Goal: Feedback & Contribution: Leave review/rating

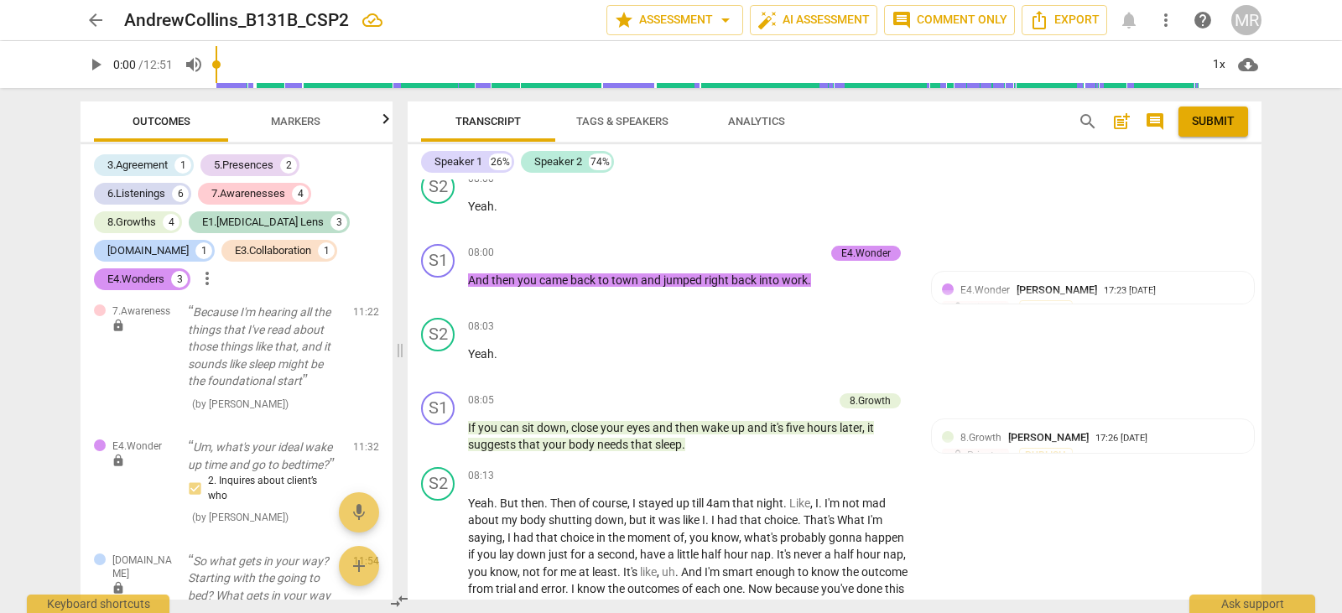
scroll to position [2891, 0]
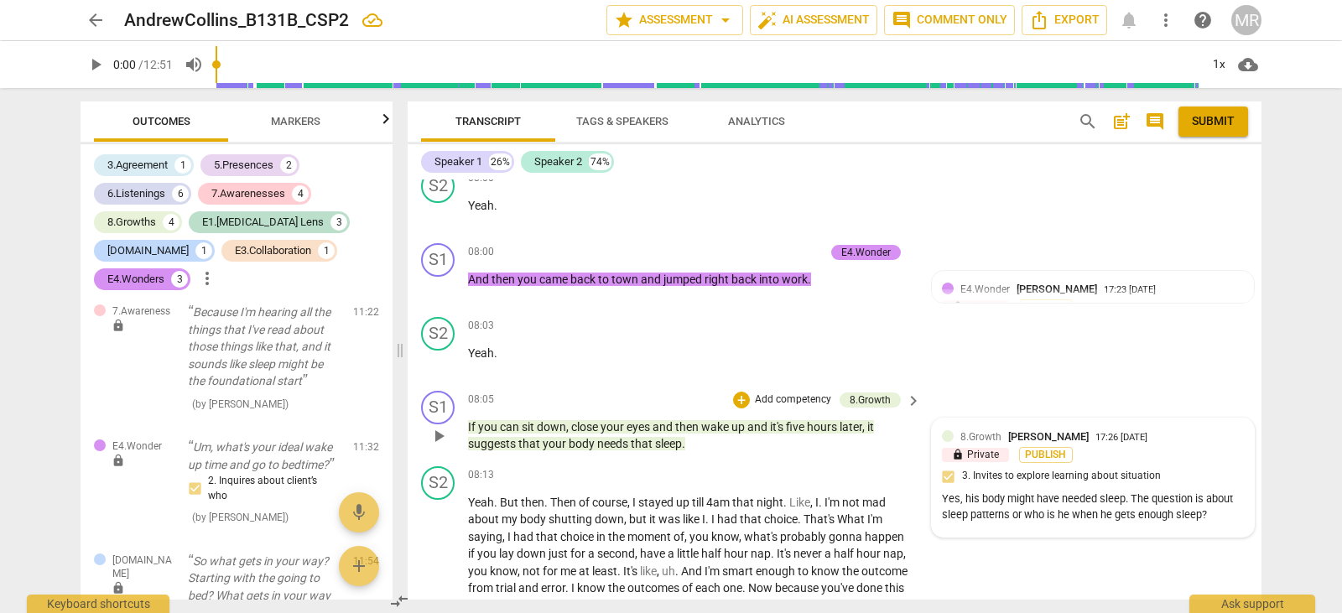
click at [985, 443] on span "8.Growth" at bounding box center [981, 437] width 41 height 12
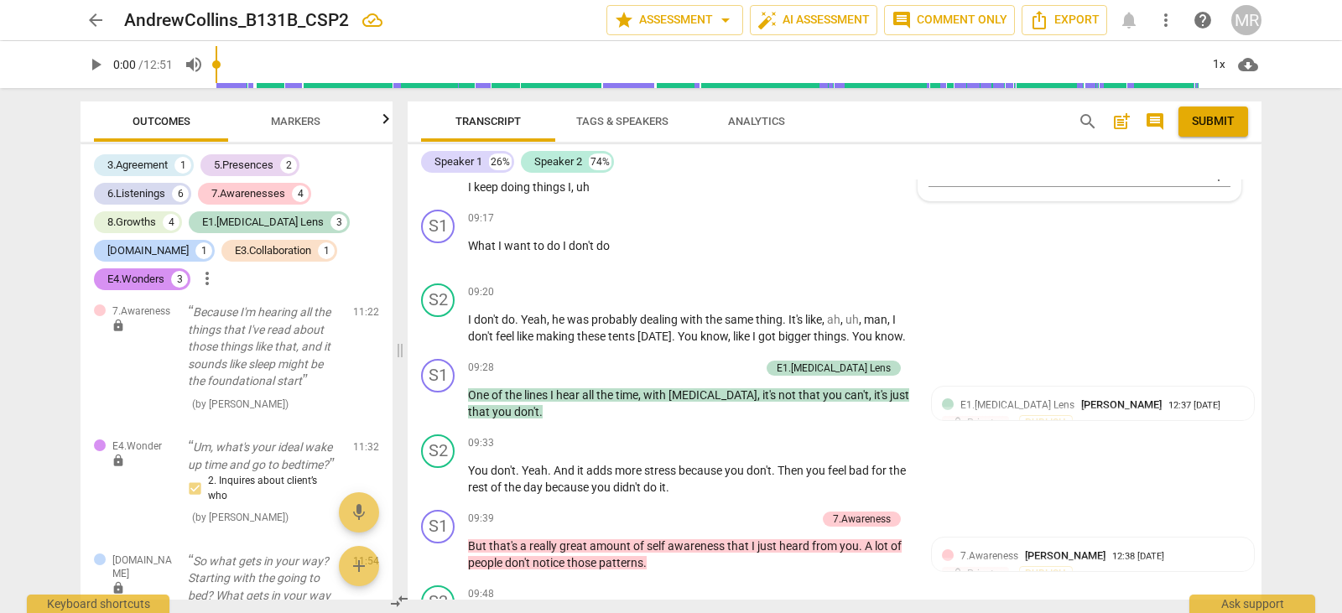
scroll to position [3334, 0]
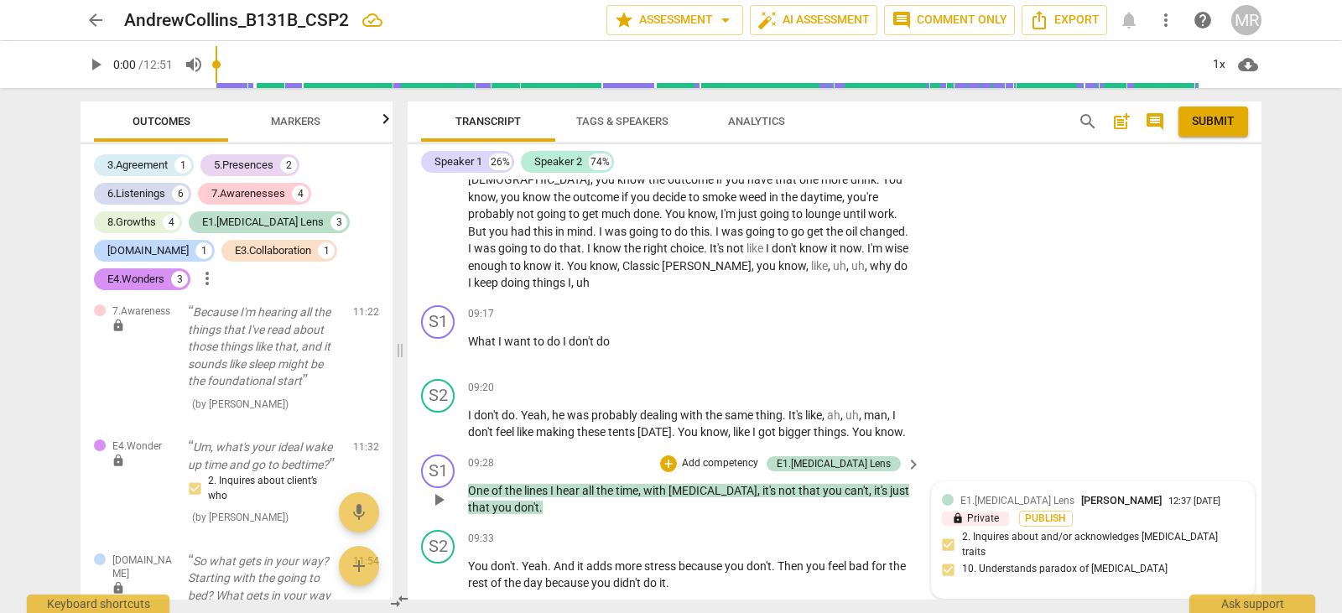
click at [975, 504] on span "E1.[MEDICAL_DATA] Lens" at bounding box center [1018, 501] width 114 height 12
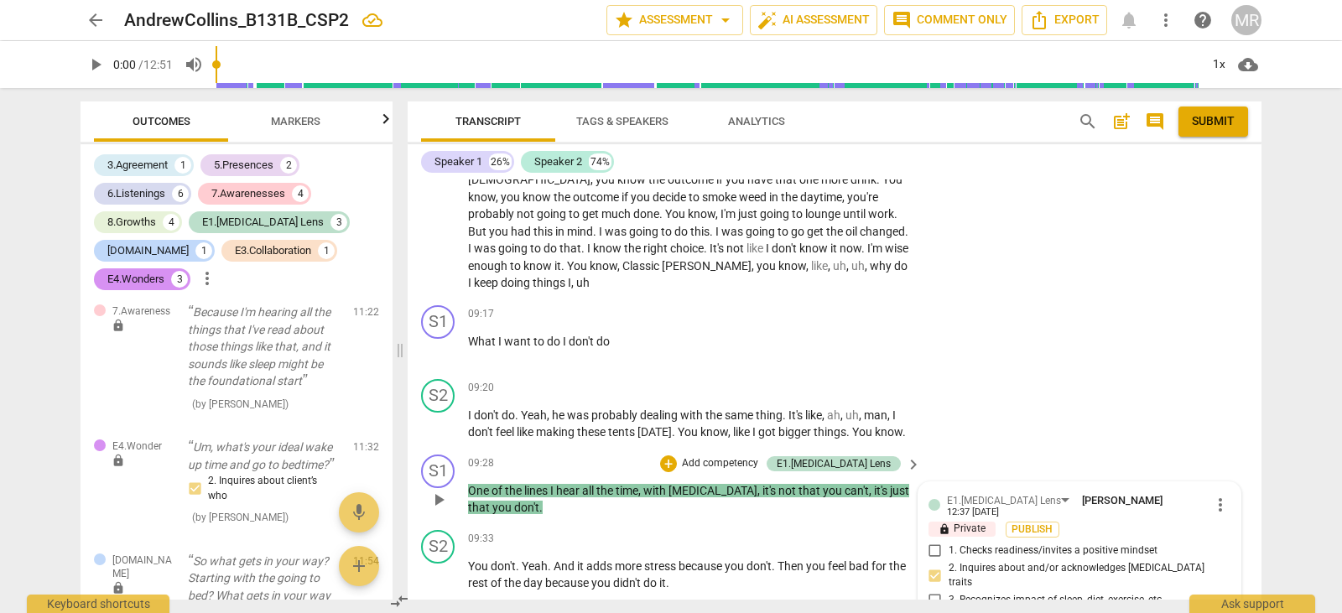
scroll to position [3719, 0]
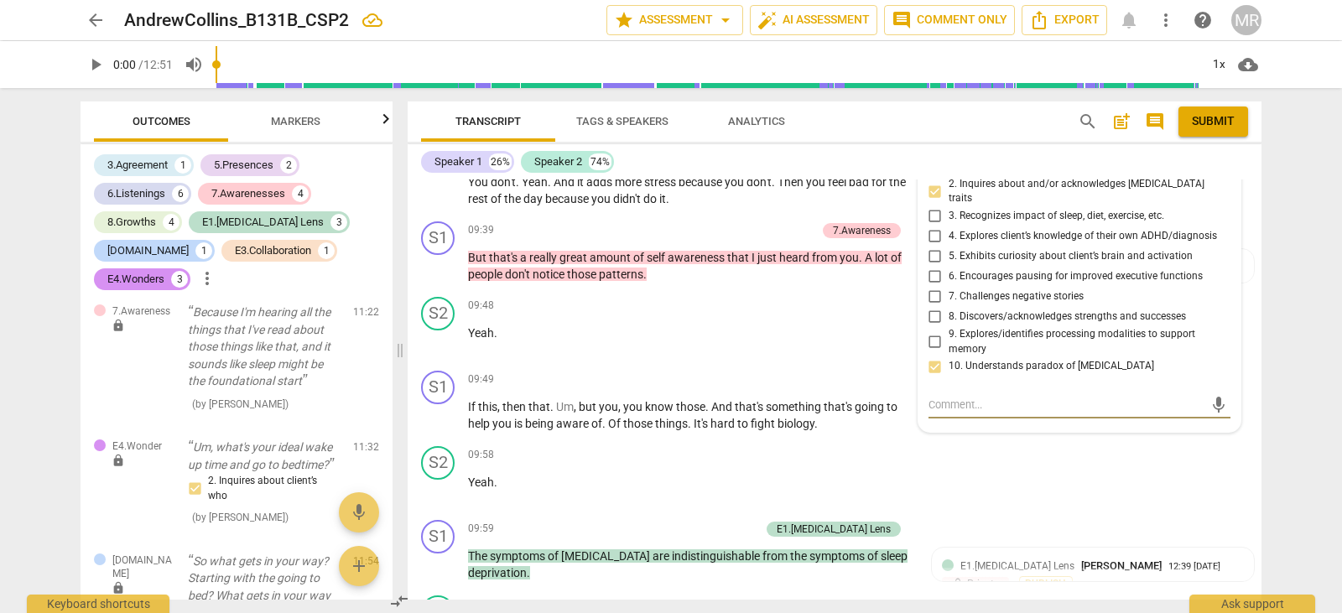
type textarea "I"
type textarea "It"
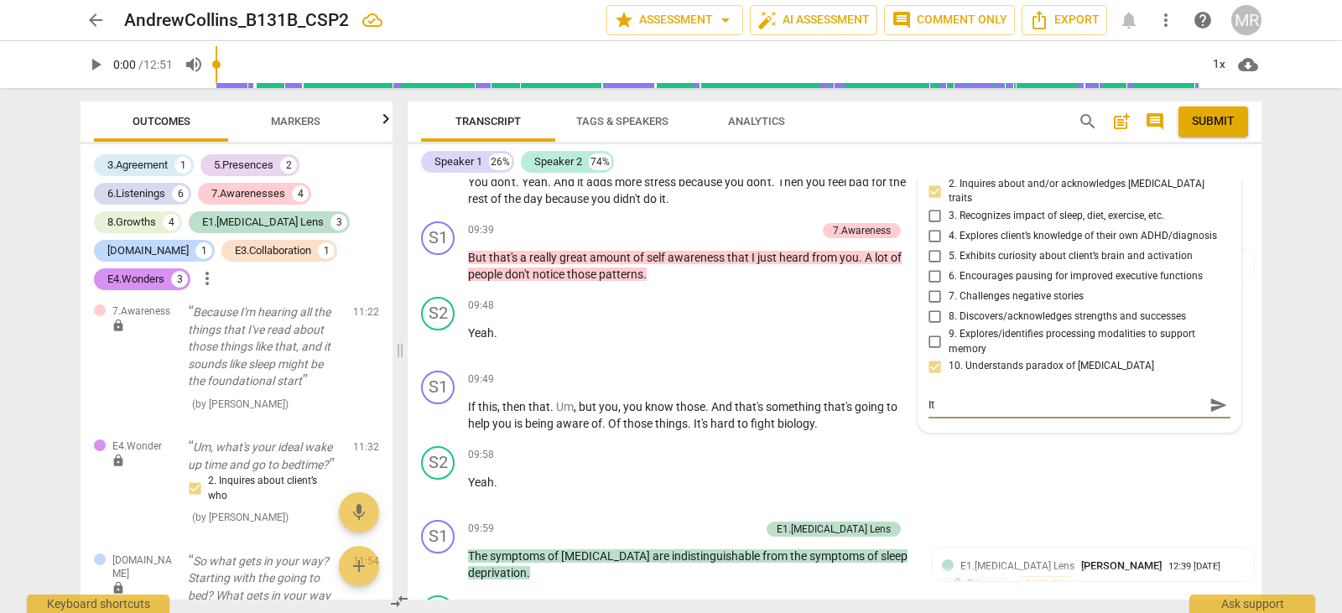
type textarea "It"
type textarea "It i"
type textarea "It is"
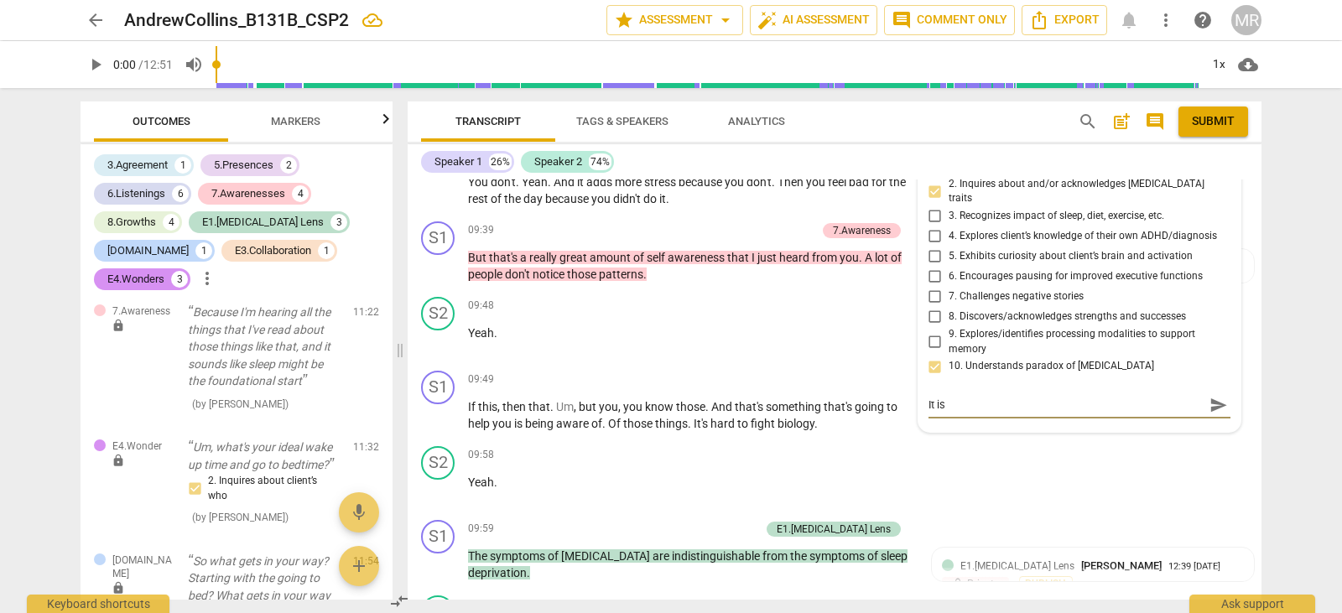
type textarea "It is"
type textarea "It i"
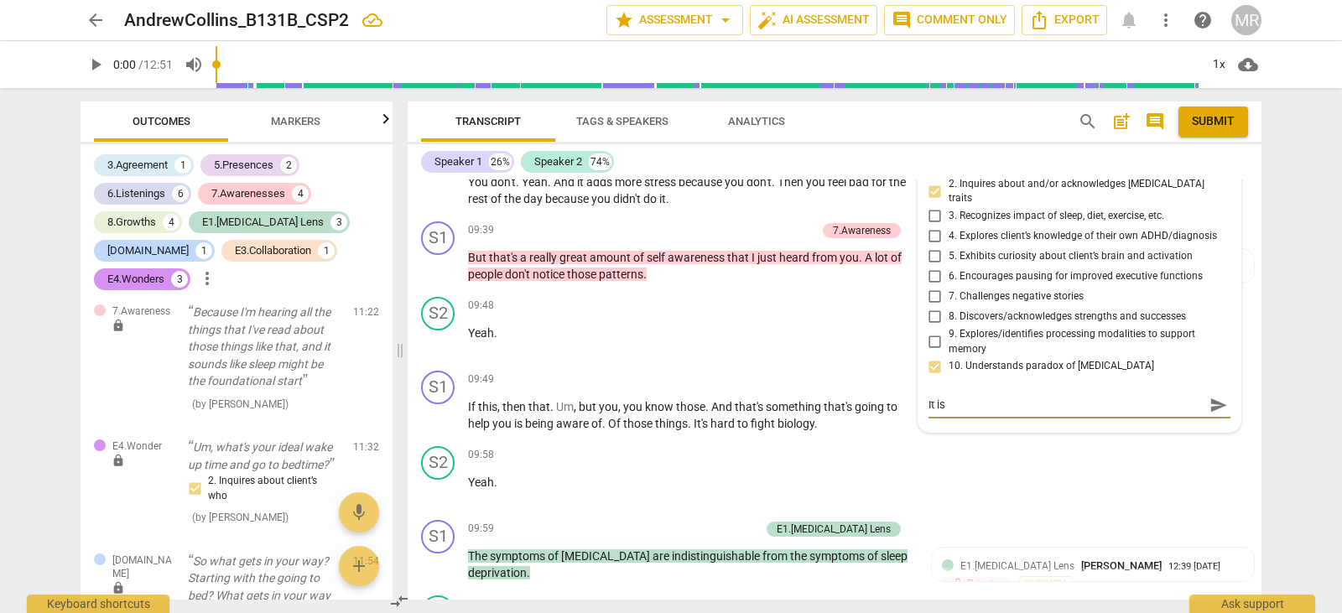
type textarea "It i"
type textarea "It"
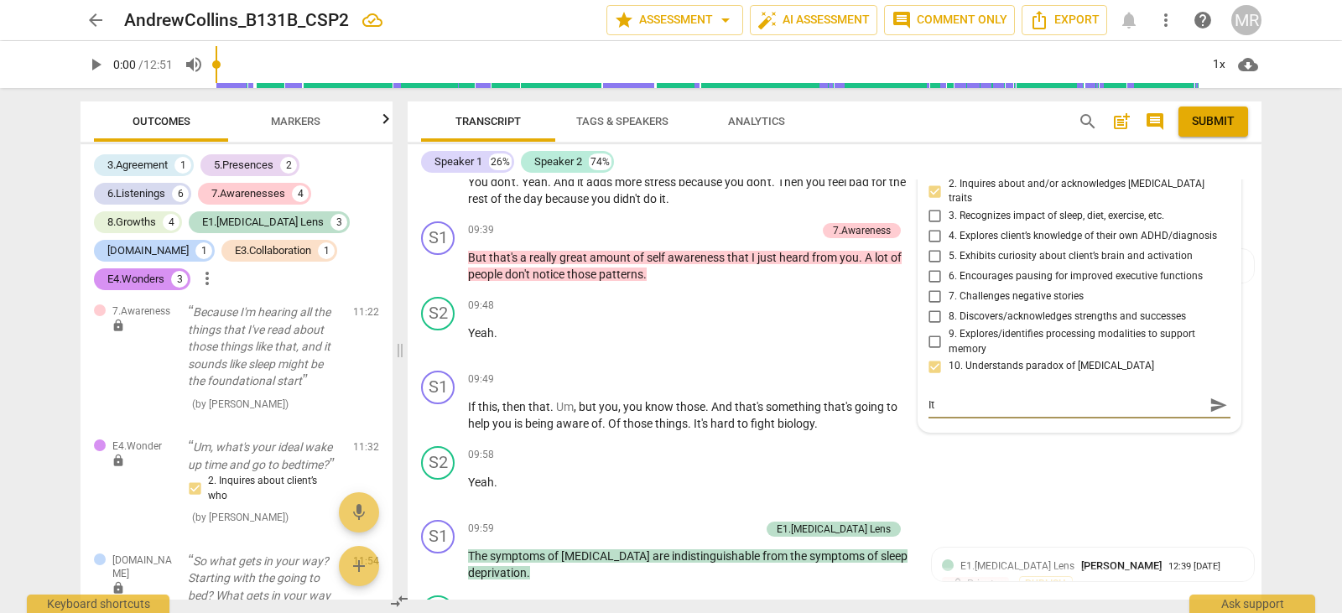
type textarea "I"
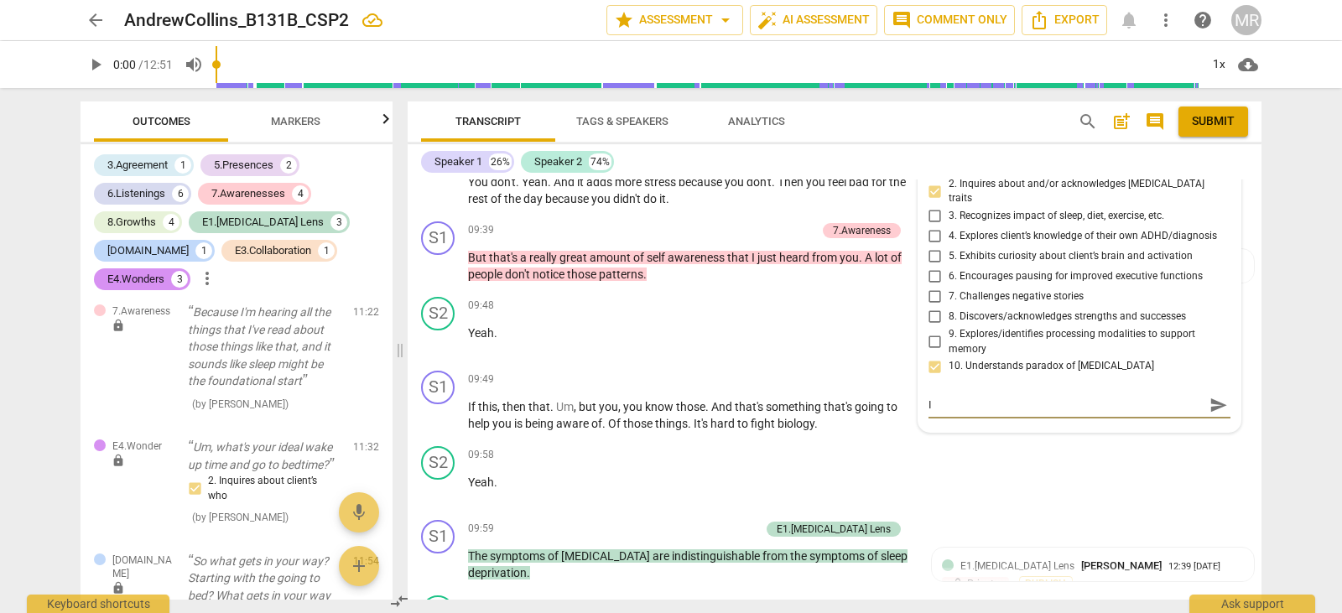
type textarea "I"
type textarea "I a"
type textarea "I am"
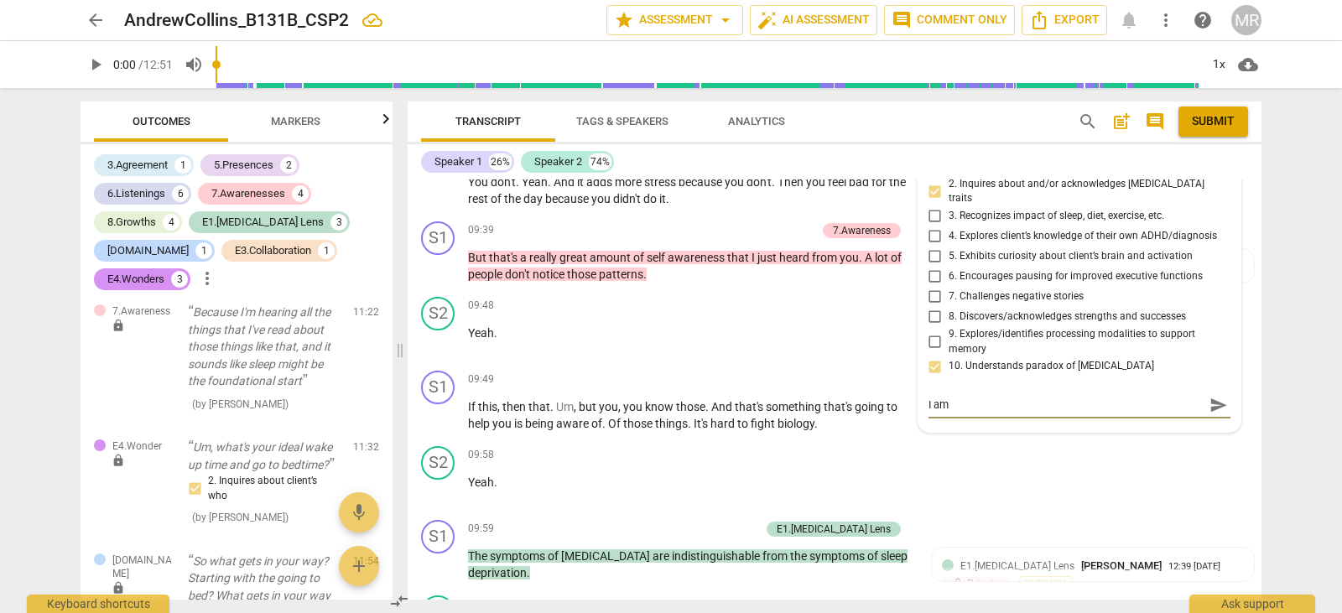
type textarea "I am"
type textarea "I a"
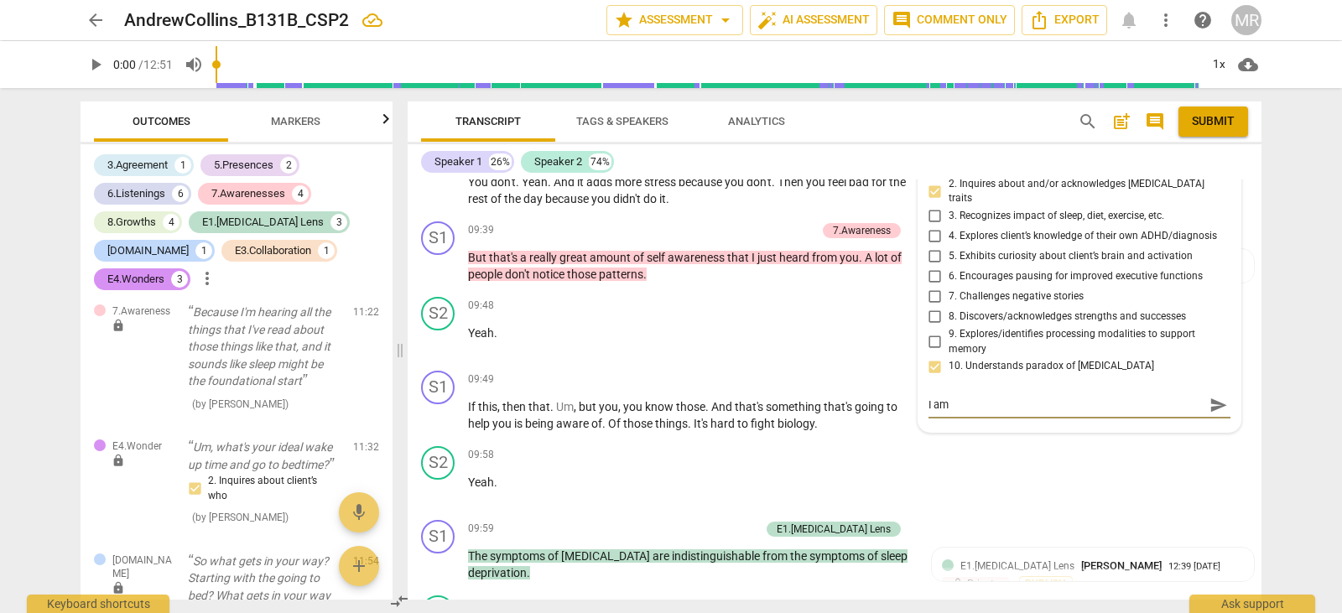
type textarea "I a"
type textarea "I"
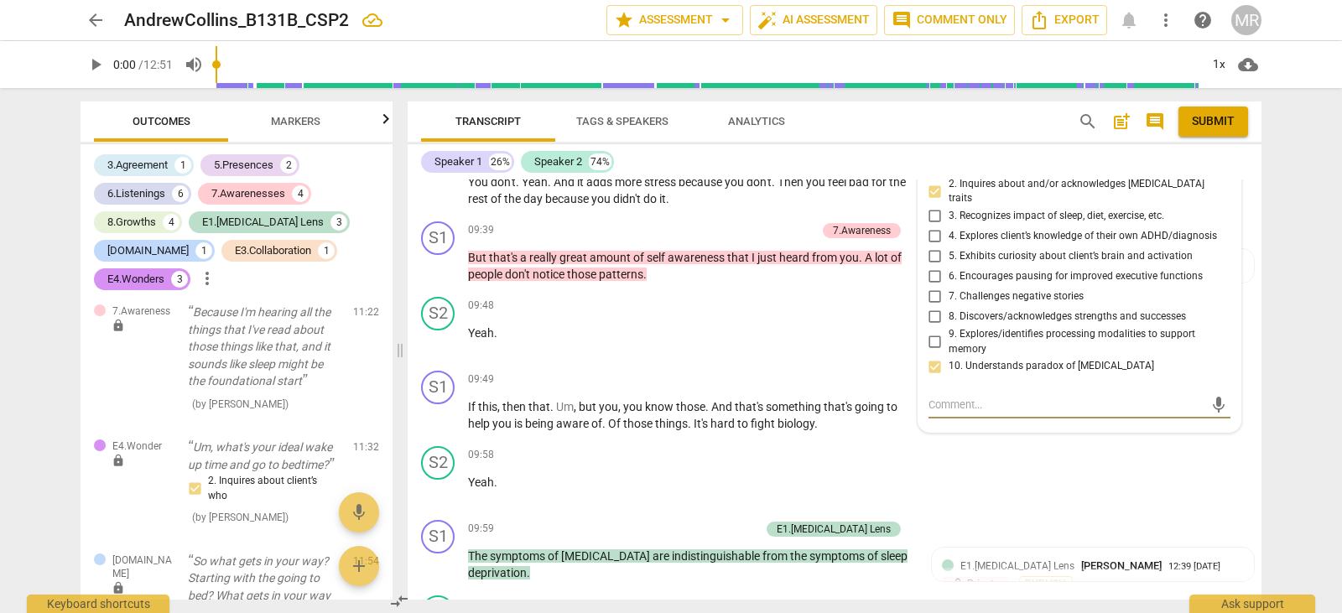
type textarea "G"
type textarea "Gr"
type textarea "Gre"
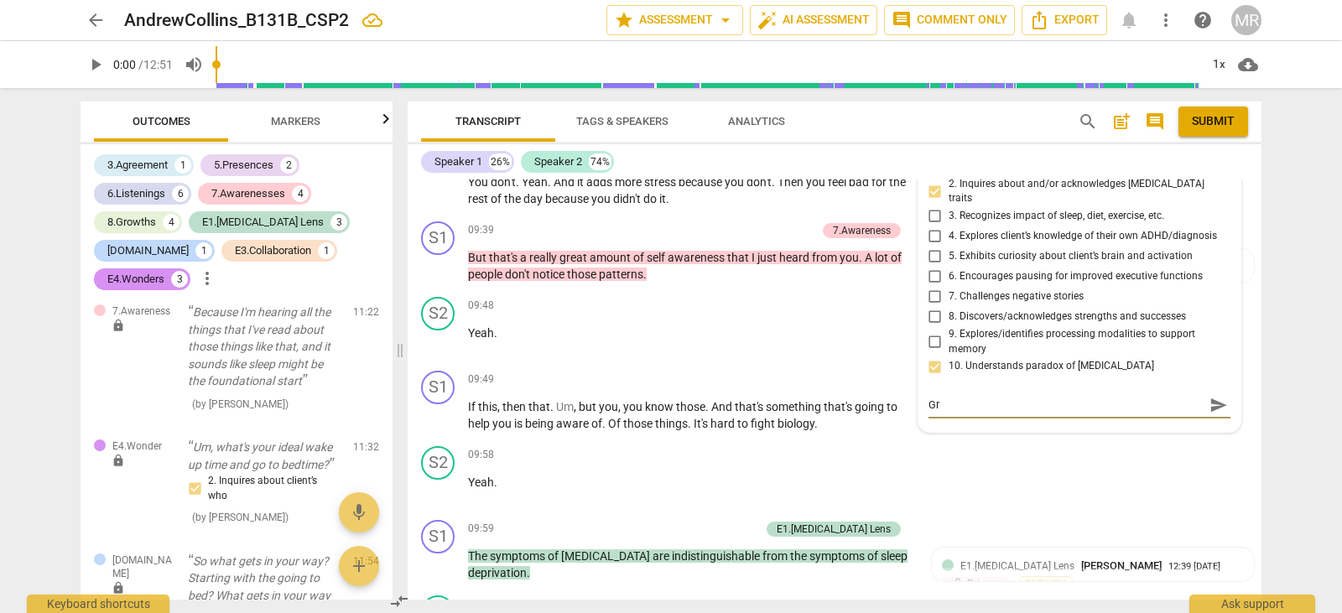
type textarea "Gre"
type textarea "Grea"
type textarea "Great"
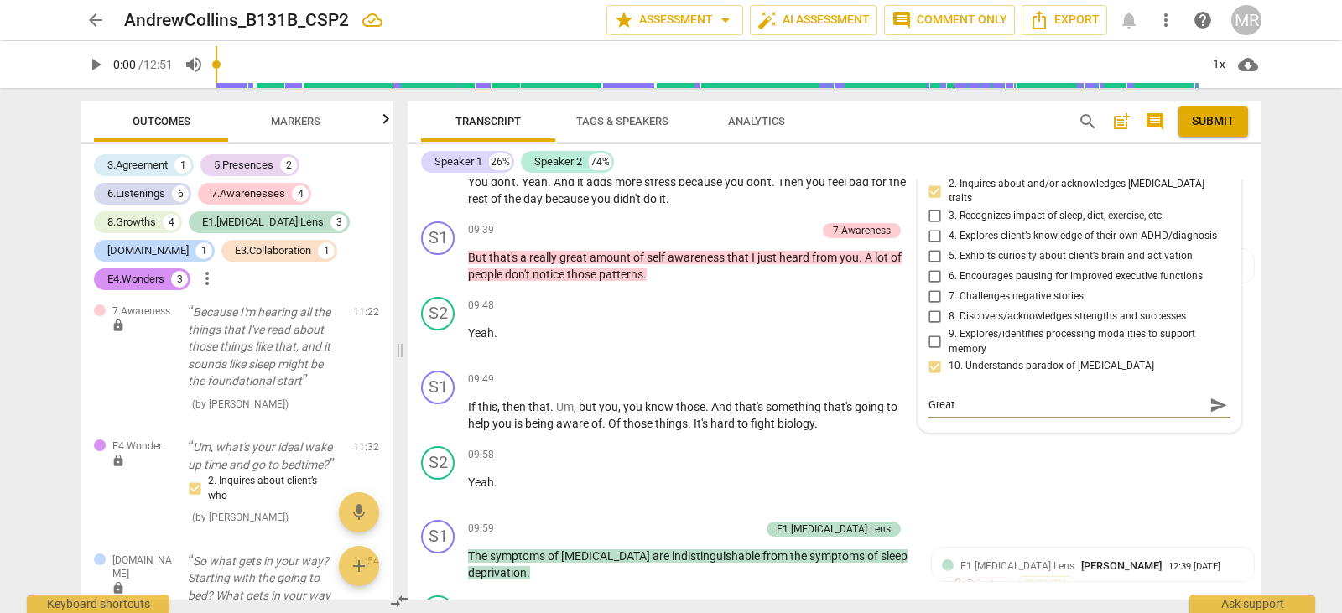
type textarea "Great"
type textarea "Great m"
type textarea "Great me"
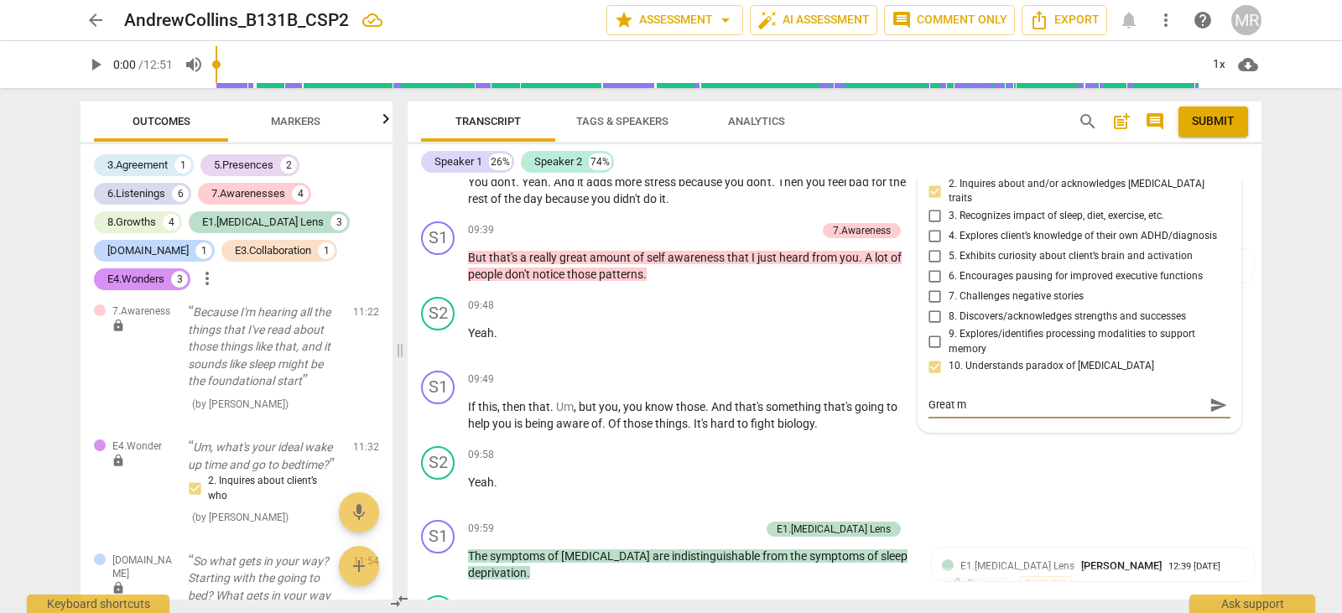
type textarea "Great me"
type textarea "Great men"
type textarea "Great ment"
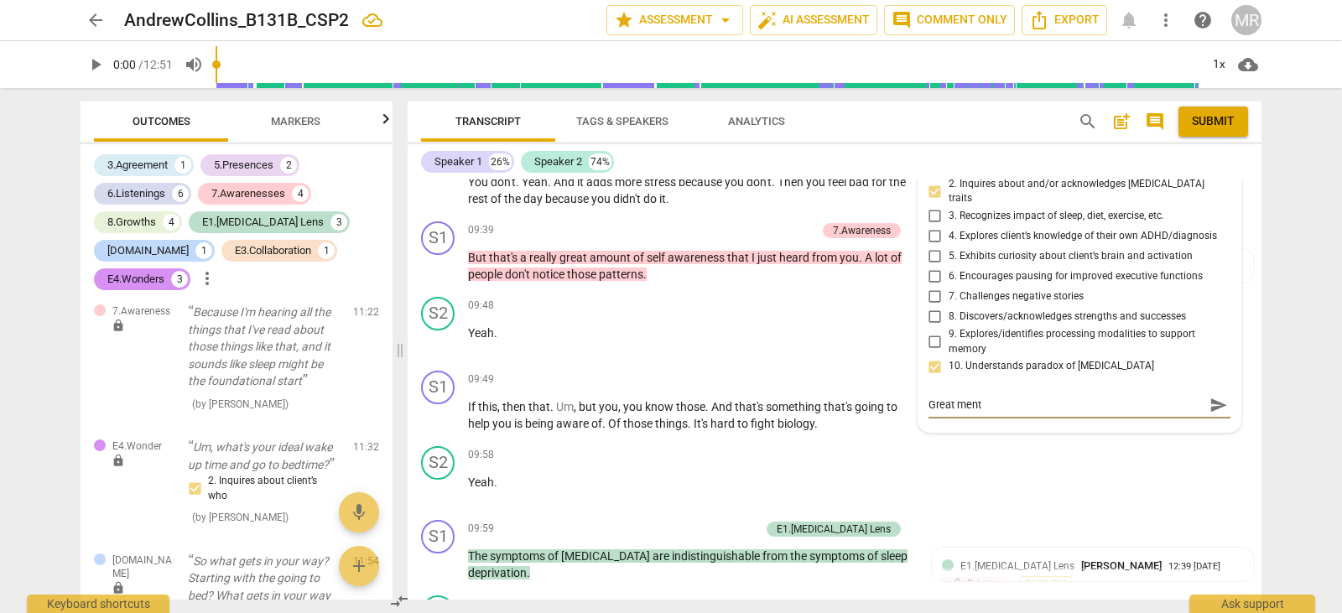
type textarea "Great menti"
type textarea "Great mentio"
type textarea "Great mention"
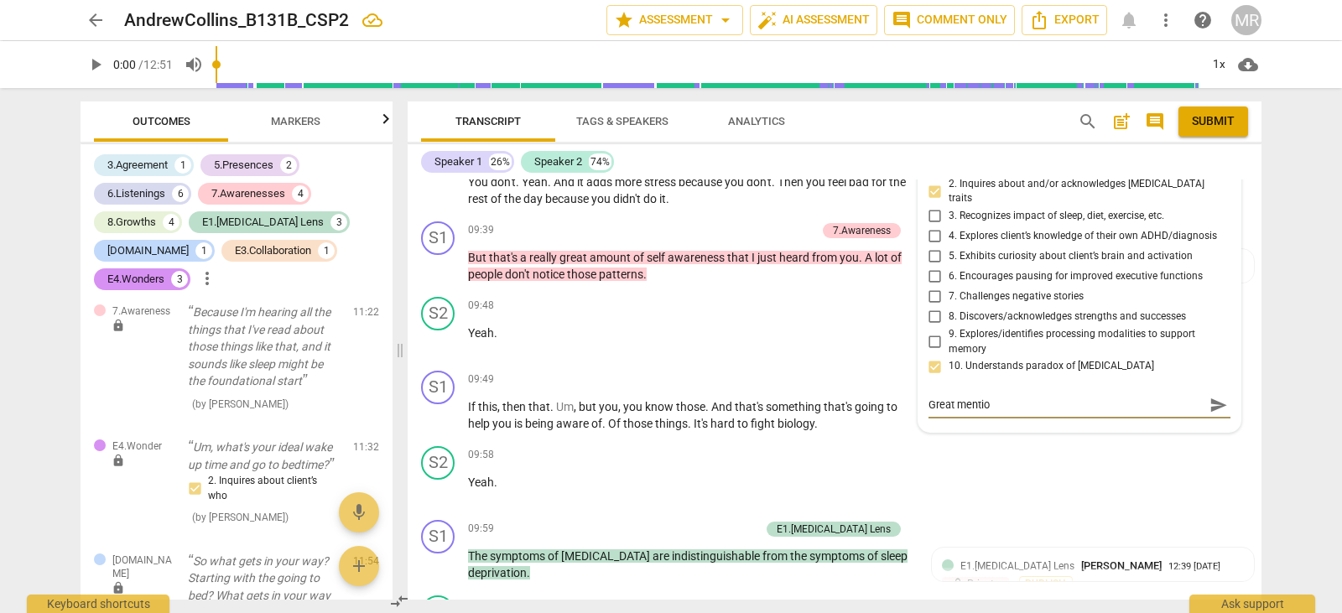
type textarea "Great mention"
type textarea "Great mentioni"
type textarea "Great mentionin"
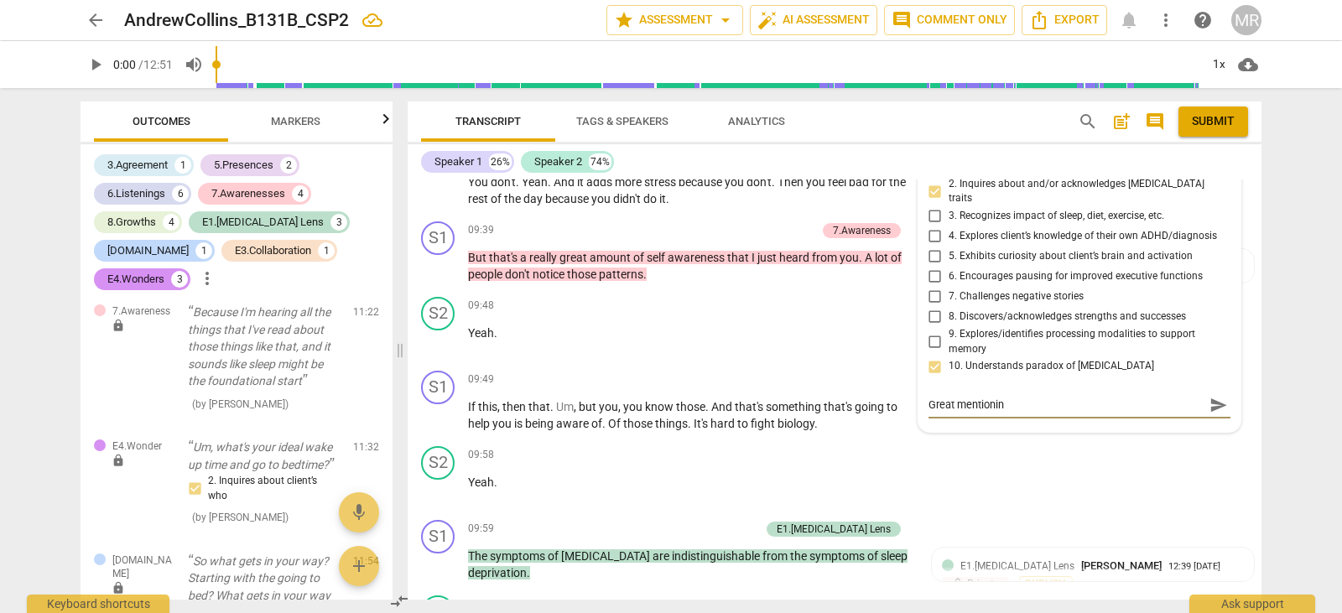
type textarea "Great mentioning"
type textarea "Great mentioning t"
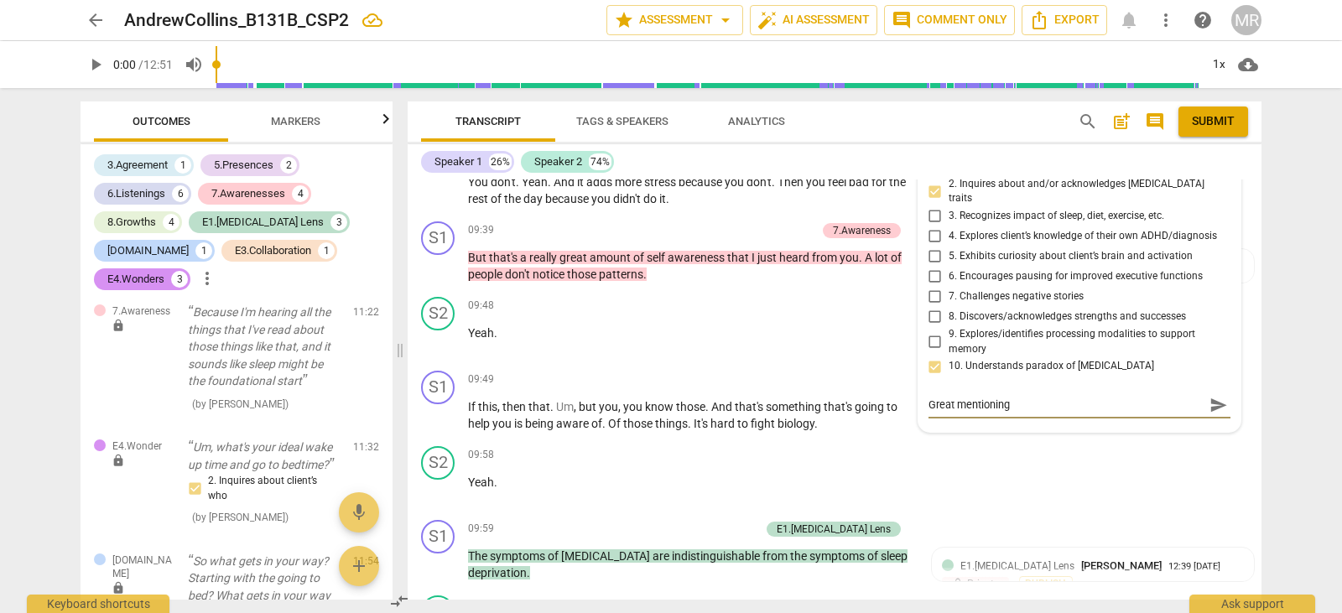
type textarea "Great mentioning t"
type textarea "Great mentioning"
type textarea "Great mentioning A"
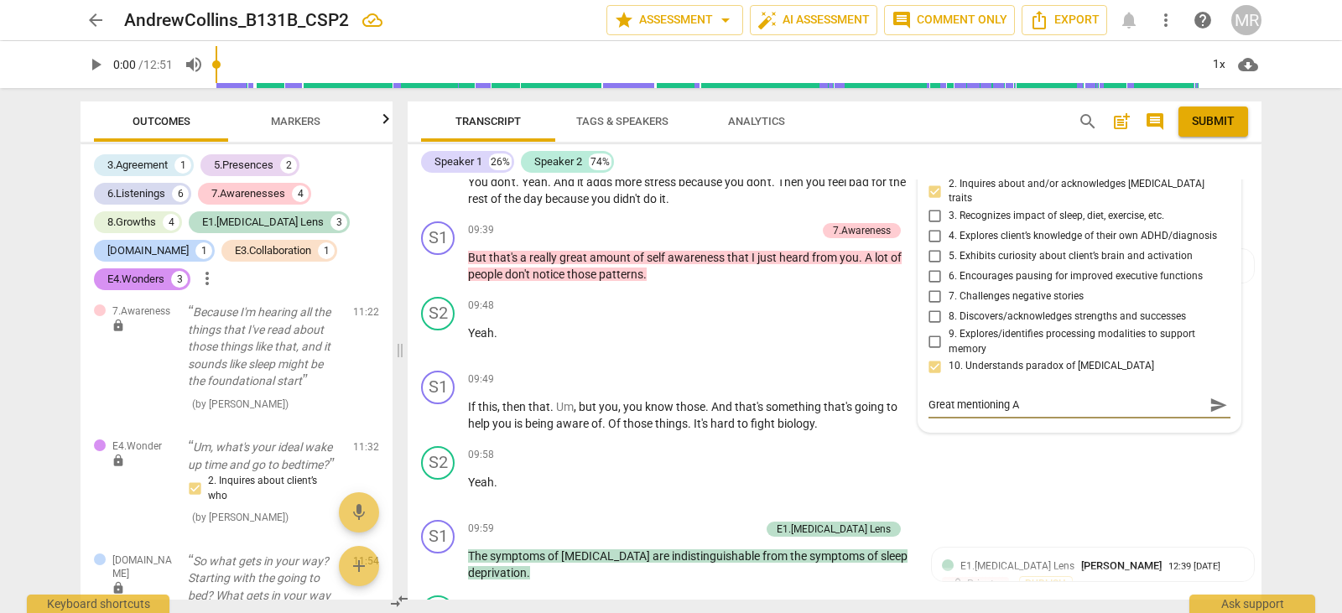
type textarea "Great mentioning AD"
type textarea "Great mentioning ADH"
type textarea "Great mentioning [MEDICAL_DATA]"
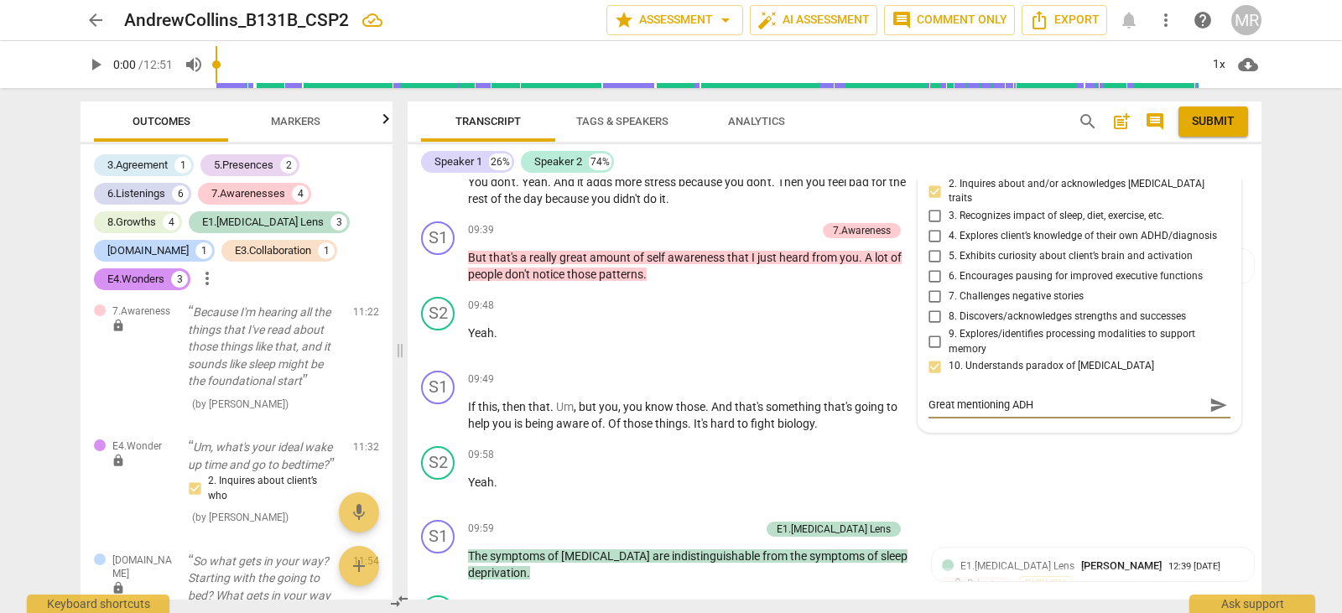
type textarea "Great mentioning [MEDICAL_DATA]"
click at [1081, 397] on textarea "Great mentioning [MEDICAL_DATA]" at bounding box center [1066, 405] width 275 height 16
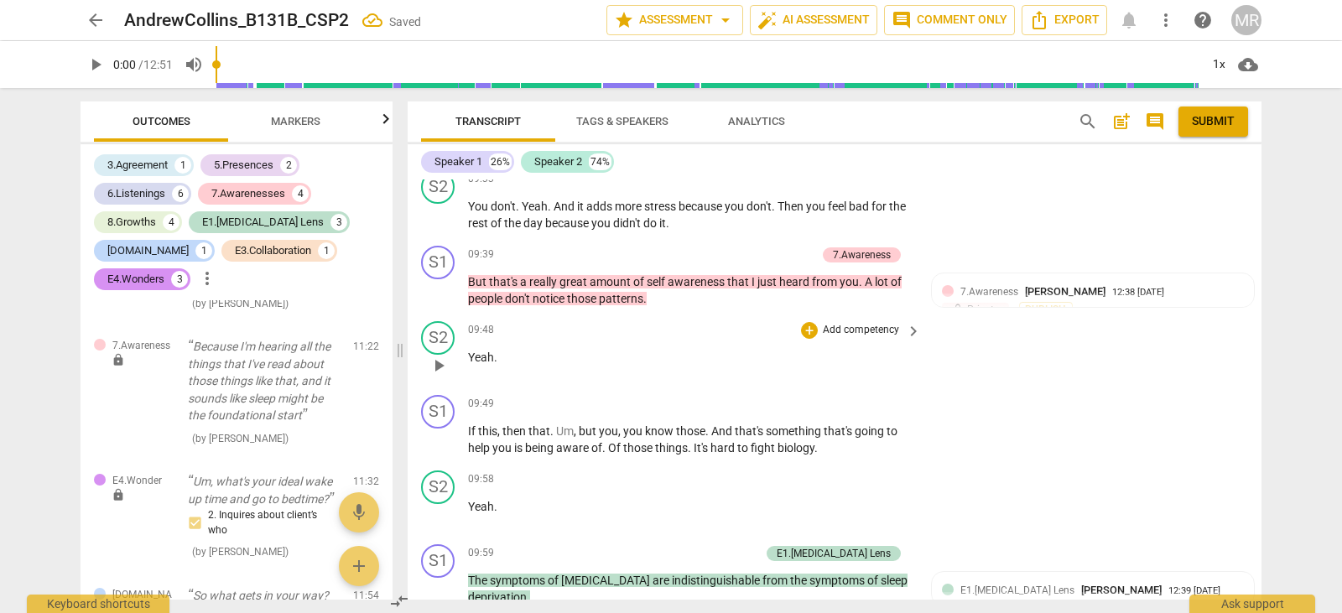
scroll to position [7919, 0]
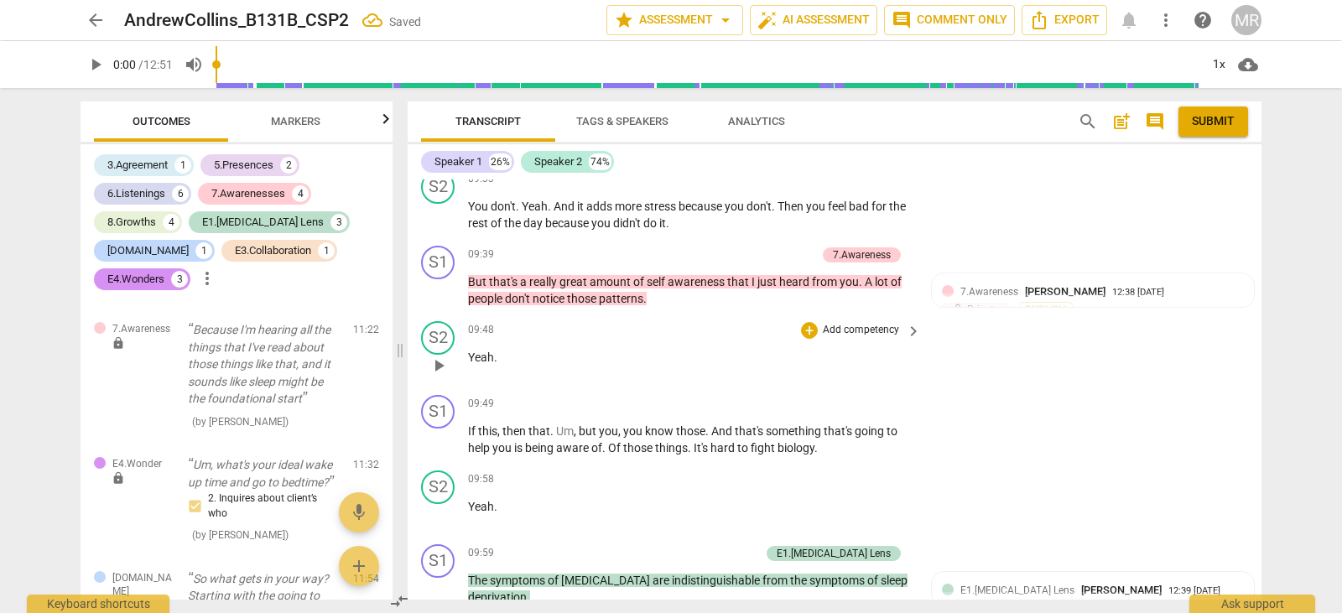
click at [1254, 382] on div "S2 play_arrow pause 09:48 + Add competency keyboard_arrow_right Yeah ." at bounding box center [835, 352] width 854 height 74
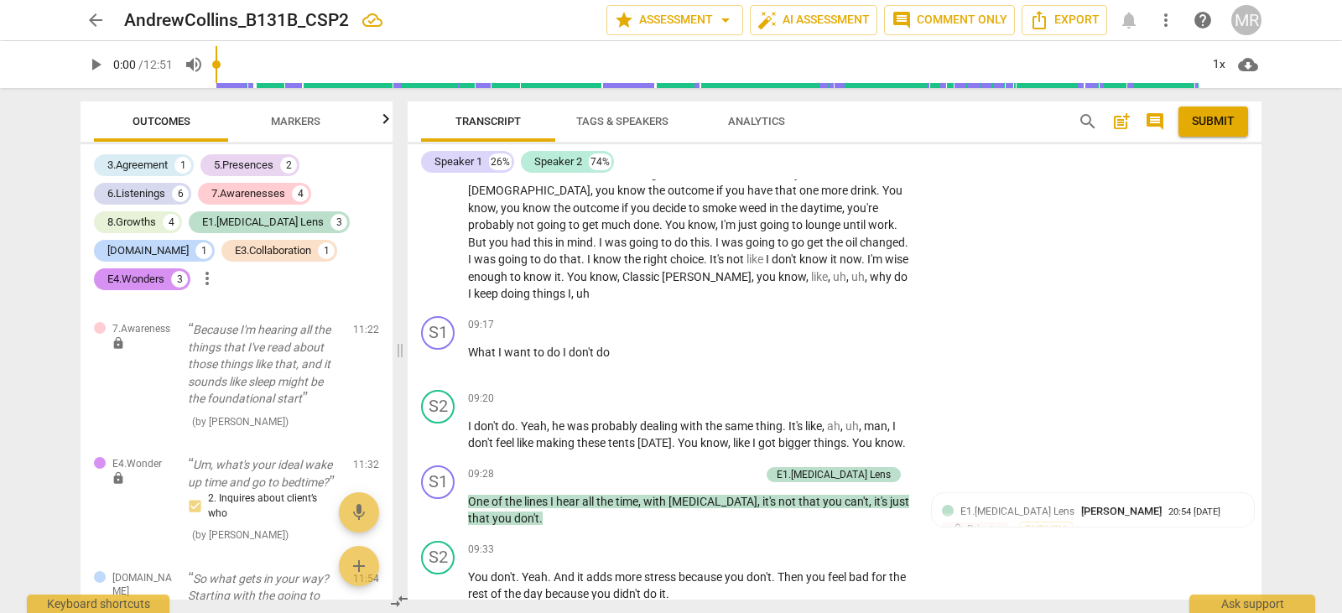
scroll to position [3327, 0]
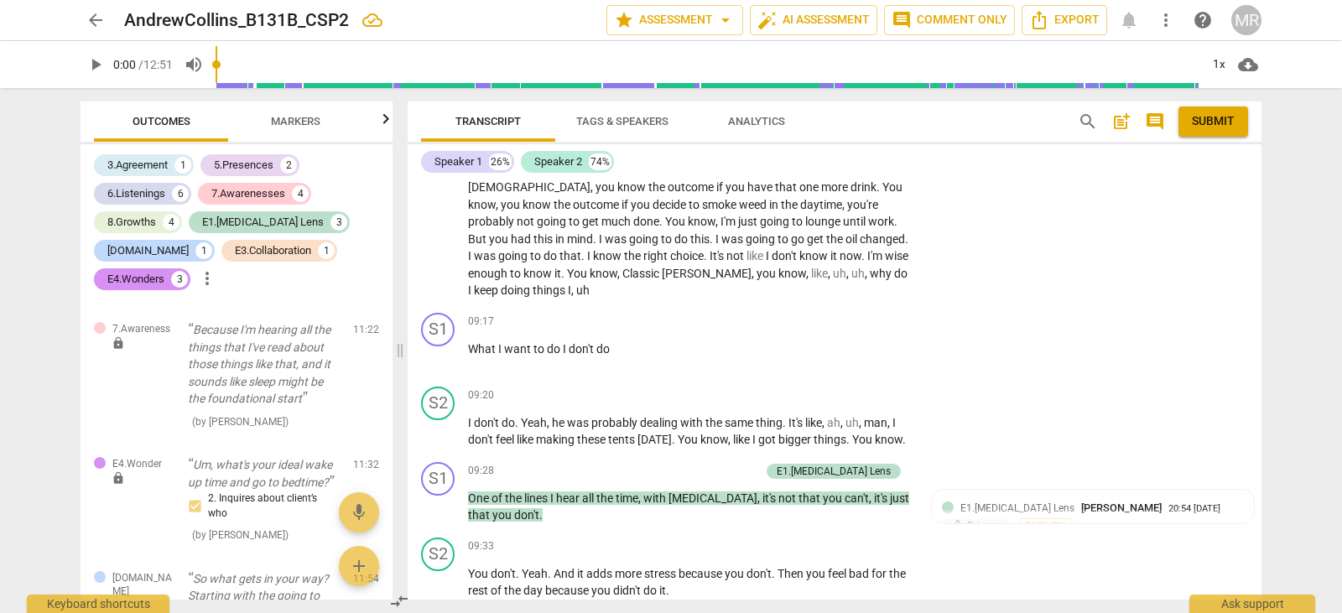
click at [1085, 510] on span "[PERSON_NAME]" at bounding box center [1121, 508] width 81 height 13
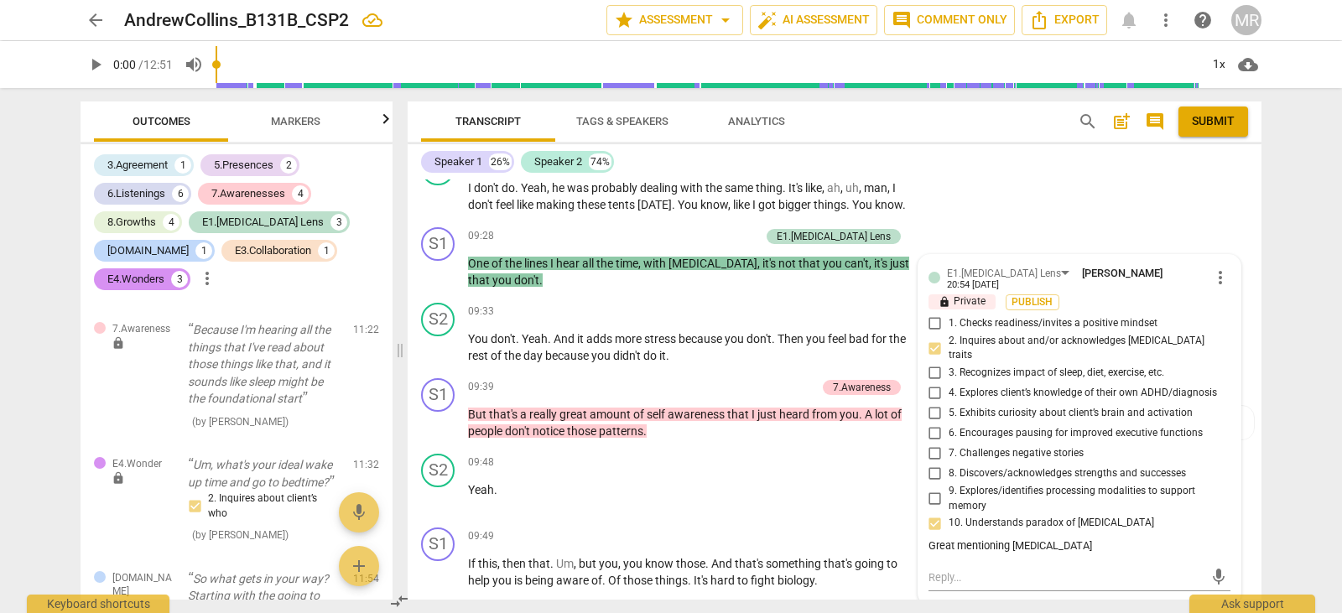
scroll to position [3595, 0]
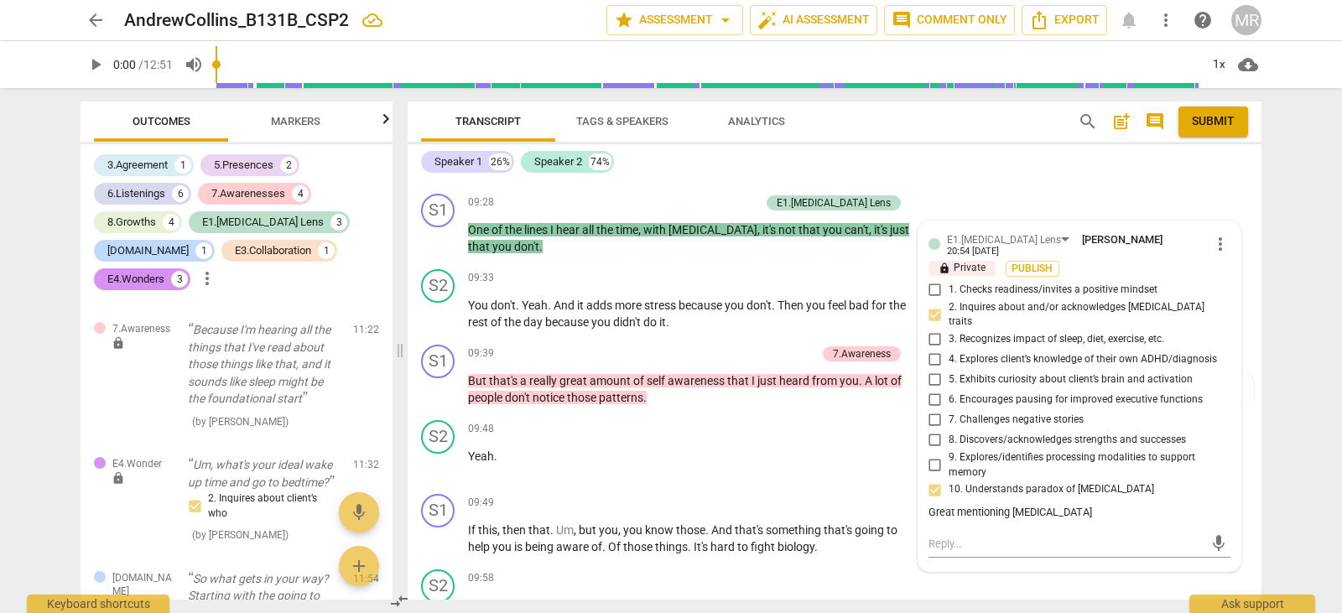
click at [1050, 505] on div "Great mentioning [MEDICAL_DATA]" at bounding box center [1080, 513] width 302 height 16
click at [1217, 240] on span "more_vert" at bounding box center [1221, 244] width 20 height 20
click at [1227, 248] on li "Edit" at bounding box center [1234, 242] width 58 height 32
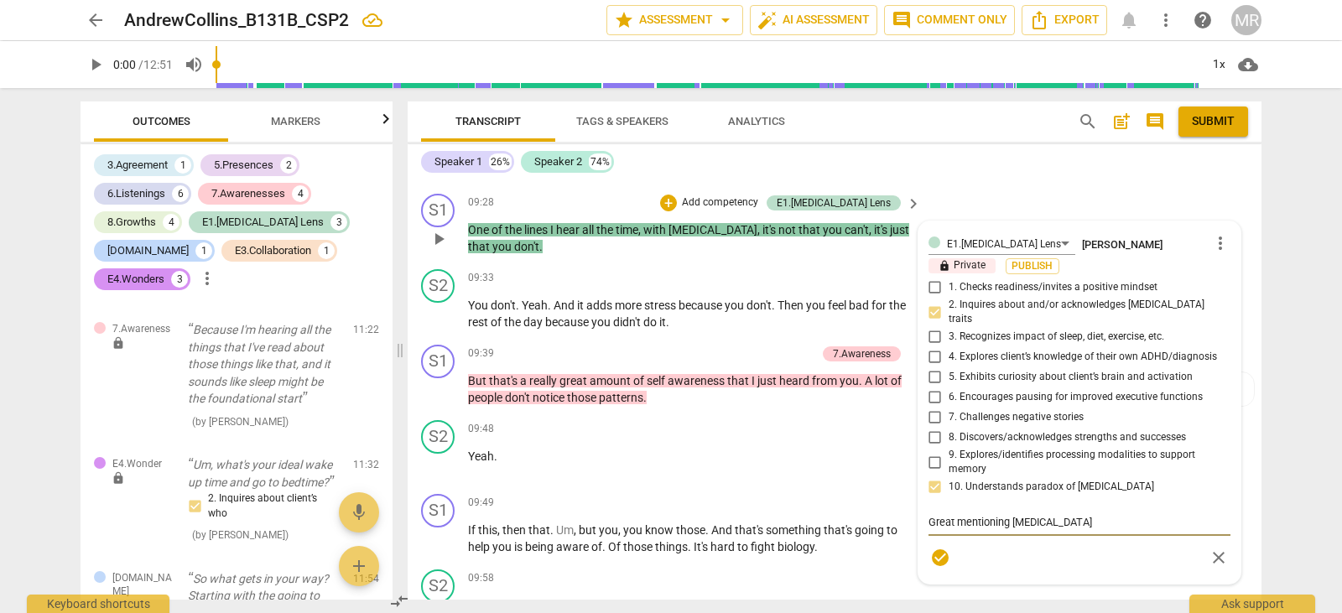
click at [1045, 514] on textarea "Great mentioning [MEDICAL_DATA]" at bounding box center [1080, 522] width 302 height 16
click at [1042, 514] on textarea "Great mentioning [MEDICAL_DATA]" at bounding box center [1080, 522] width 302 height 16
type textarea "Great mentioning [MEDICAL_DATA]"
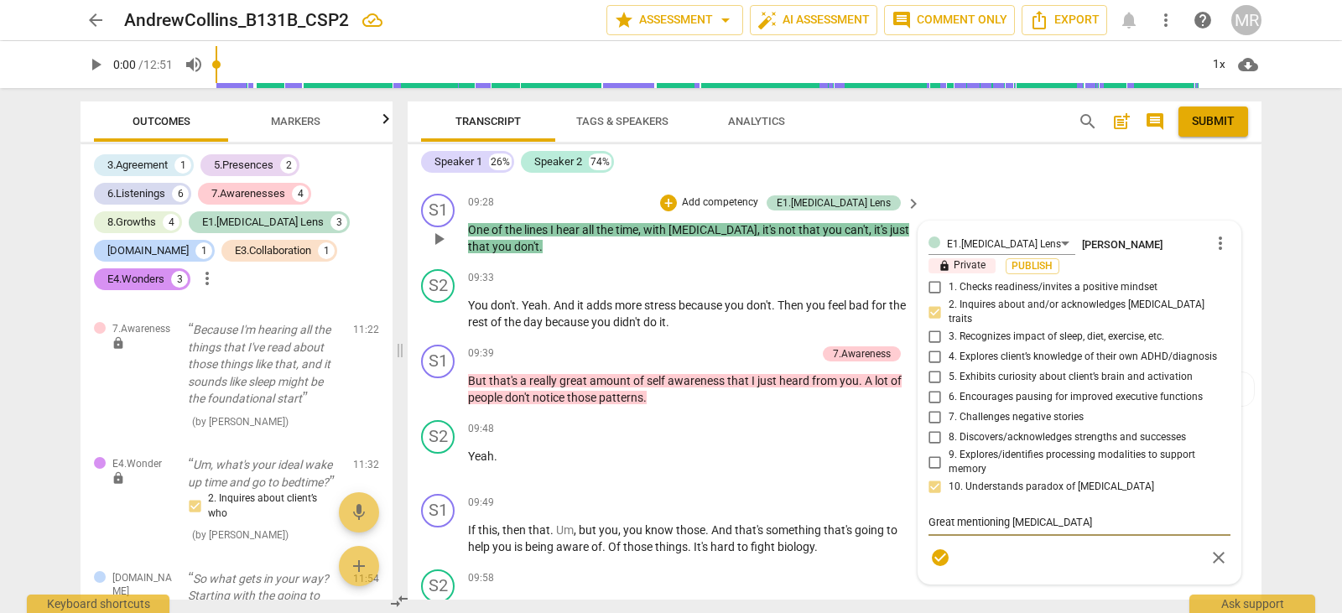
type textarea "Great mentioning [MEDICAL_DATA]"
type textarea "Great mentioning [MEDICAL_DATA]."
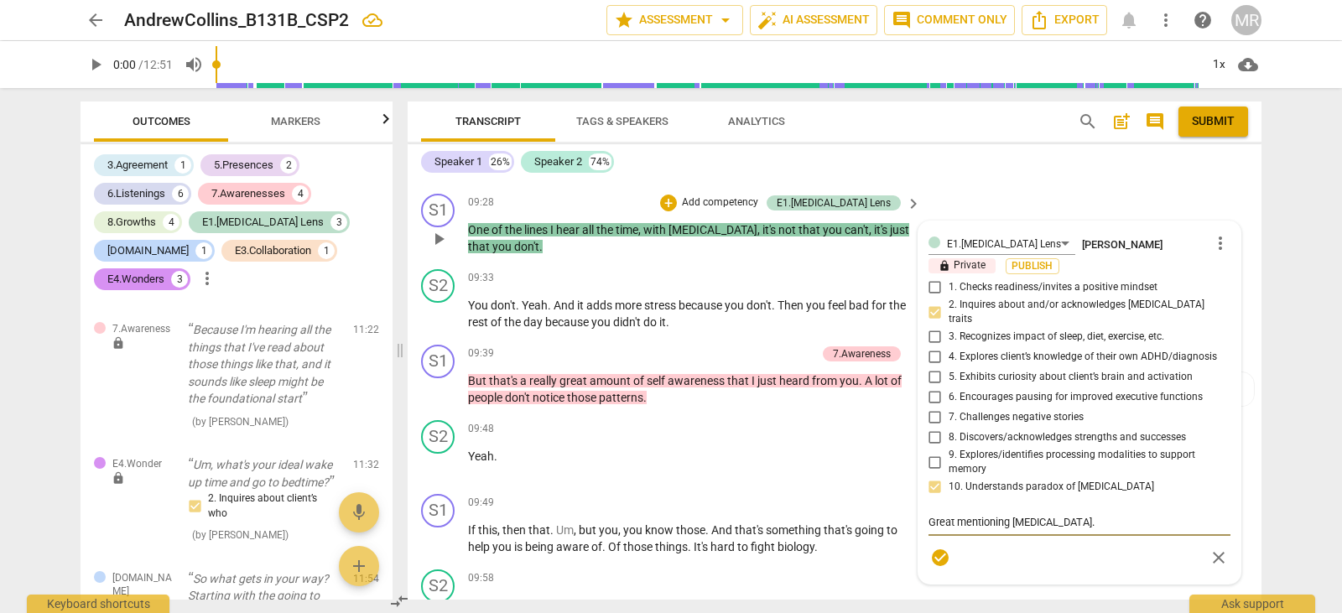
type textarea "Great mentioning [MEDICAL_DATA]."
type textarea "Great mentioning [MEDICAL_DATA]"
type textarea "Great mentioning [MEDICAL_DATA]. It"
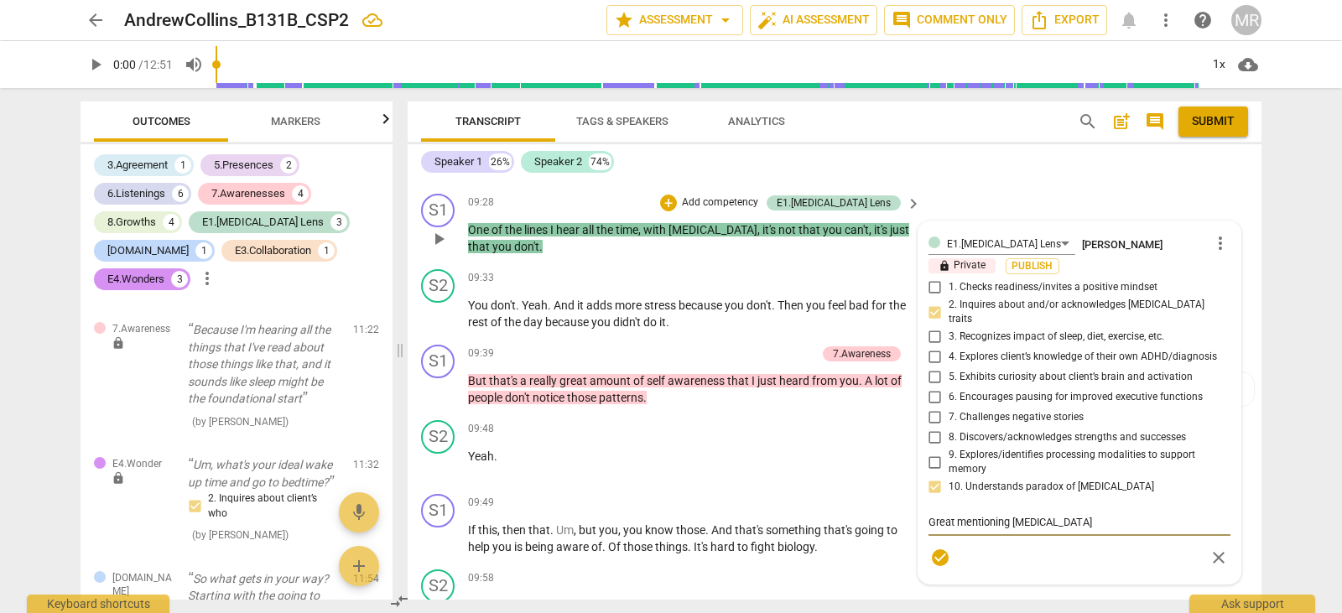
type textarea "Great mentioning [MEDICAL_DATA]. It"
type textarea "Great mentioning [MEDICAL_DATA]. It m"
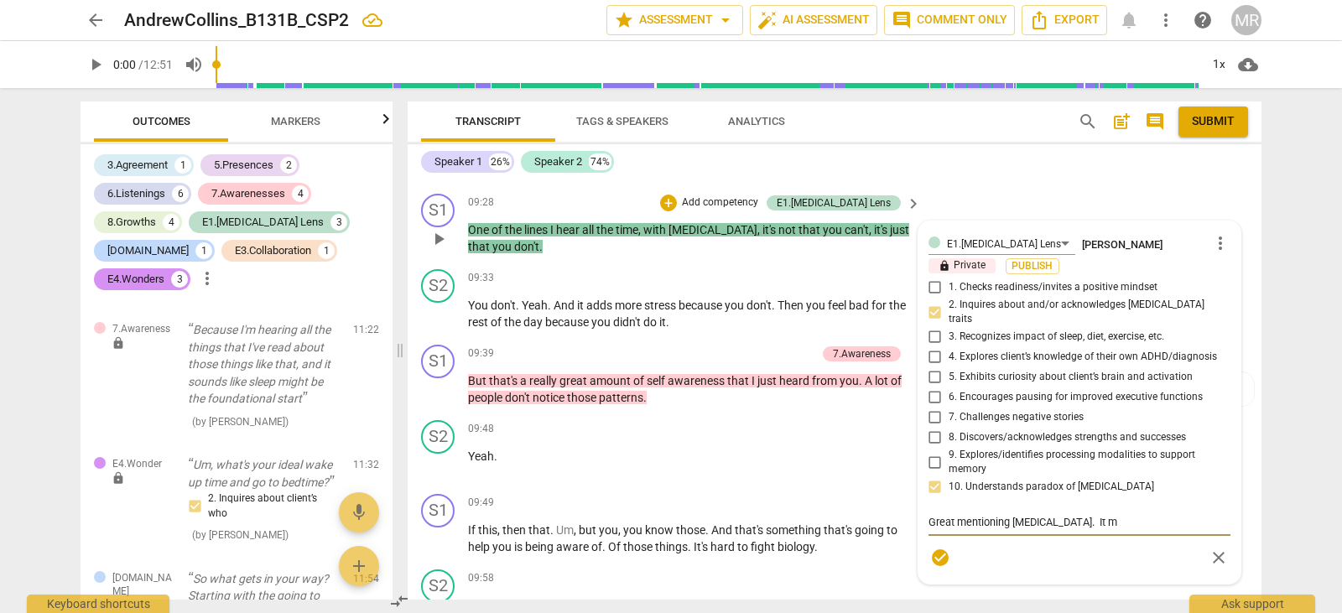
type textarea "Great mentioning [MEDICAL_DATA]. It mi"
type textarea "Great mentioning [MEDICAL_DATA]. It mig"
type textarea "Great mentioning [MEDICAL_DATA]. It migh"
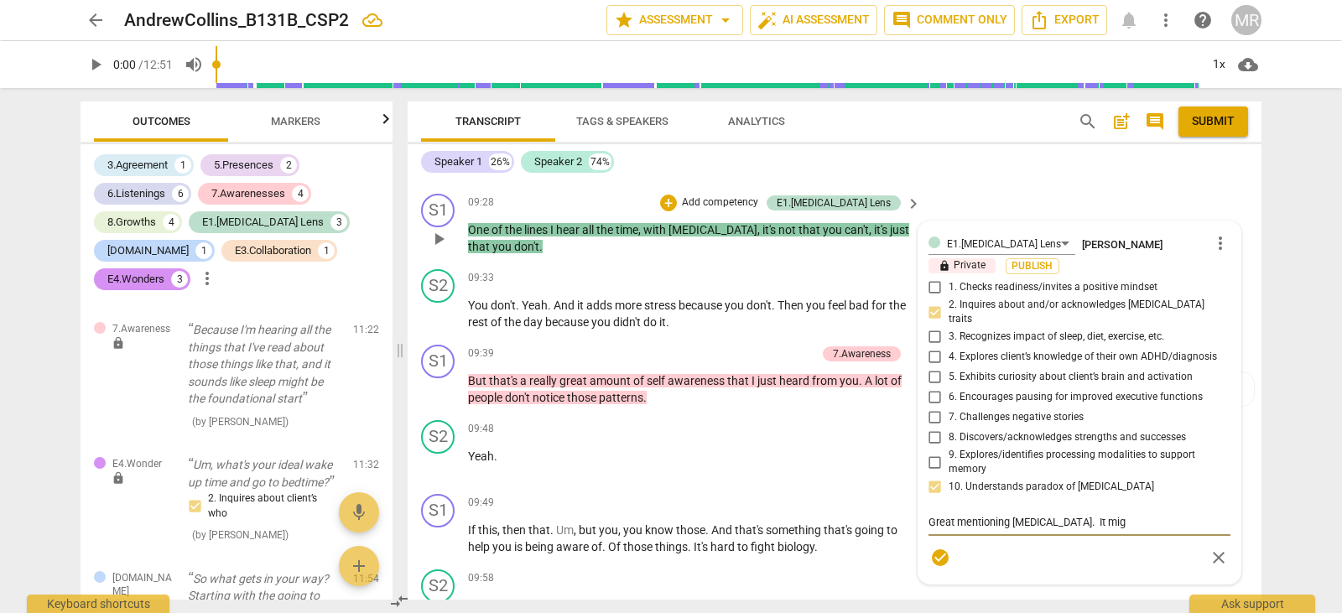
type textarea "Great mentioning [MEDICAL_DATA]. It migh"
type textarea "Great mentioning [MEDICAL_DATA]. It might"
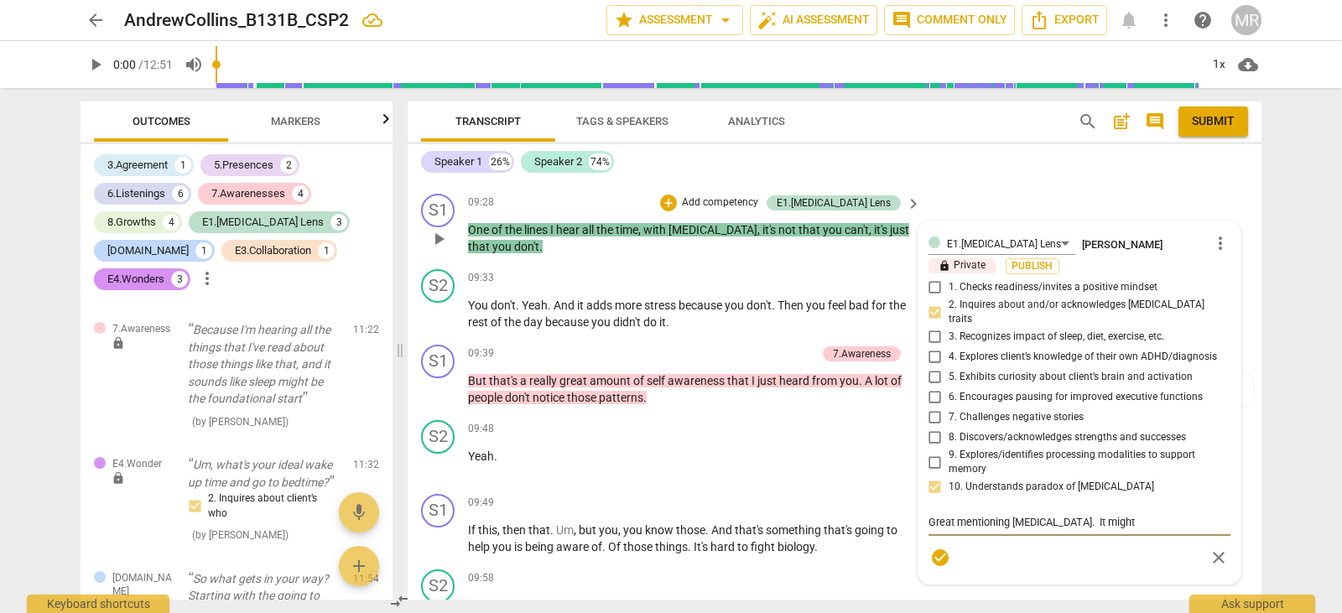
type textarea "Great mentioning [MEDICAL_DATA]. It might b"
type textarea "Great mentioning [MEDICAL_DATA]. It might be"
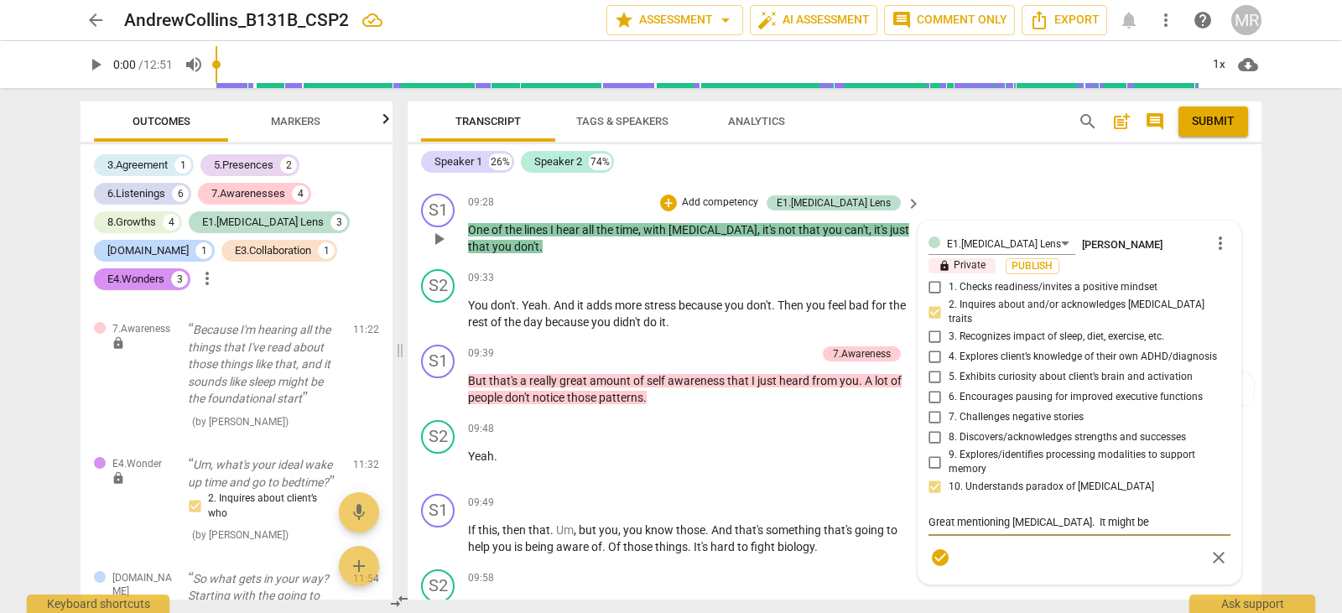
type textarea "Great mentioning [MEDICAL_DATA]. It might be"
type textarea "Great mentioning [MEDICAL_DATA]. It might be n"
type textarea "Great mentioning [MEDICAL_DATA]. It might be ni"
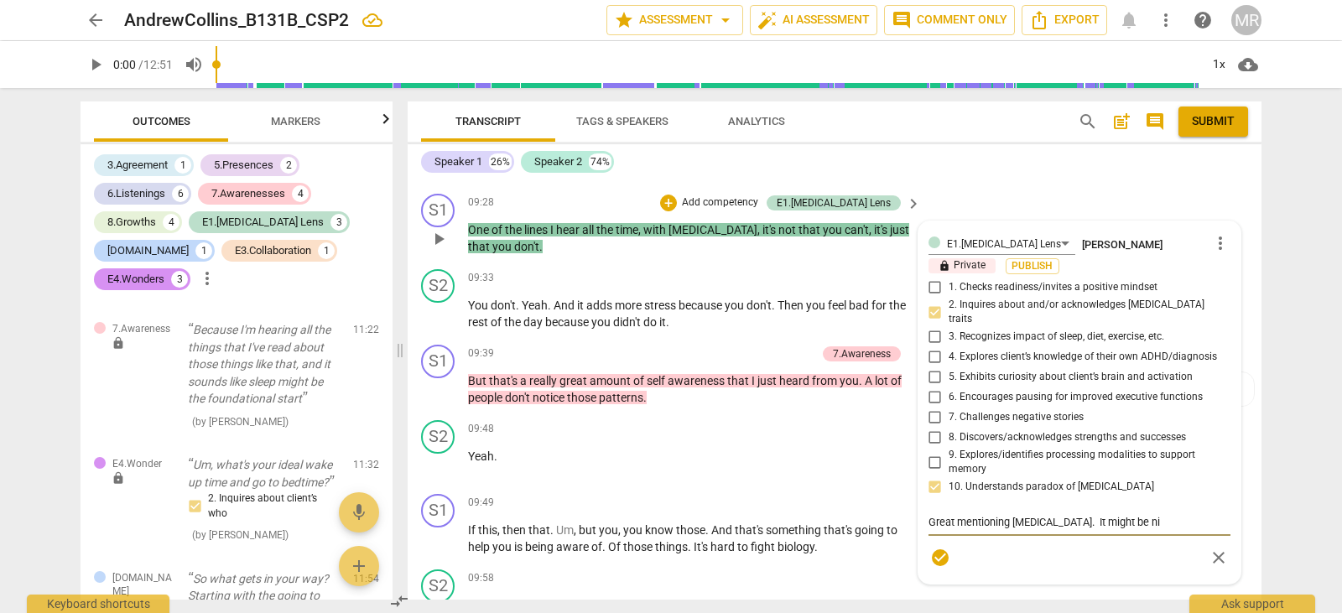
type textarea "Great mentioning [MEDICAL_DATA]. It might be nic"
type textarea "Great mentioning [MEDICAL_DATA]. It might be nice"
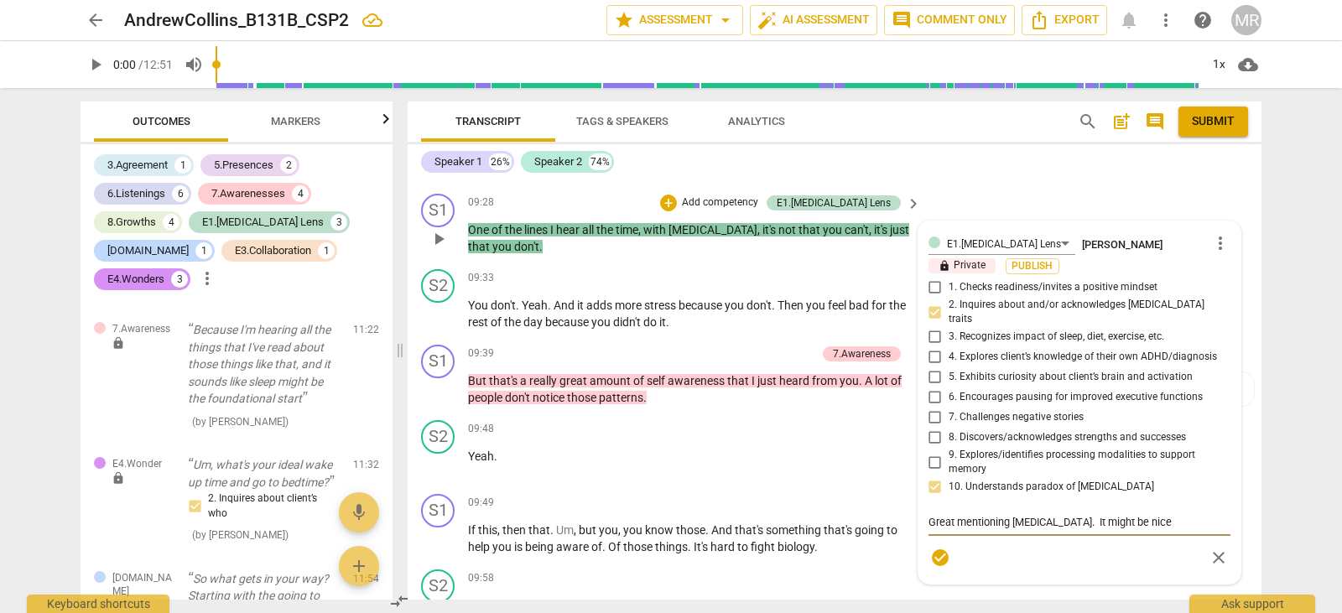
type textarea "Great mentioning [MEDICAL_DATA]. It might be nice"
type textarea "Great mentioning [MEDICAL_DATA]. It might be nice t"
type textarea "Great mentioning [MEDICAL_DATA]. It might be nice to"
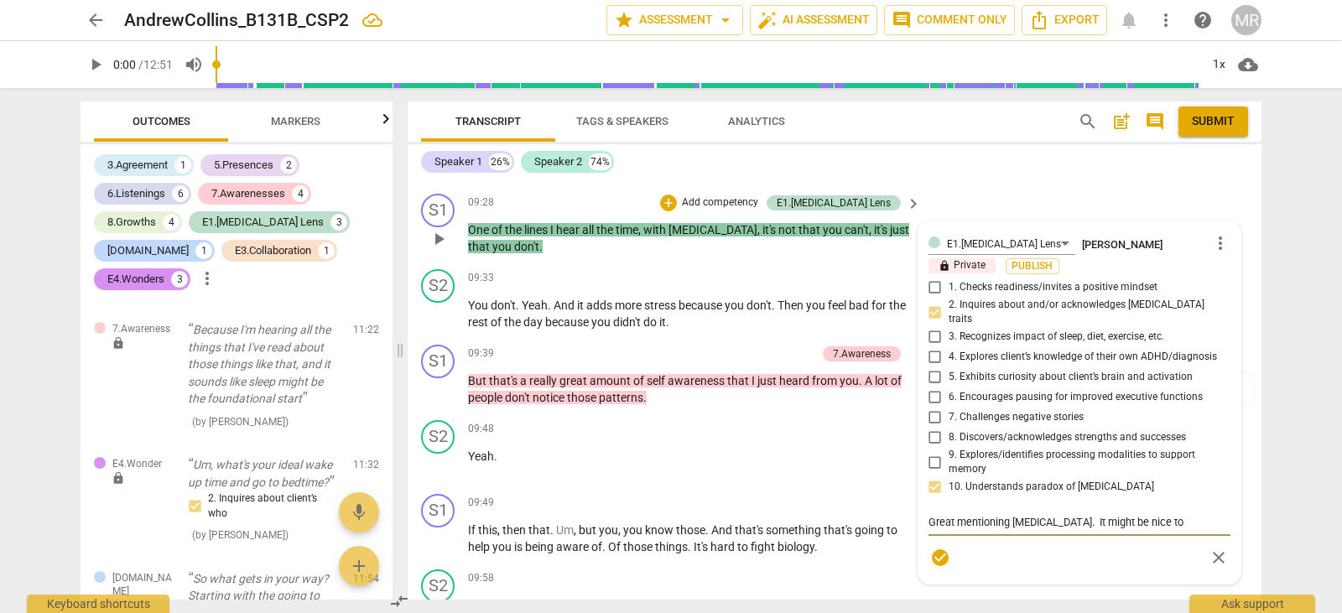
type textarea "Great mentioning [MEDICAL_DATA]. It might be nice to"
drag, startPoint x: 1146, startPoint y: 515, endPoint x: 1050, endPoint y: 515, distance: 96.5
click at [1050, 515] on textarea "Great mentioning [MEDICAL_DATA]. It might be nice to" at bounding box center [1080, 522] width 302 height 16
type textarea "Great mentioning [MEDICAL_DATA]"
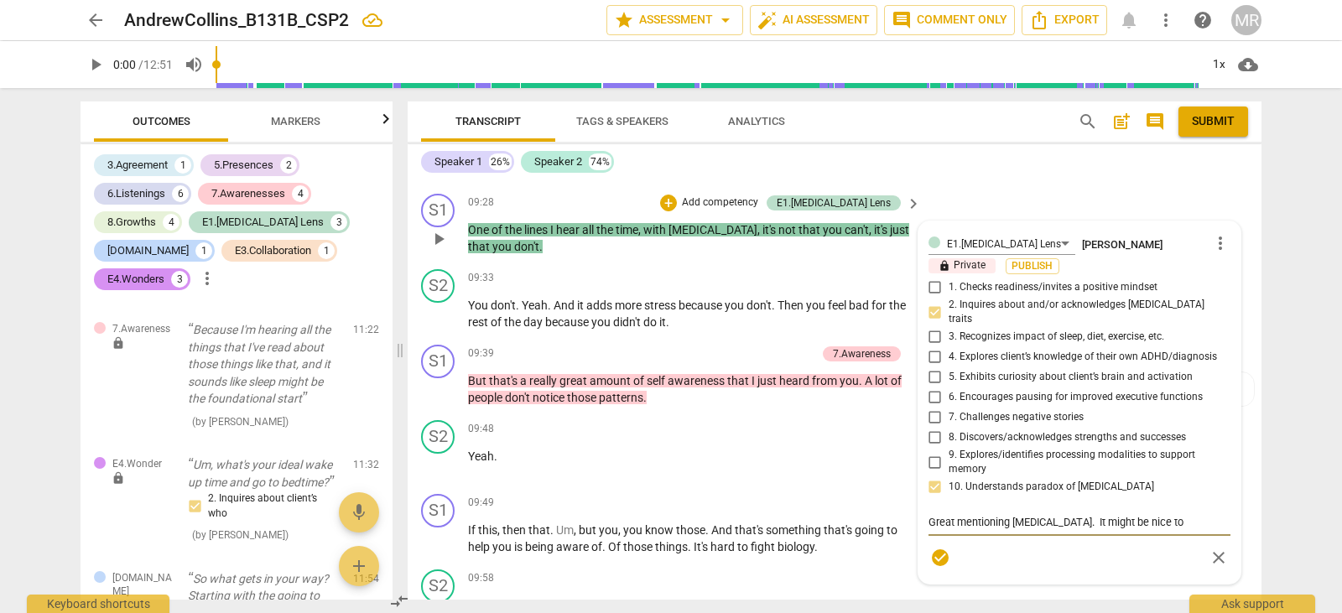
type textarea "Great mentioning [MEDICAL_DATA]"
type textarea "Great mentioning [MEDICAL_DATA]."
type textarea "Great mentioning [MEDICAL_DATA]"
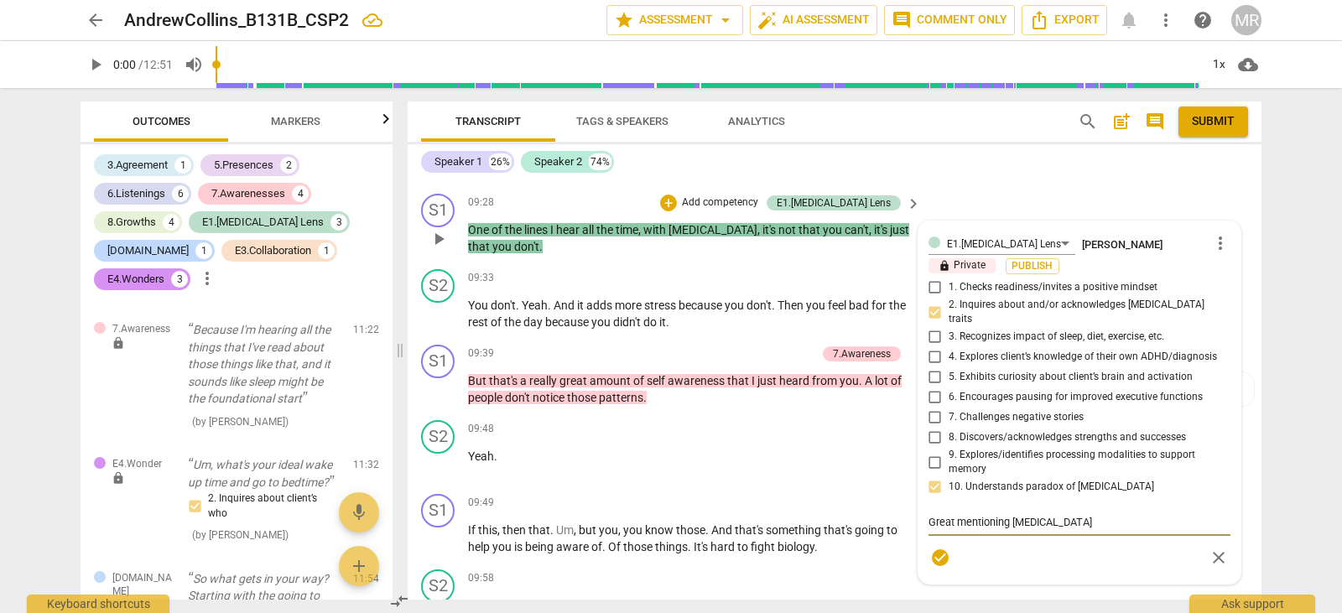
type textarea "Great mentioning [MEDICAL_DATA]. It"
type textarea "Great mentioning [MEDICAL_DATA]. It i"
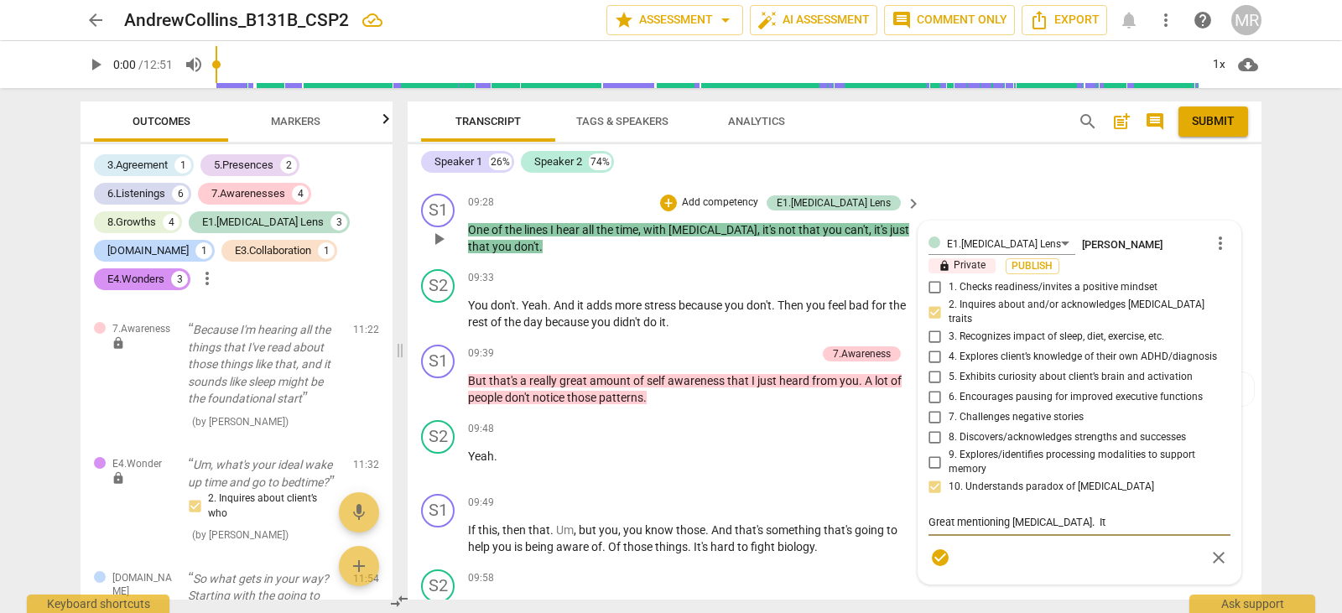
type textarea "Great mentioning [MEDICAL_DATA]. It i"
type textarea "Great mentioning [MEDICAL_DATA]. It is"
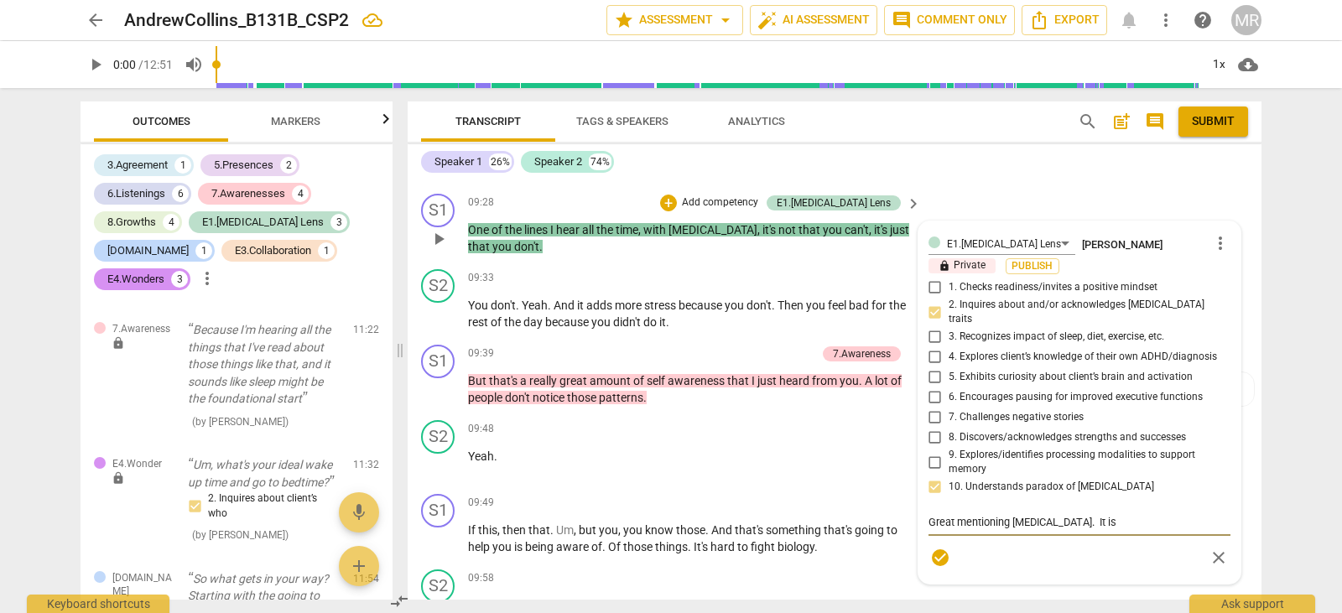
type textarea "Great mentioning [MEDICAL_DATA]. It is"
type textarea "Great mentioning [MEDICAL_DATA]. It i"
type textarea "Great mentioning [MEDICAL_DATA]. It"
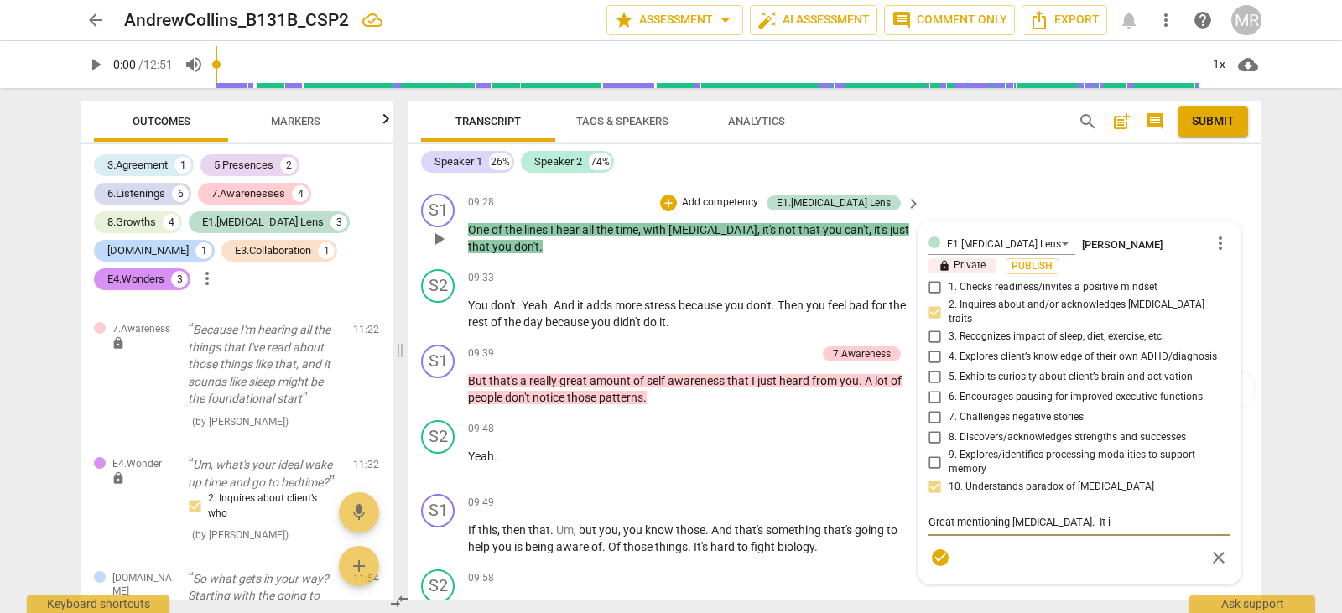
type textarea "Great mentioning [MEDICAL_DATA]. It"
type textarea "Great mentioning [MEDICAL_DATA]. It w"
type textarea "Great mentioning [MEDICAL_DATA]. It wo"
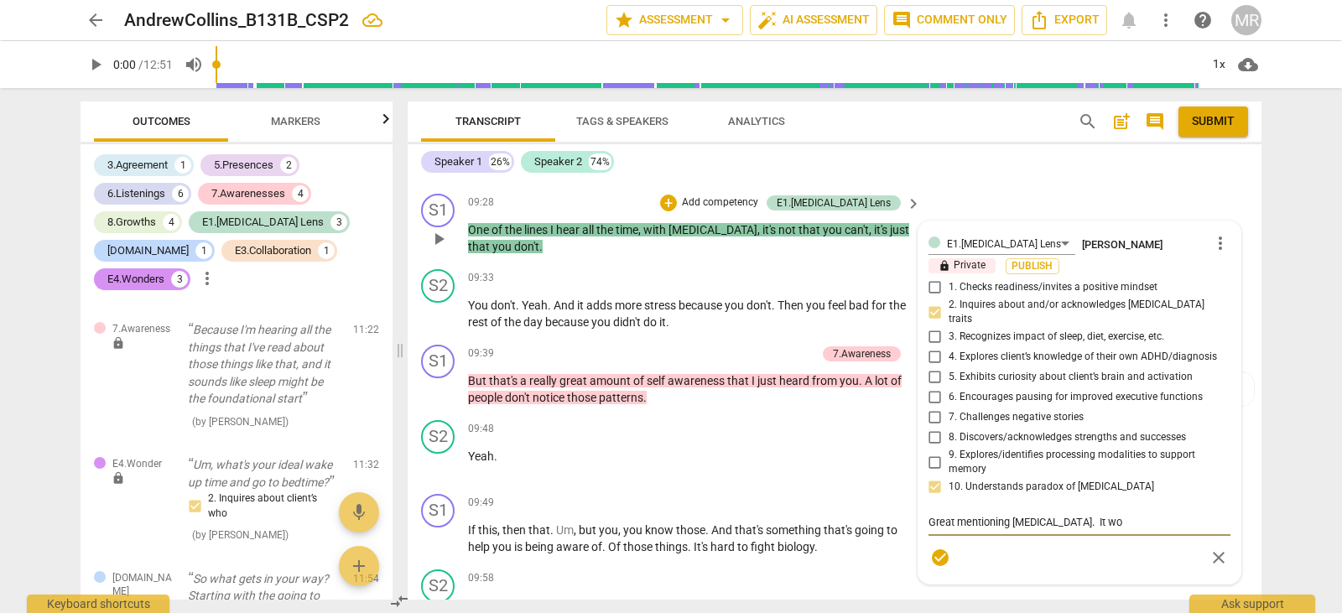
type textarea "Great mentioning [MEDICAL_DATA]. It wou"
type textarea "Great mentioning [MEDICAL_DATA]. It woul"
type textarea "Great mentioning [MEDICAL_DATA]. It would"
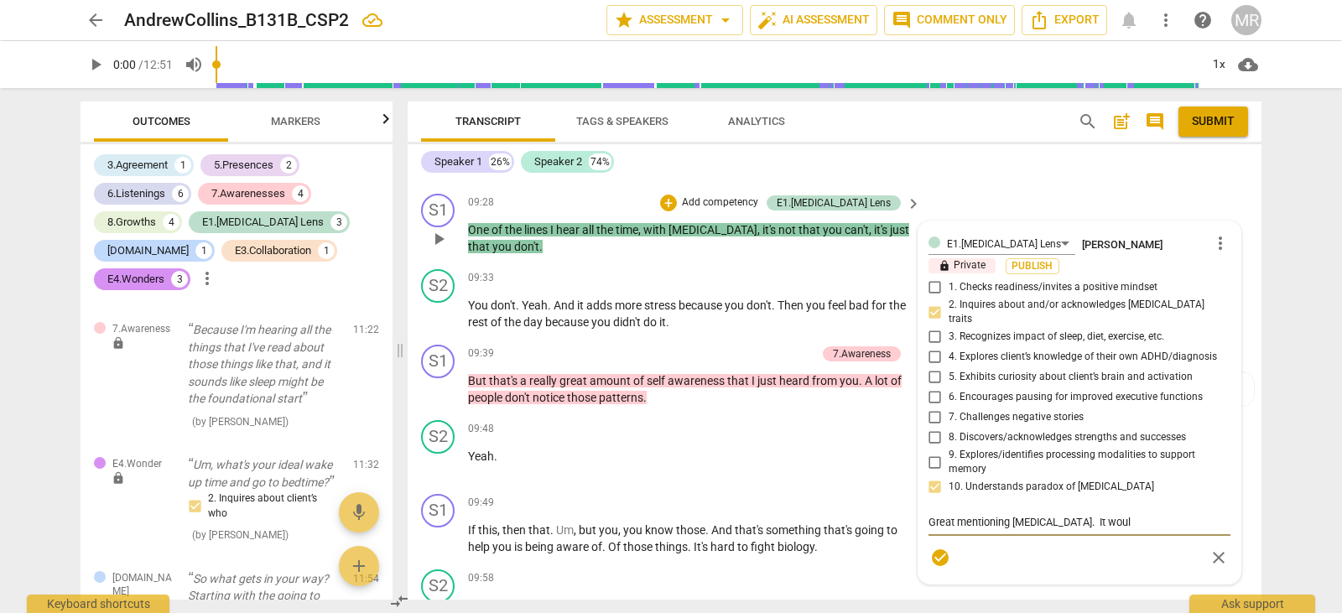
type textarea "Great mentioning [MEDICAL_DATA]. It would"
type textarea "Great mentioning [MEDICAL_DATA]. It would b"
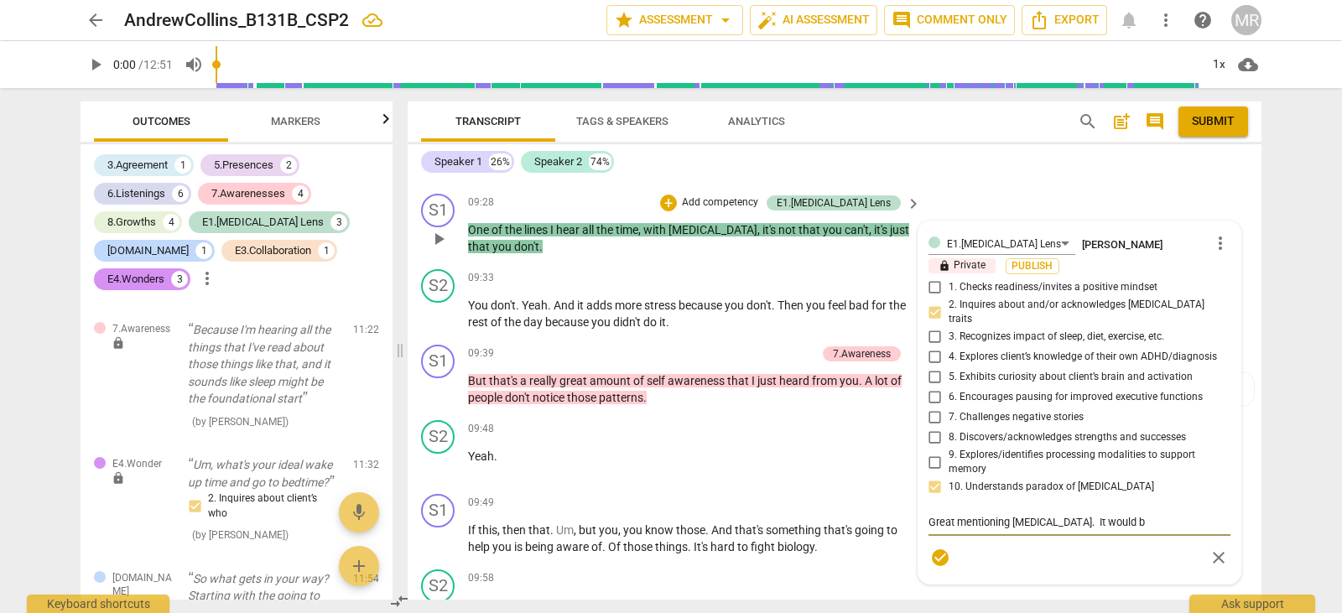
type textarea "Great mentioning [MEDICAL_DATA]. It would be"
type textarea "Great mentioning [MEDICAL_DATA]. It would be u"
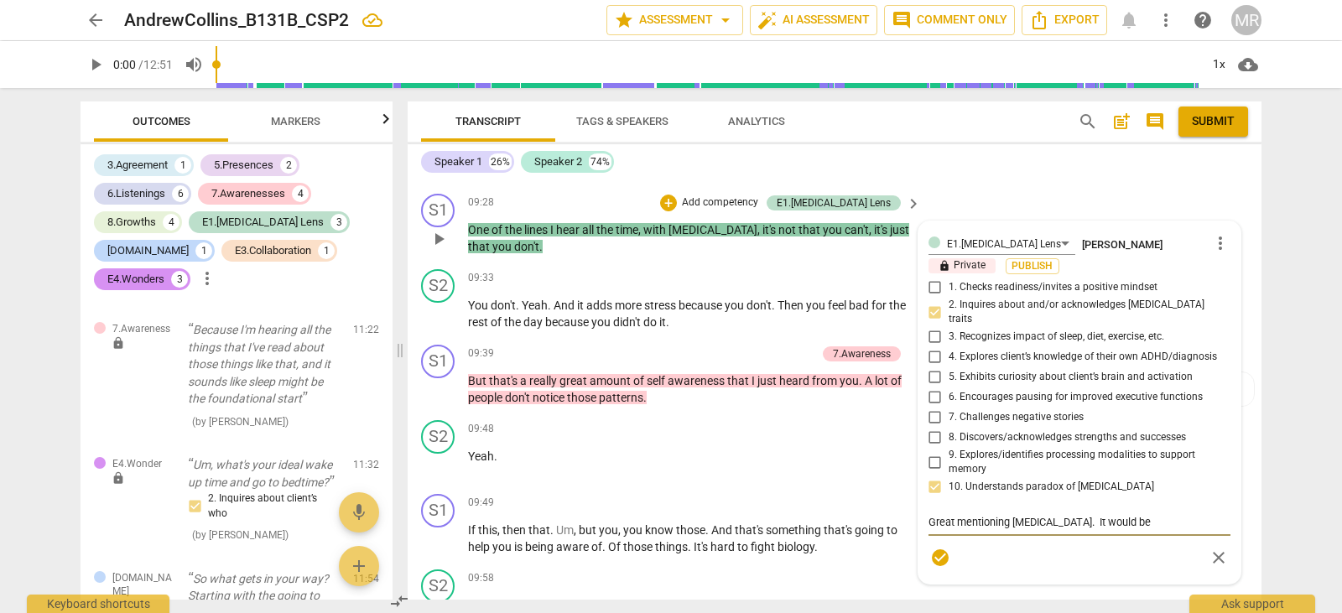
type textarea "Great mentioning [MEDICAL_DATA]. It would be u"
type textarea "Great mentioning [MEDICAL_DATA]. It would be us"
type textarea "Great mentioning [MEDICAL_DATA]. It would be use"
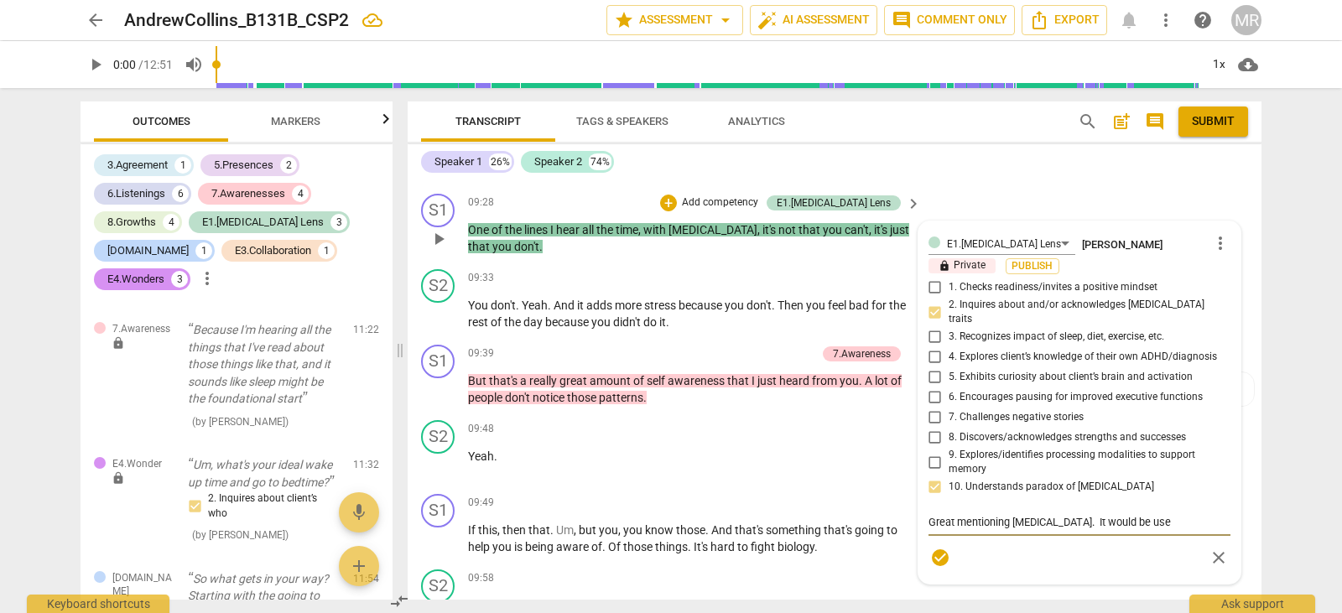
type textarea "Great mentioning [MEDICAL_DATA]. It would be usef"
type textarea "Great mentioning [MEDICAL_DATA]. It would be usefu"
type textarea "Great mentioning [MEDICAL_DATA]. It would be useful"
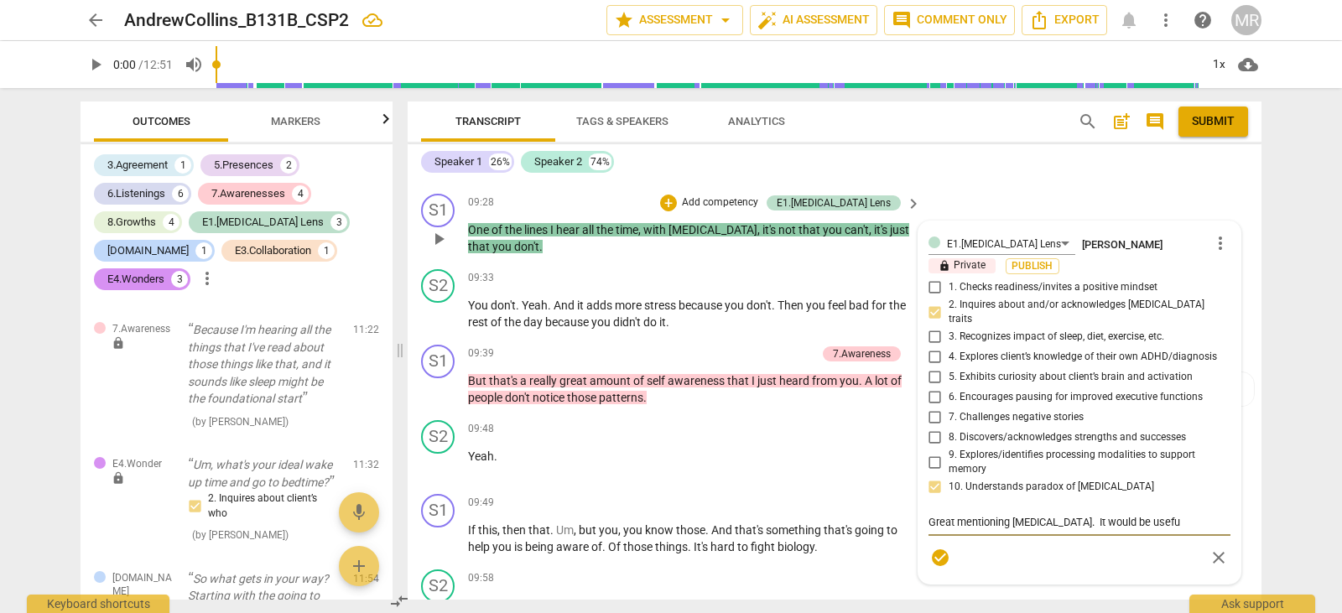
type textarea "Great mentioning [MEDICAL_DATA]. It would be useful"
type textarea "Great mentioning [MEDICAL_DATA]. It would be useful t"
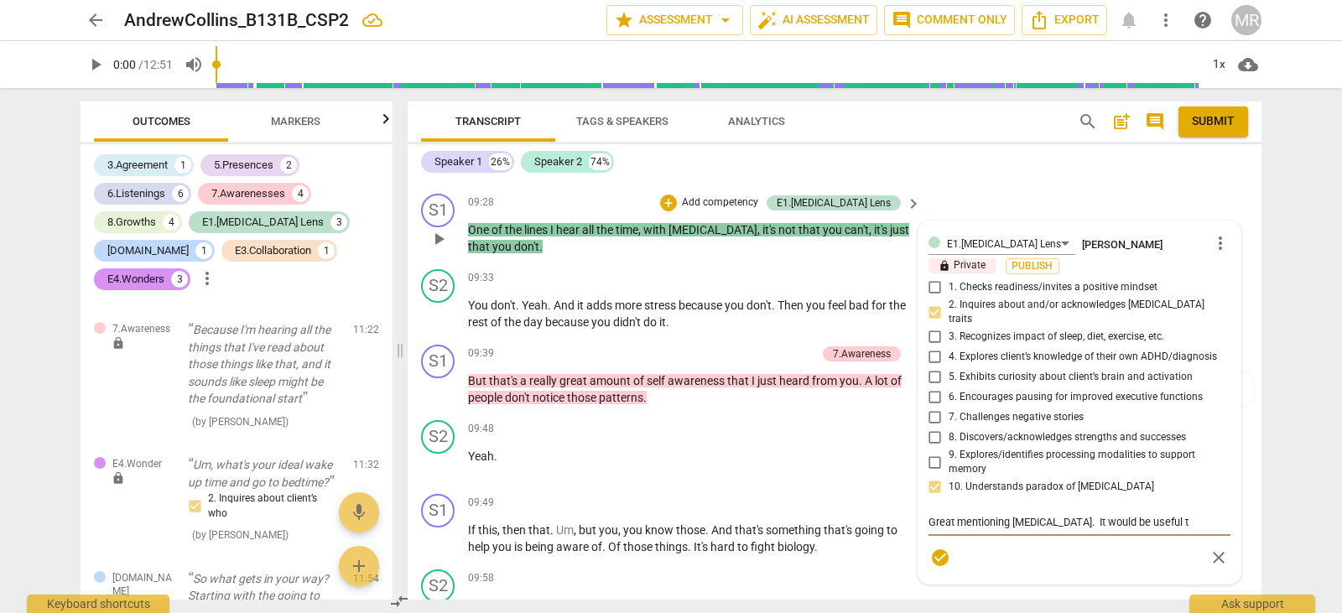
type textarea "Great mentioning [MEDICAL_DATA]. It would be useful to"
click at [1123, 526] on textarea "Great mentioning [MEDICAL_DATA]. It would be useful to connect [MEDICAL_DATA] t…" at bounding box center [1080, 530] width 302 height 32
click at [1197, 531] on textarea "Great mentioning [MEDICAL_DATA]. It would be useful to connect [MEDICAL_DATA] t…" at bounding box center [1080, 530] width 302 height 32
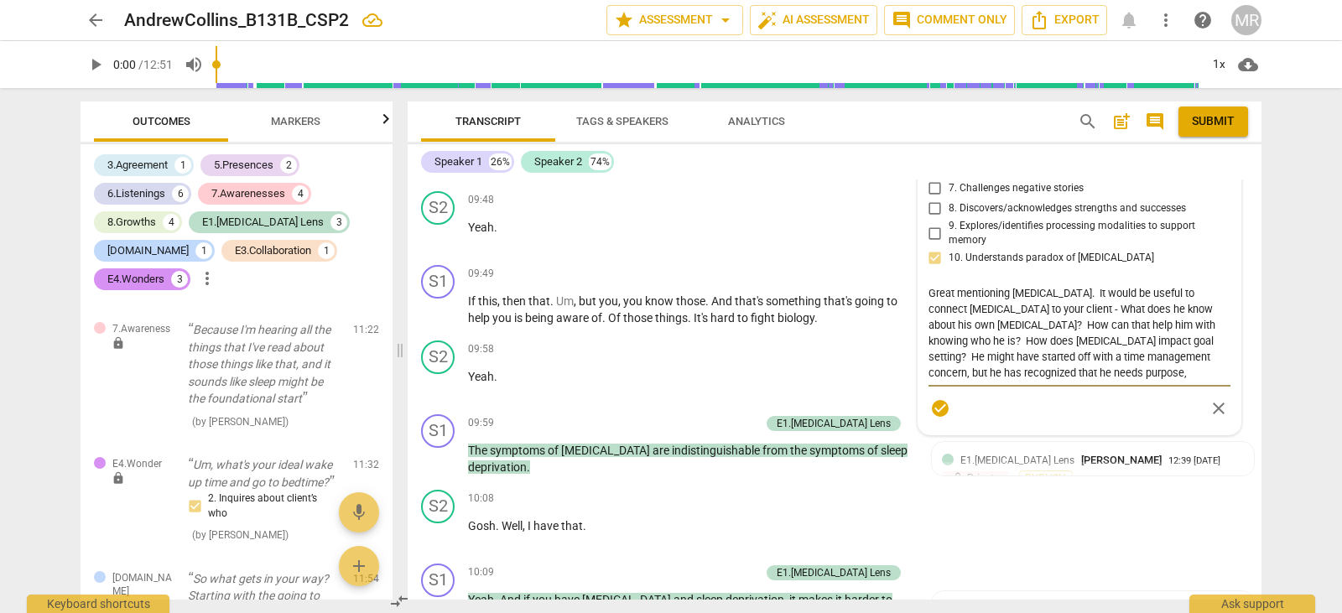
scroll to position [3895, 0]
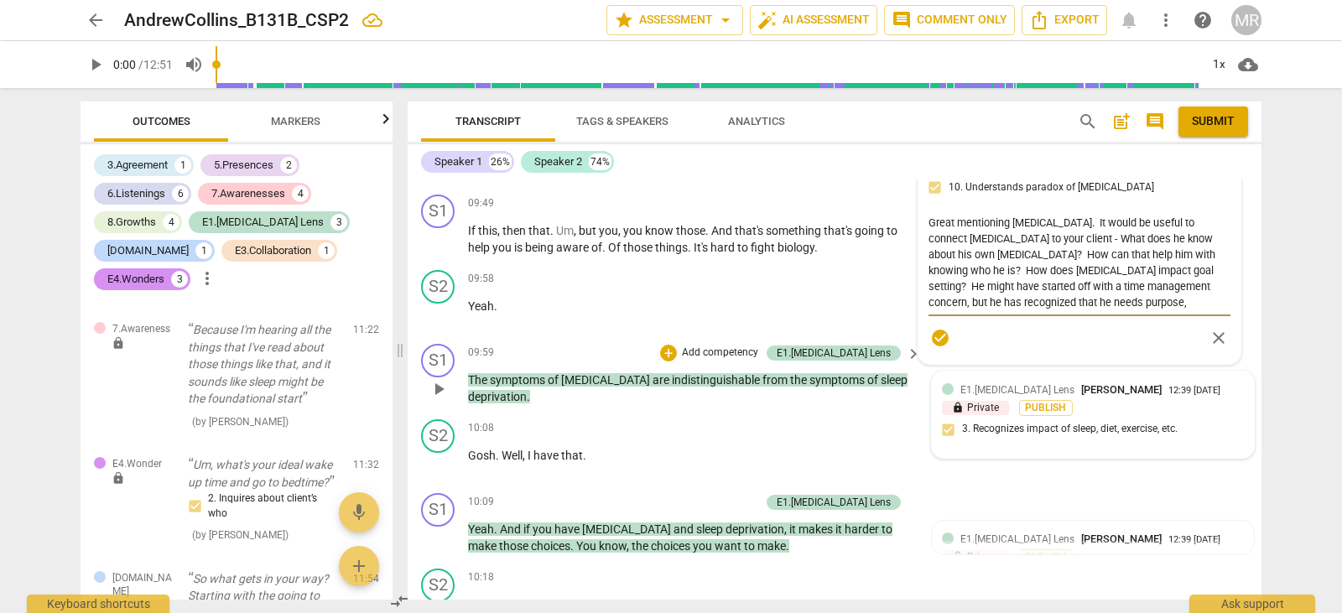
drag, startPoint x: 1087, startPoint y: 593, endPoint x: 1074, endPoint y: 380, distance: 213.5
click at [1074, 380] on div "format_bold format_list_bulleted [PERSON_NAME] lock Private Publish delete Summ…" at bounding box center [835, 390] width 854 height 420
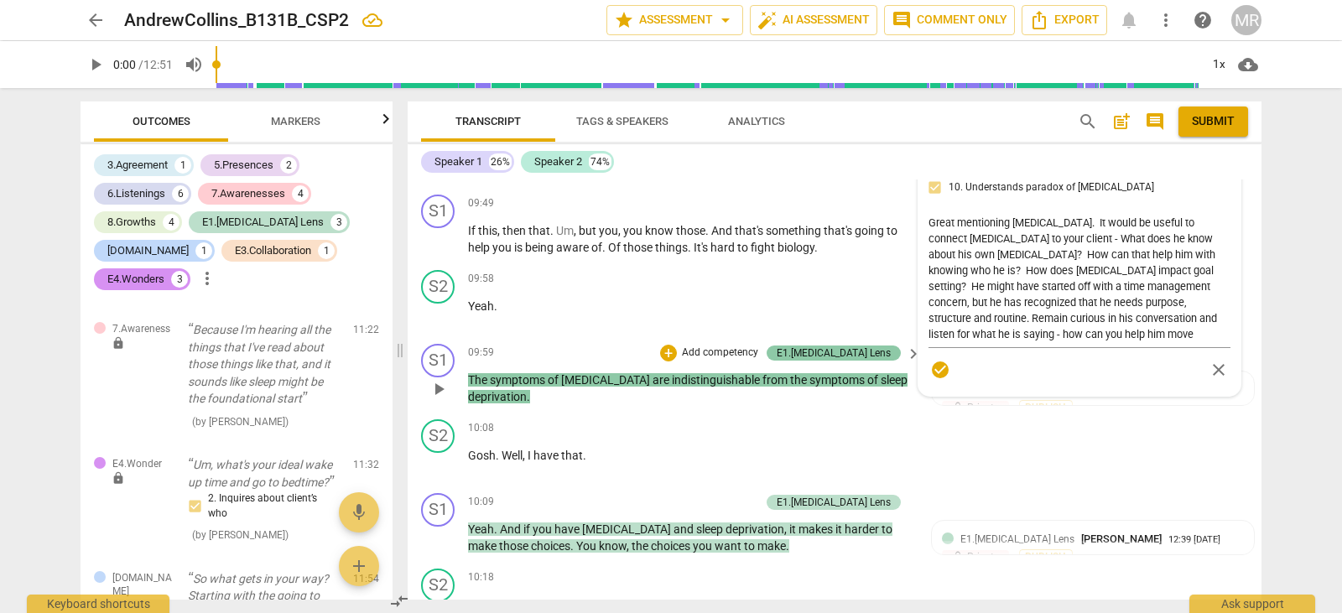
click at [838, 356] on div "E1.[MEDICAL_DATA] Lens" at bounding box center [834, 353] width 114 height 15
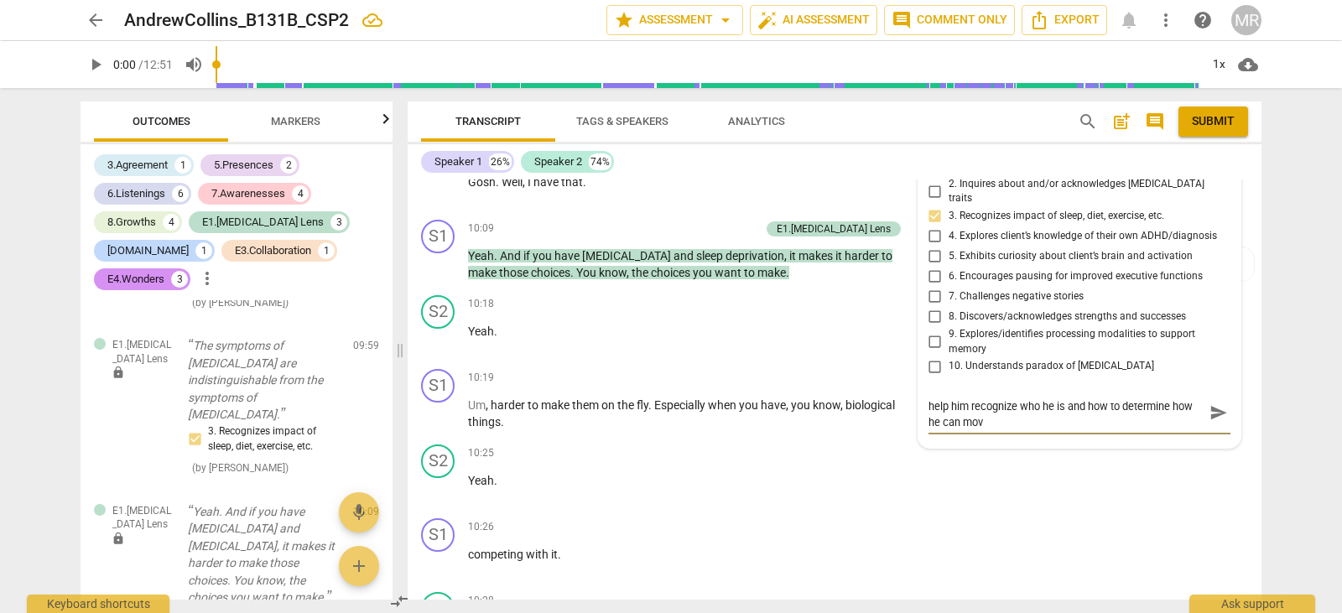
scroll to position [0, 0]
drag, startPoint x: 947, startPoint y: 420, endPoint x: 921, endPoint y: 420, distance: 26.0
click at [921, 420] on div "E1.[MEDICAL_DATA] Lens [PERSON_NAME] 12:39 [DATE] more_vert lock Private Publis…" at bounding box center [1080, 281] width 322 height 367
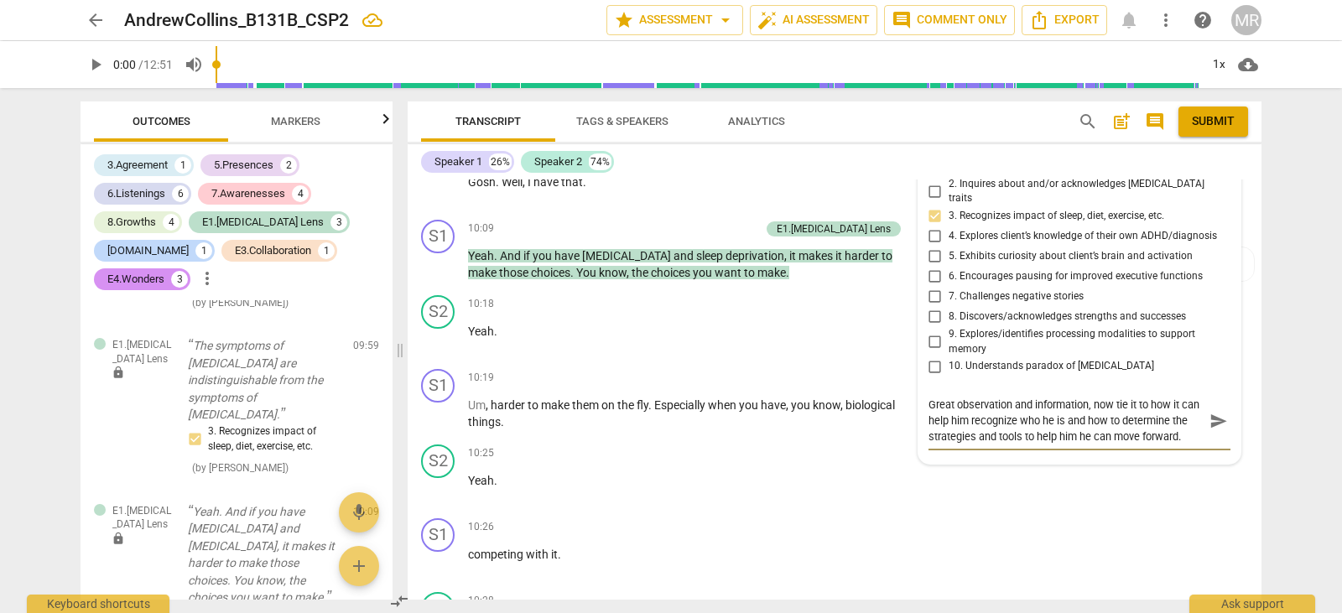
click at [1127, 425] on textarea "Great observation and information, now tie it to how it can help him recognize …" at bounding box center [1066, 421] width 275 height 48
drag, startPoint x: 1127, startPoint y: 425, endPoint x: 1104, endPoint y: 420, distance: 23.2
click at [1104, 420] on textarea "Great observation and information, now tie it to how it can help him recognize …" at bounding box center [1066, 421] width 275 height 48
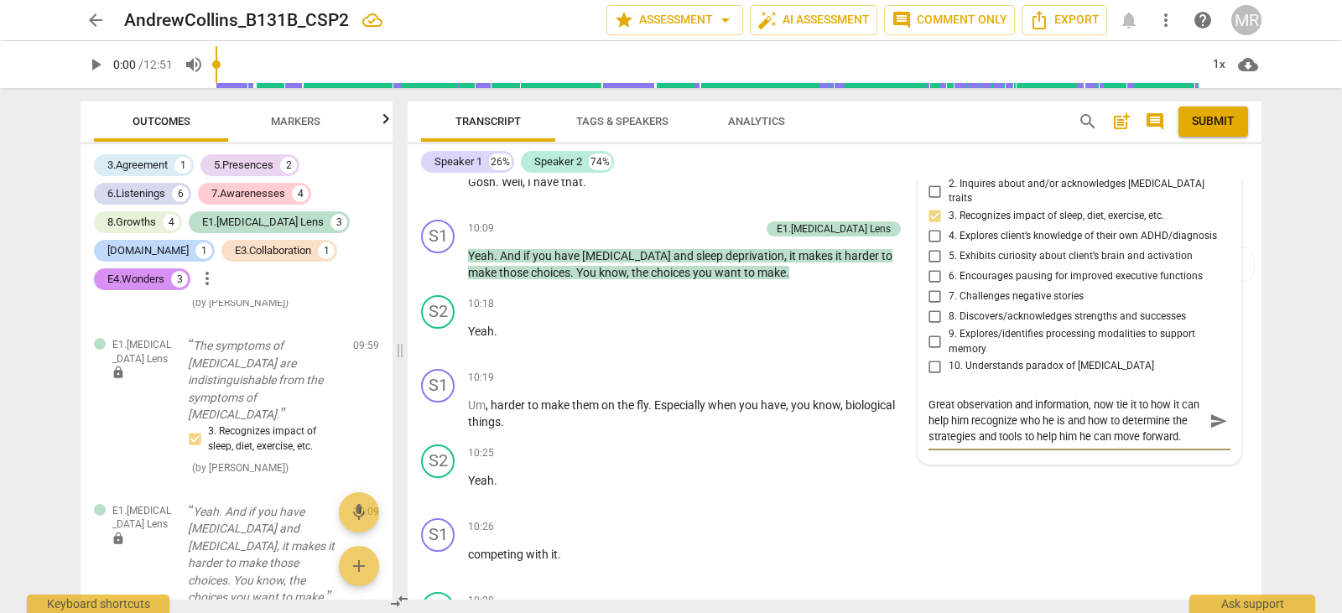
click at [1101, 413] on textarea "Great observation and information, now tie it to how it can help him recognize …" at bounding box center [1066, 421] width 275 height 48
drag, startPoint x: 1095, startPoint y: 406, endPoint x: 1129, endPoint y: 407, distance: 34.4
click at [1129, 407] on textarea "Great observation and information, now tie it to how it can help him recognize …" at bounding box center [1066, 421] width 275 height 48
click at [1176, 413] on textarea "Great observation and information, now tie it to how it can help him recognize …" at bounding box center [1066, 421] width 275 height 48
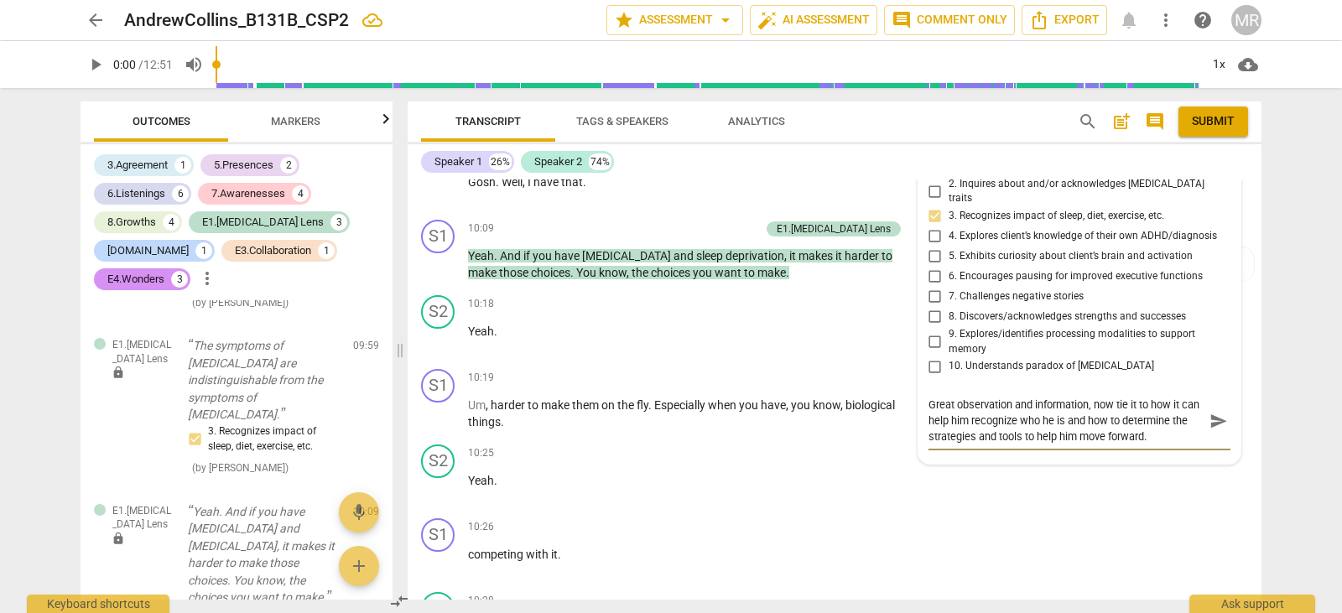
click at [1176, 418] on textarea "Great observation and information, now tie it to how it can help him recognize …" at bounding box center [1066, 421] width 275 height 48
click at [1166, 424] on textarea "Great observation and information, now tie it to how it can help him recognize …" at bounding box center [1066, 421] width 275 height 48
click at [1169, 424] on textarea "Great observation and information, now tie it to how it can help him recognize …" at bounding box center [1066, 421] width 275 height 48
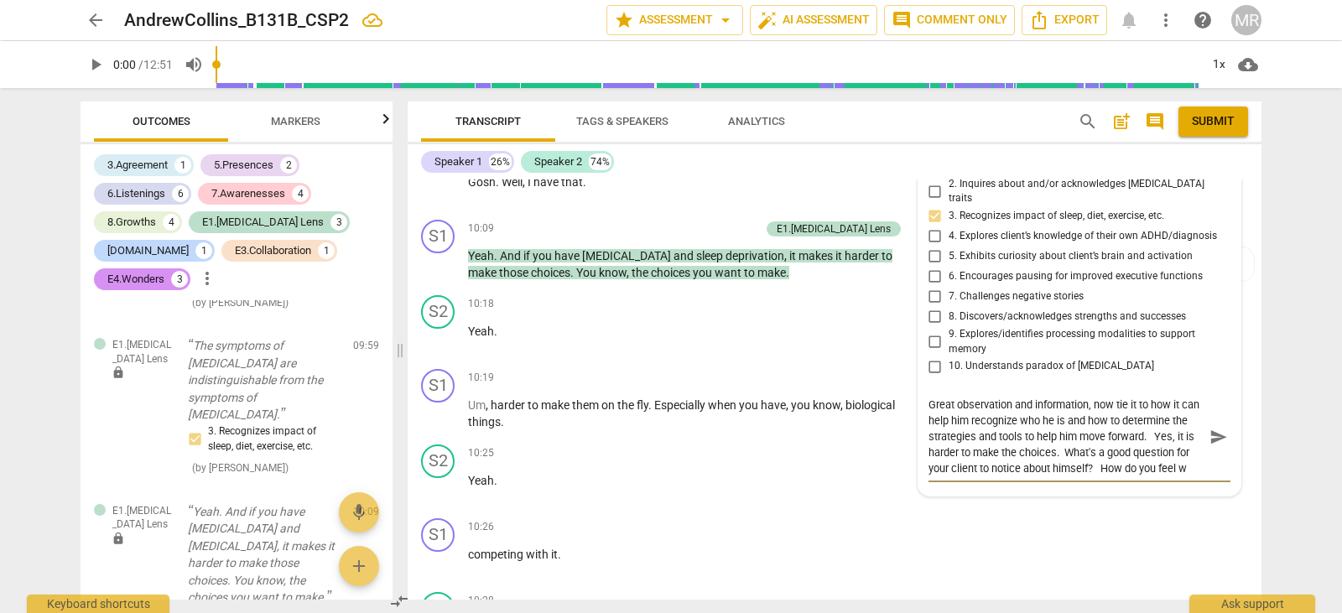
scroll to position [14, 0]
click at [614, 550] on p "competing with it ." at bounding box center [690, 555] width 445 height 18
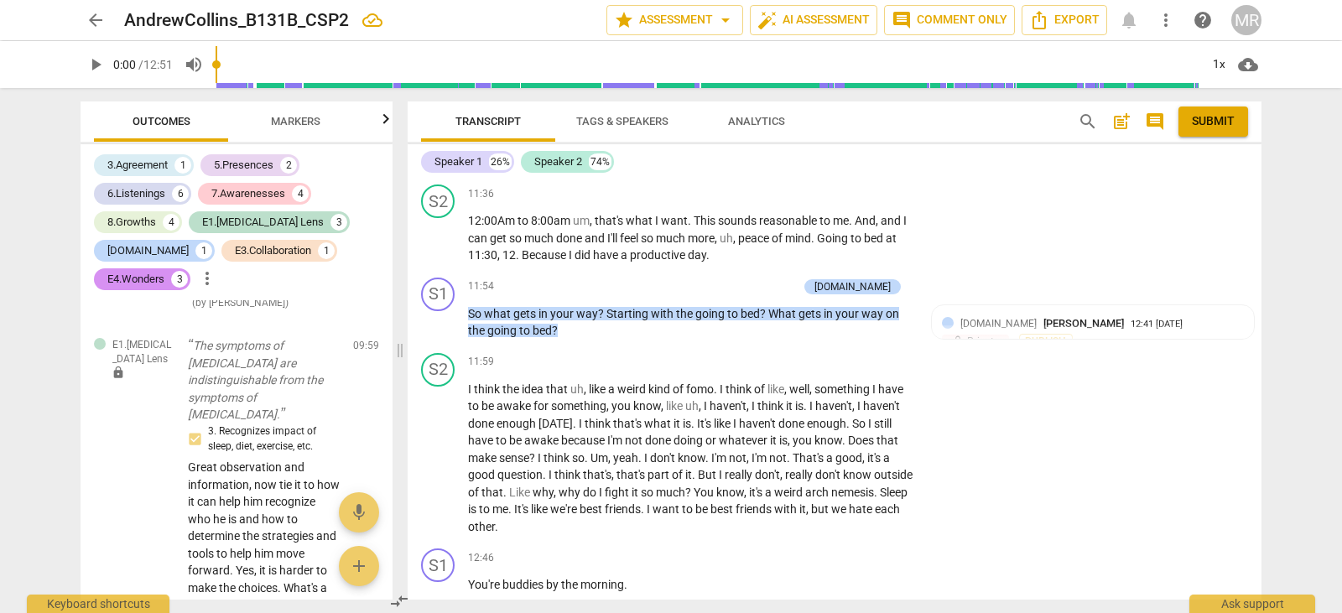
scroll to position [5302, 0]
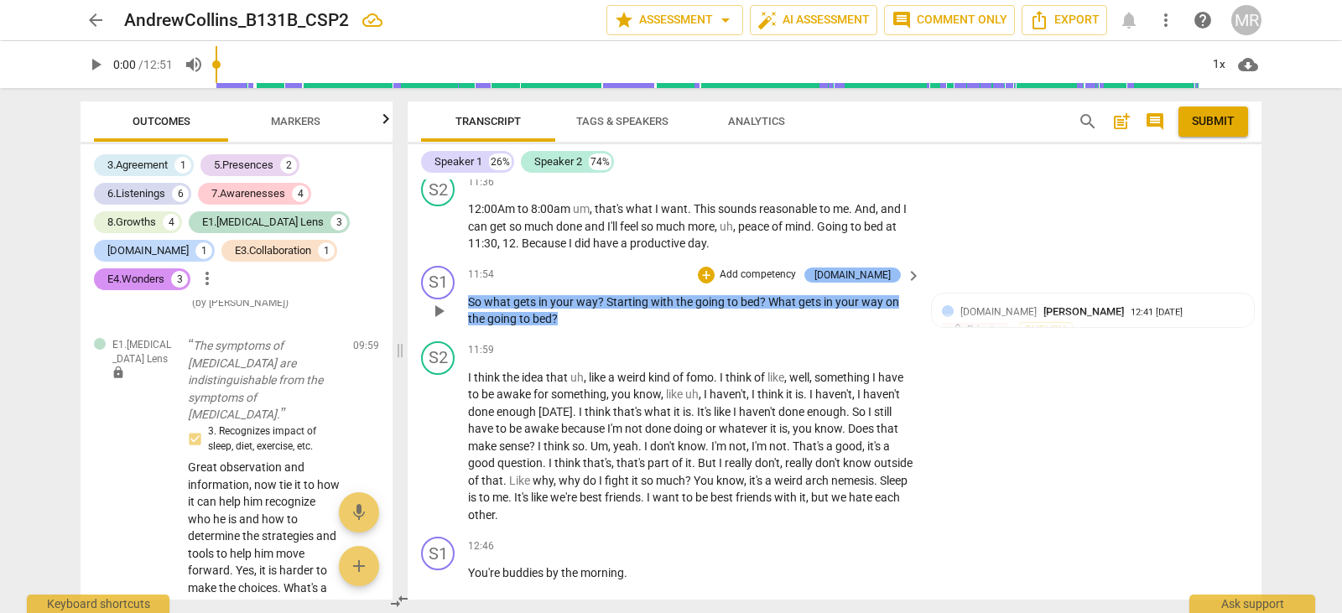
click at [870, 274] on div "[DOMAIN_NAME]" at bounding box center [853, 275] width 76 height 15
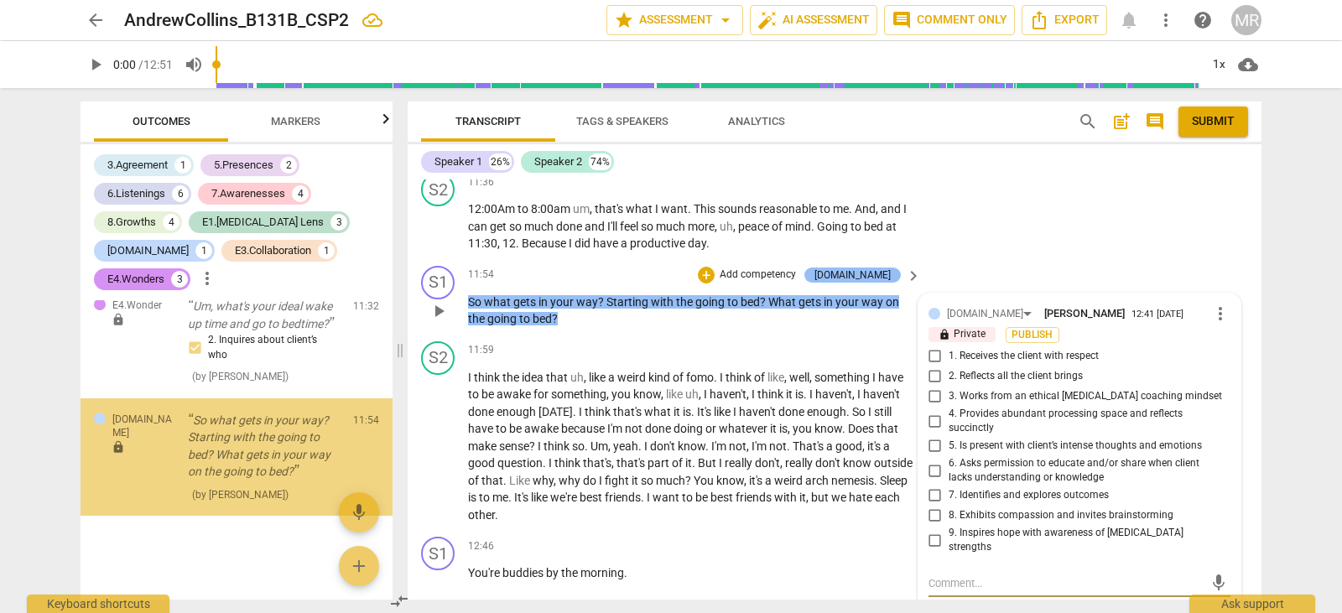
scroll to position [8645, 0]
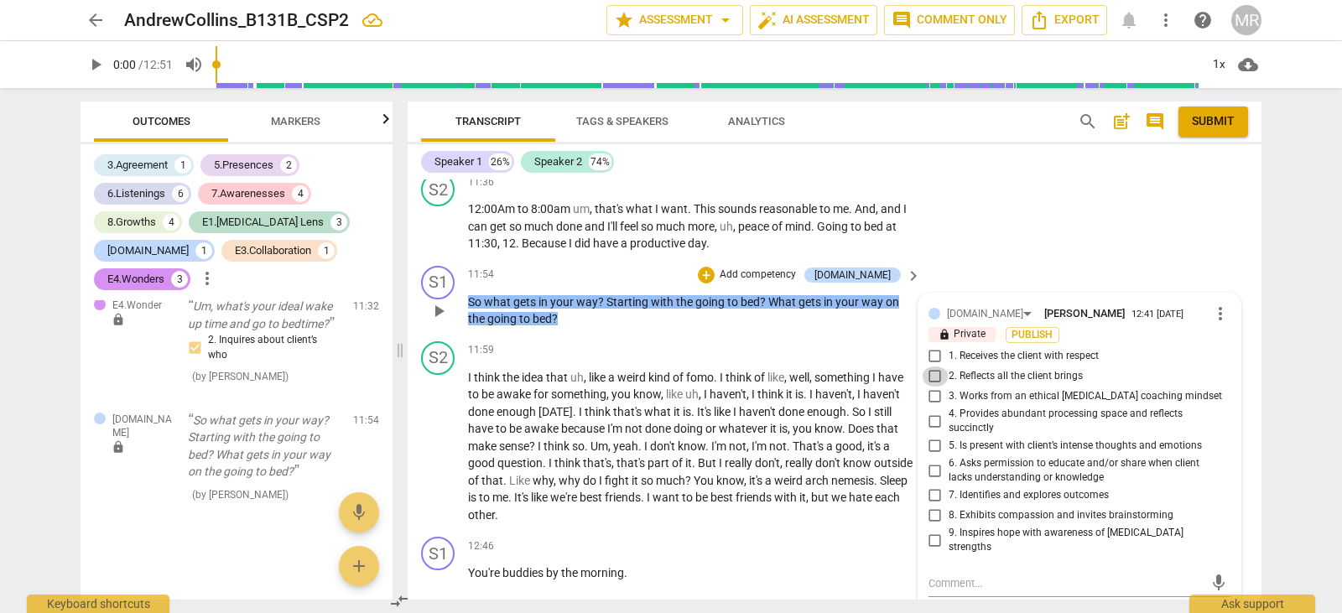
click at [932, 376] on input "2. Reflects all the client brings" at bounding box center [935, 377] width 27 height 20
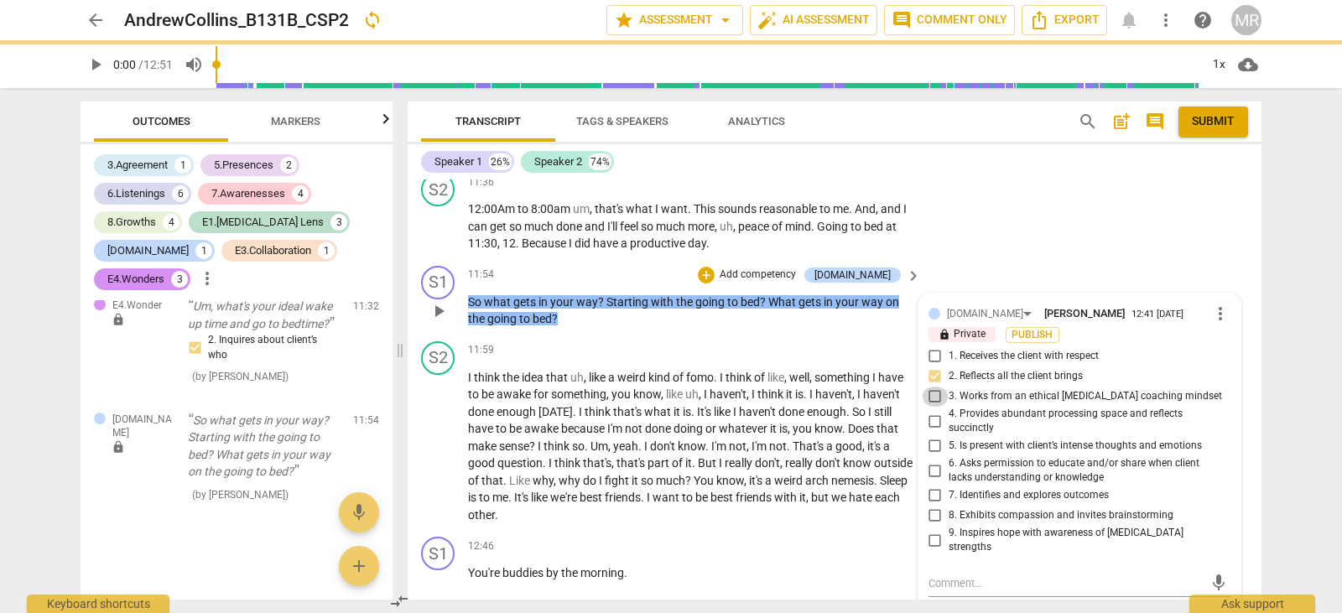
click at [933, 398] on input "3. Works from an ethical [MEDICAL_DATA] coaching mindset" at bounding box center [935, 397] width 27 height 20
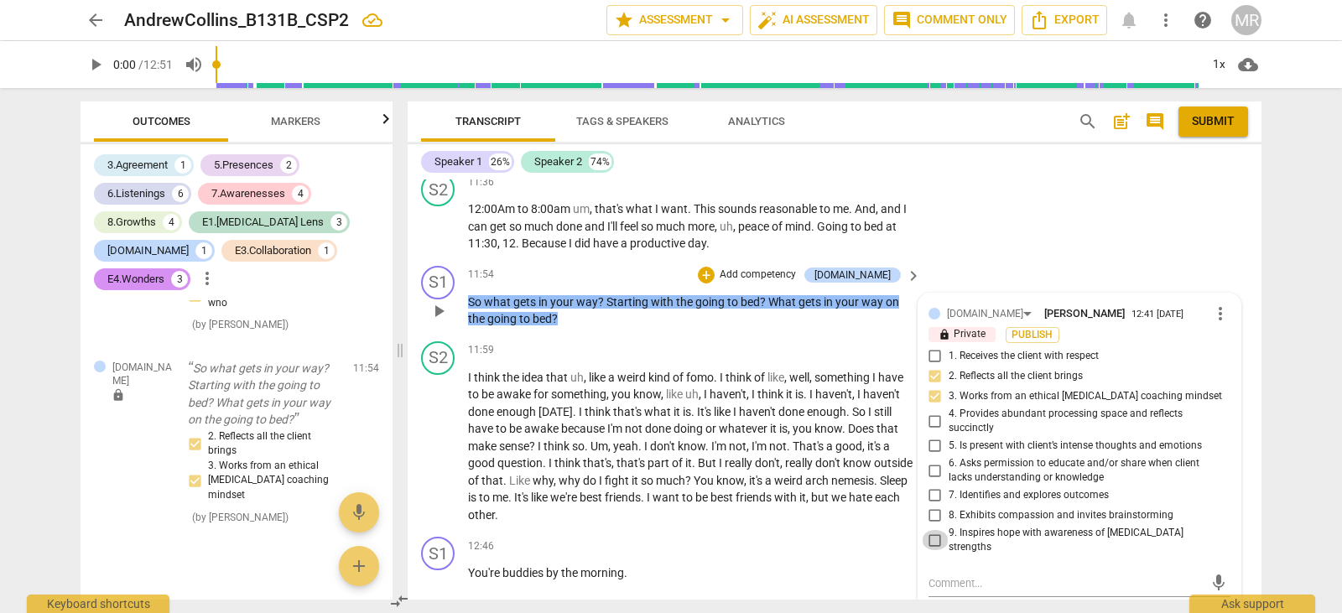
click at [934, 534] on input "9. Inspires hope with awareness of [MEDICAL_DATA] strengths" at bounding box center [935, 540] width 27 height 20
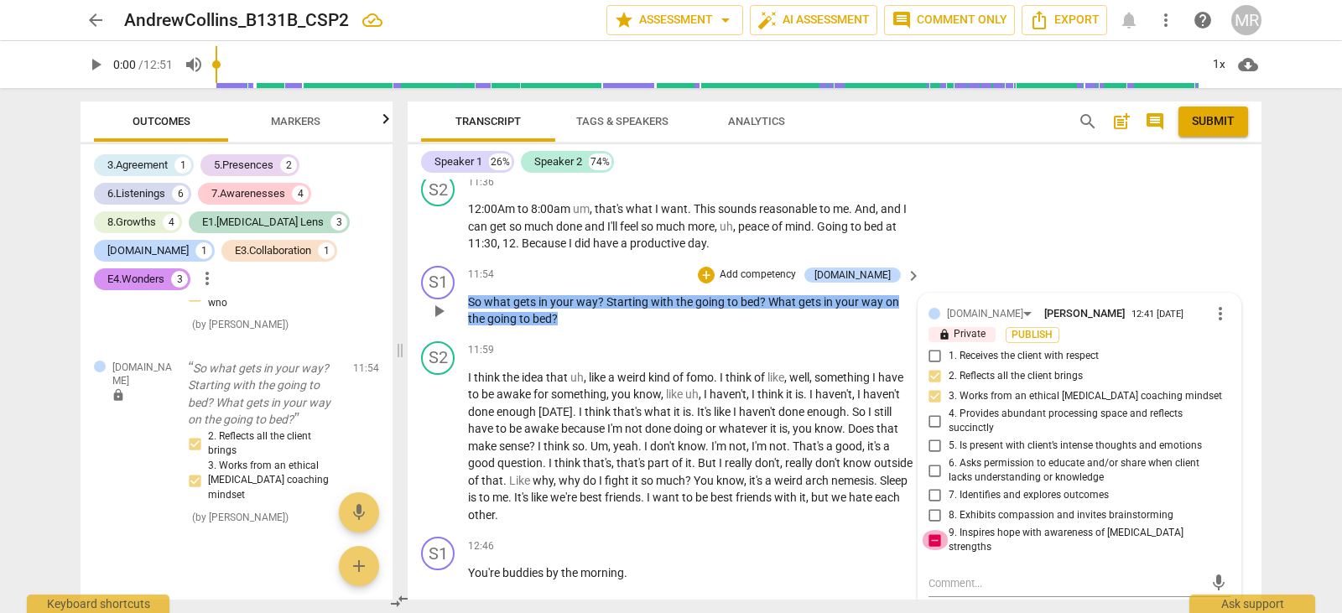
click at [934, 534] on input "9. Inspires hope with awareness of [MEDICAL_DATA] strengths" at bounding box center [935, 540] width 27 height 20
click at [938, 445] on input "5. Is present with client’s intense thoughts and emotions" at bounding box center [935, 446] width 27 height 20
click at [935, 576] on textarea at bounding box center [1066, 584] width 275 height 16
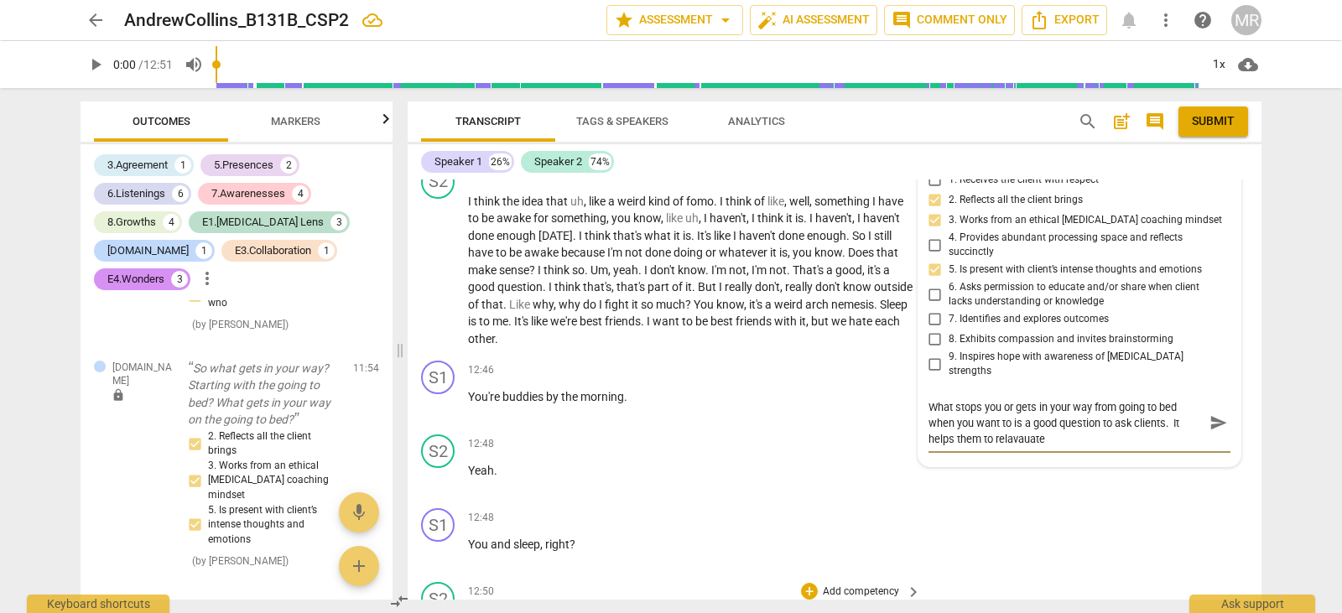
scroll to position [5589, 0]
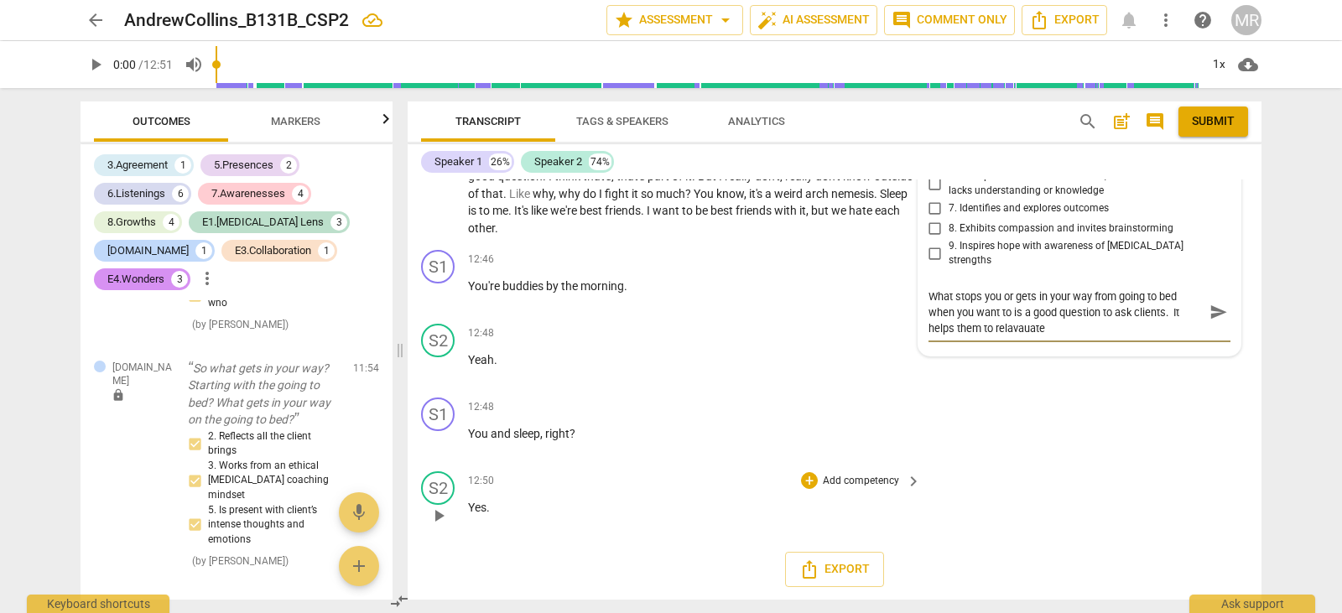
drag, startPoint x: 1050, startPoint y: 595, endPoint x: 1003, endPoint y: 510, distance: 96.5
click at [1003, 510] on div "format_bold format_list_bulleted [PERSON_NAME] lock Private Publish delete Summ…" at bounding box center [835, 390] width 854 height 420
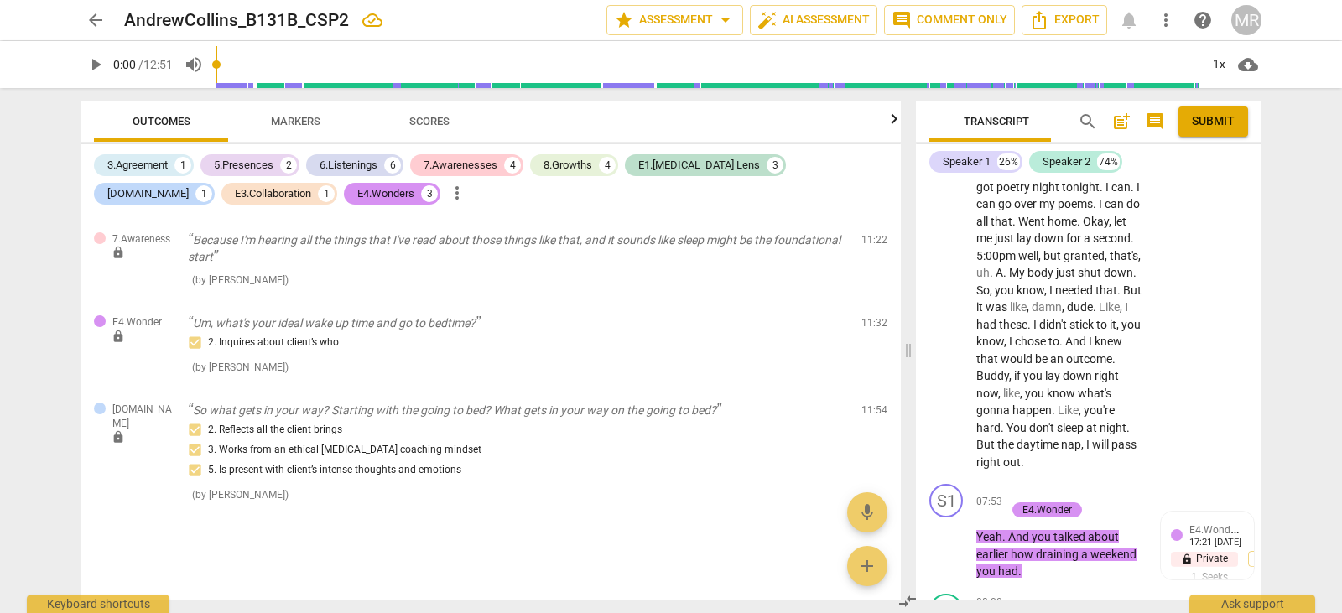
scroll to position [10675, 0]
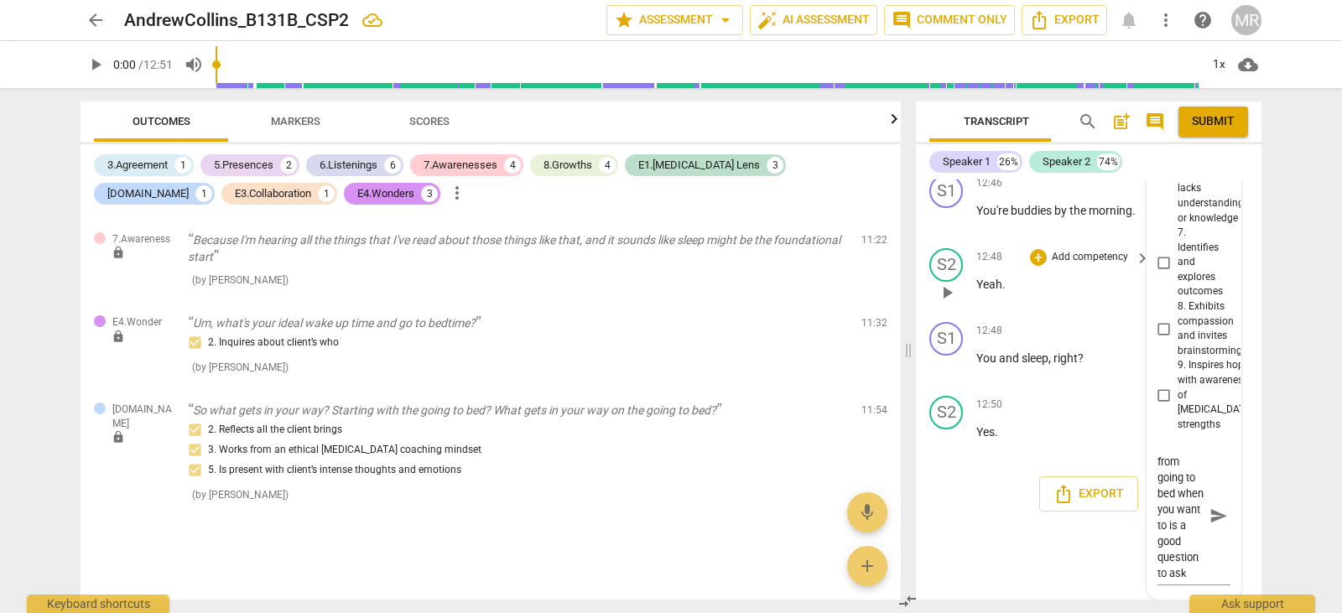
drag, startPoint x: 400, startPoint y: 354, endPoint x: 909, endPoint y: 383, distance: 509.2
click at [909, 383] on span at bounding box center [909, 350] width 10 height 525
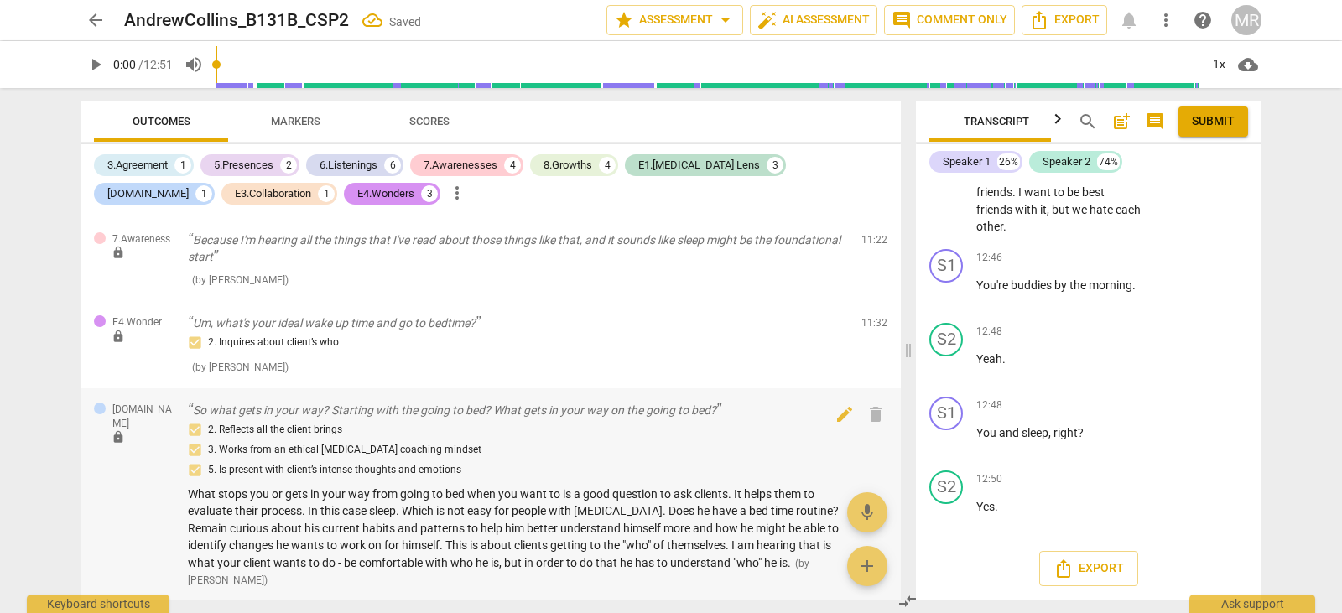
scroll to position [3211, 0]
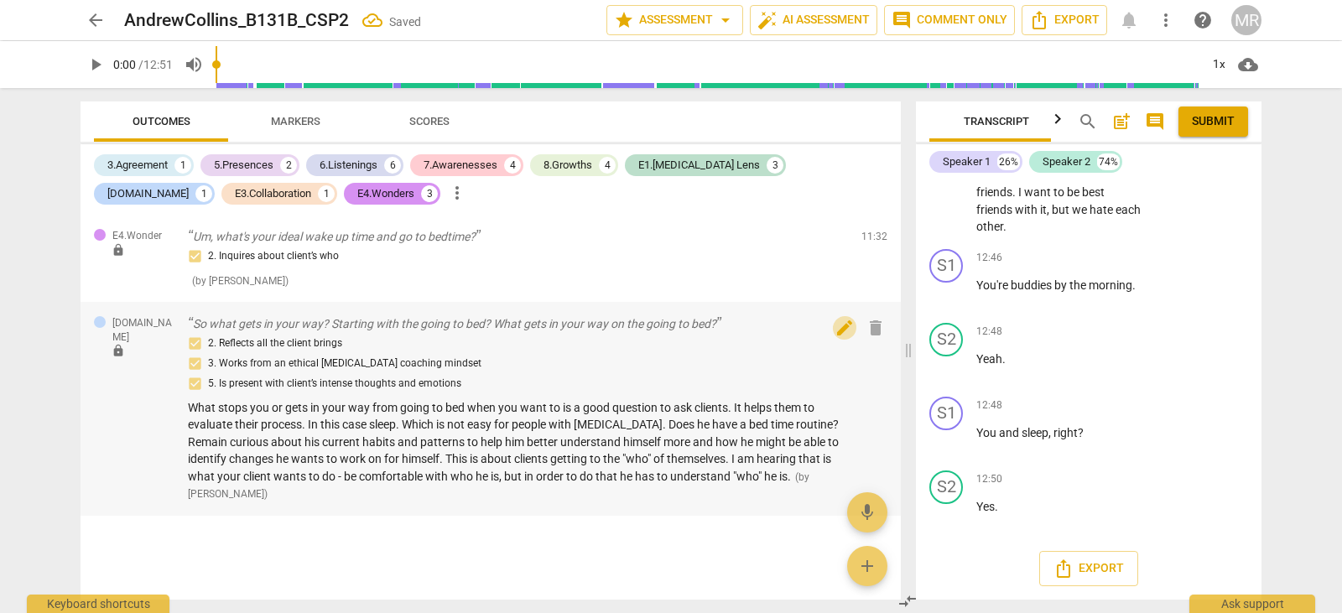
click at [846, 331] on span "edit" at bounding box center [845, 328] width 20 height 20
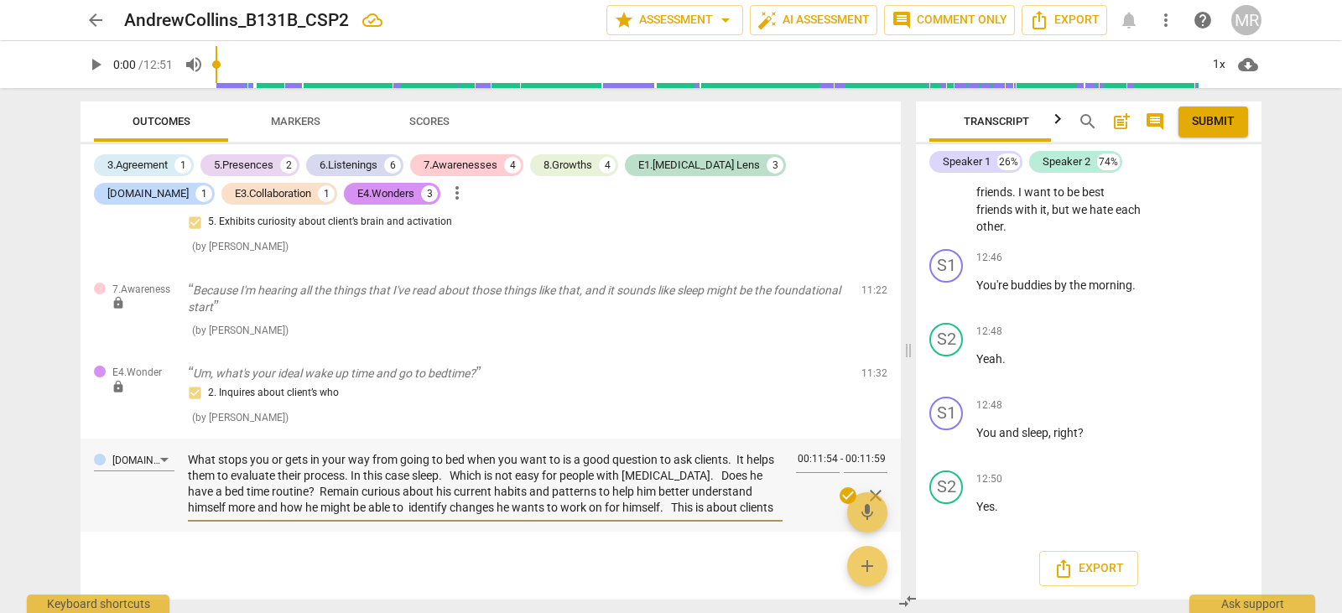
scroll to position [32, 0]
drag, startPoint x: 188, startPoint y: 453, endPoint x: 709, endPoint y: 522, distance: 525.5
click at [709, 522] on div "What stops you or gets in your way from going to bed when you want to is a good…" at bounding box center [485, 482] width 595 height 85
paste textarea "Asking “What stops you or gets in your way from going to bed when you want to?”…"
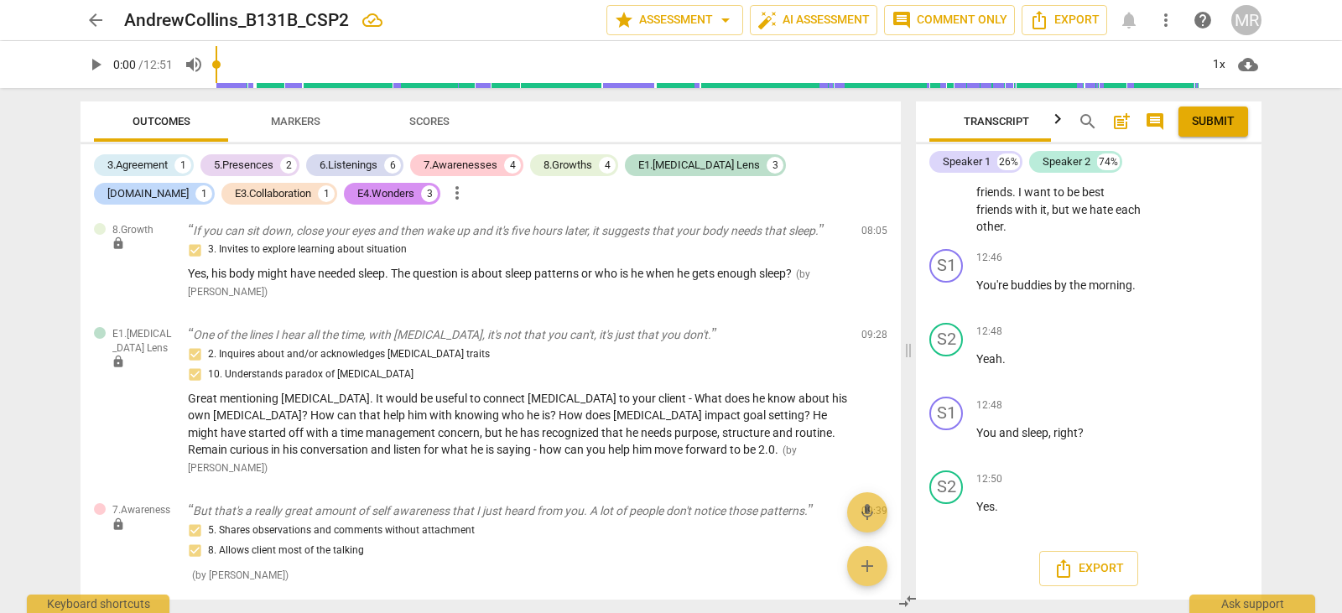
scroll to position [2468, 0]
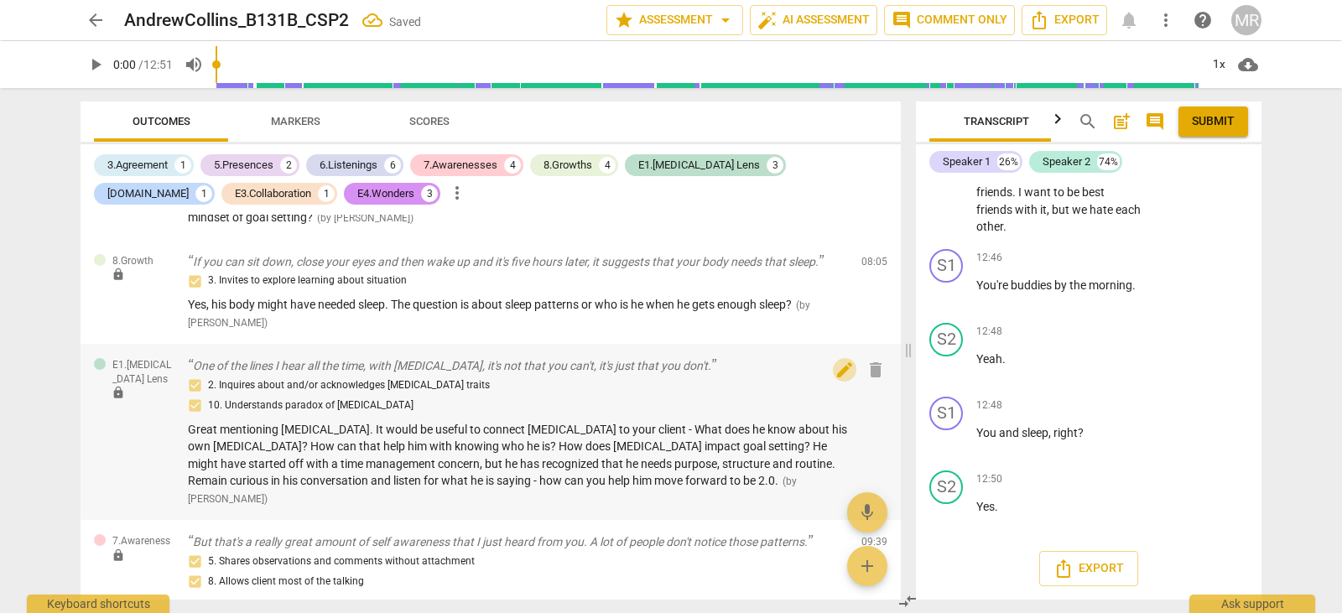
click at [835, 380] on span "edit" at bounding box center [845, 370] width 20 height 20
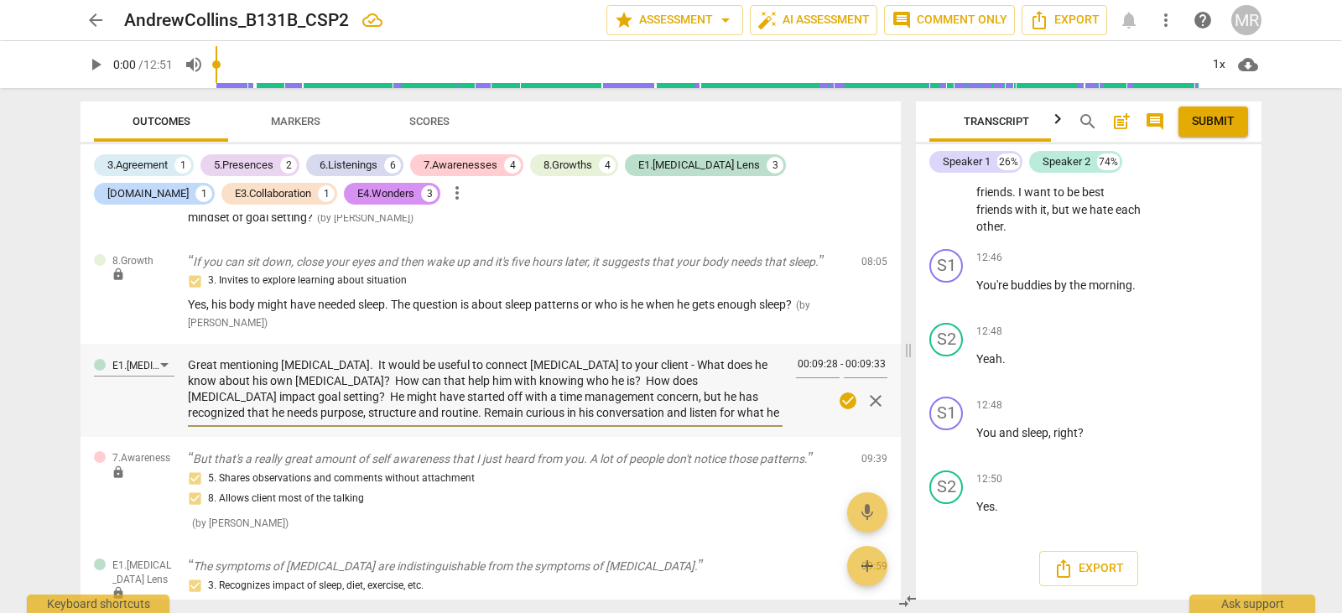
scroll to position [16, 0]
drag, startPoint x: 189, startPoint y: 379, endPoint x: 711, endPoint y: 440, distance: 526.3
click at [711, 427] on div "Great mentioning [MEDICAL_DATA]. It would be useful to connect [MEDICAL_DATA] t…" at bounding box center [485, 389] width 595 height 75
paste textarea "You did a great job mentioning [MEDICAL_DATA]. It would be useful to connect [M…"
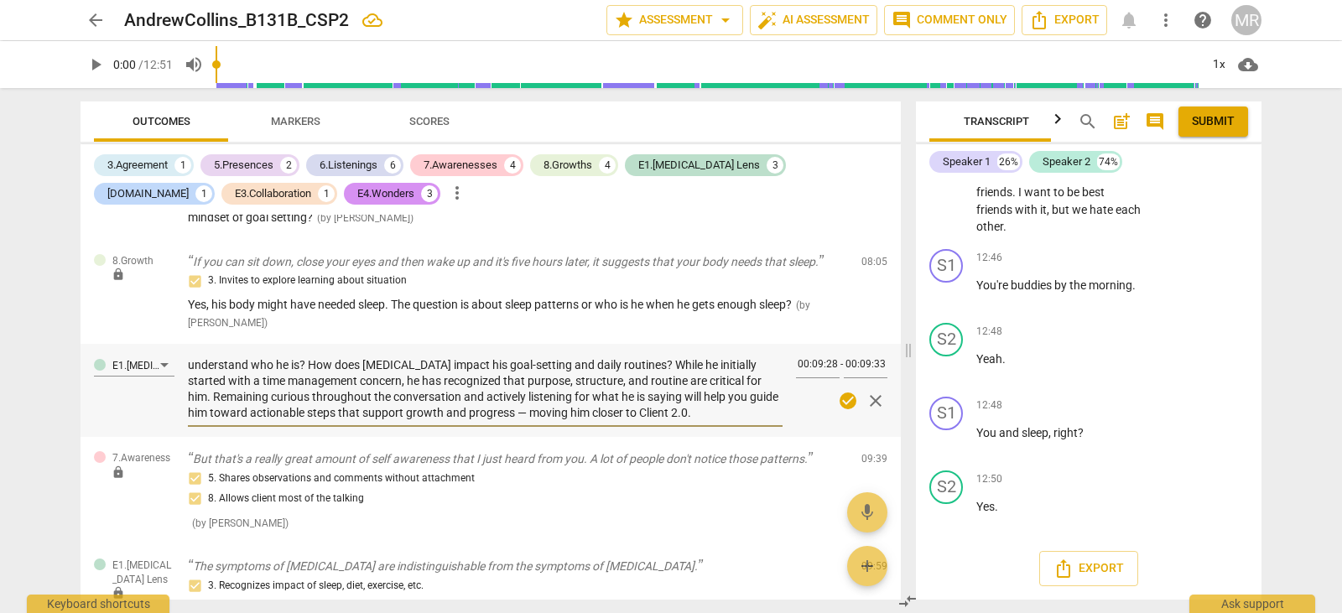
click at [468, 421] on textarea "You did a great job mentioning [MEDICAL_DATA]. It would be useful to connect [M…" at bounding box center [485, 389] width 595 height 64
drag, startPoint x: 894, startPoint y: 497, endPoint x: 779, endPoint y: 402, distance: 149.6
click at [895, 488] on div "6.Listening lock So you've got this big transition. You aren't satisfied with h…" at bounding box center [491, 407] width 821 height 385
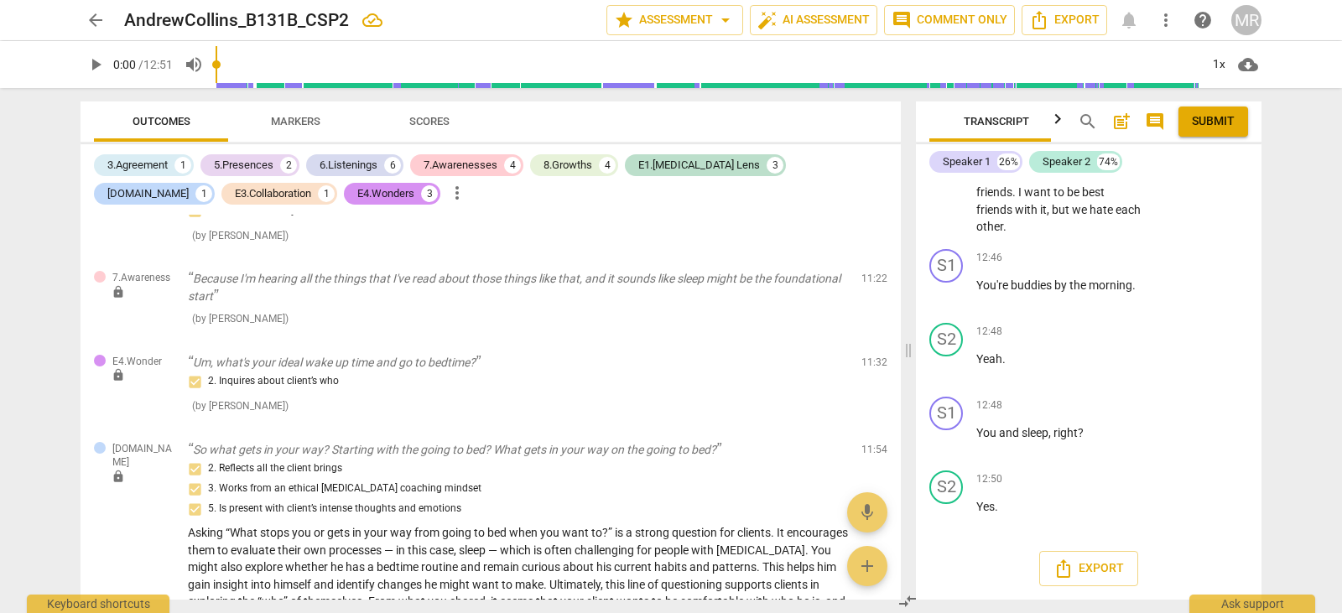
scroll to position [3245, 0]
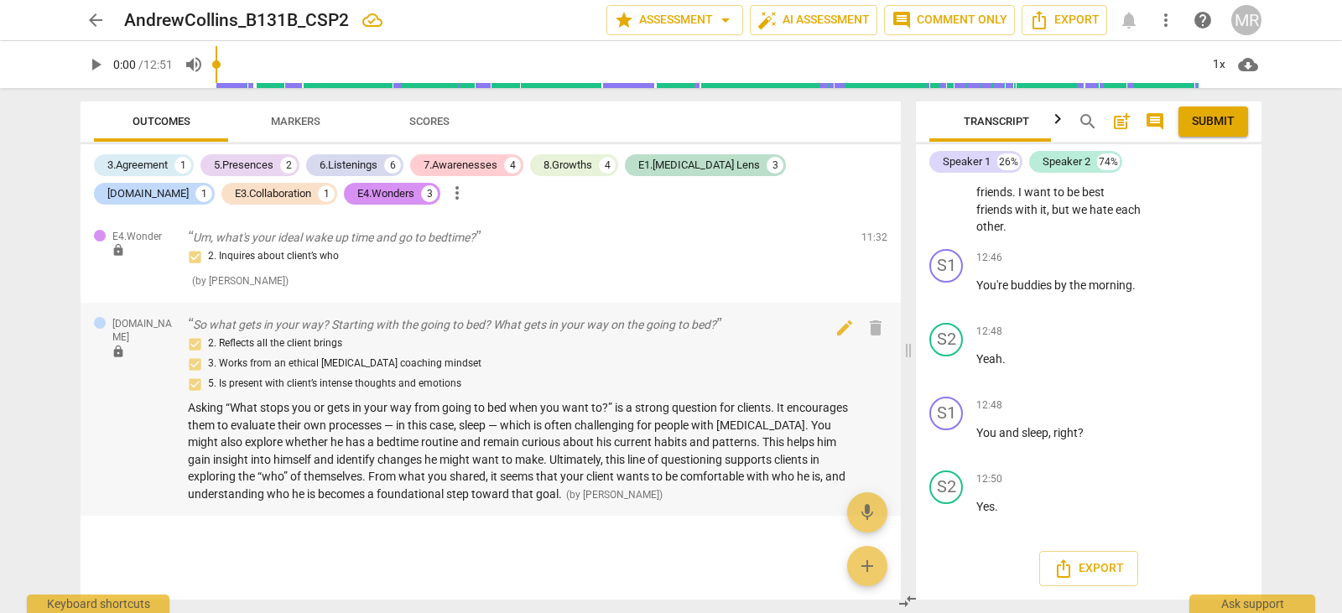
click at [457, 420] on span "Asking “What stops you or gets in your way from going to bed when you want to?”…" at bounding box center [518, 451] width 660 height 100
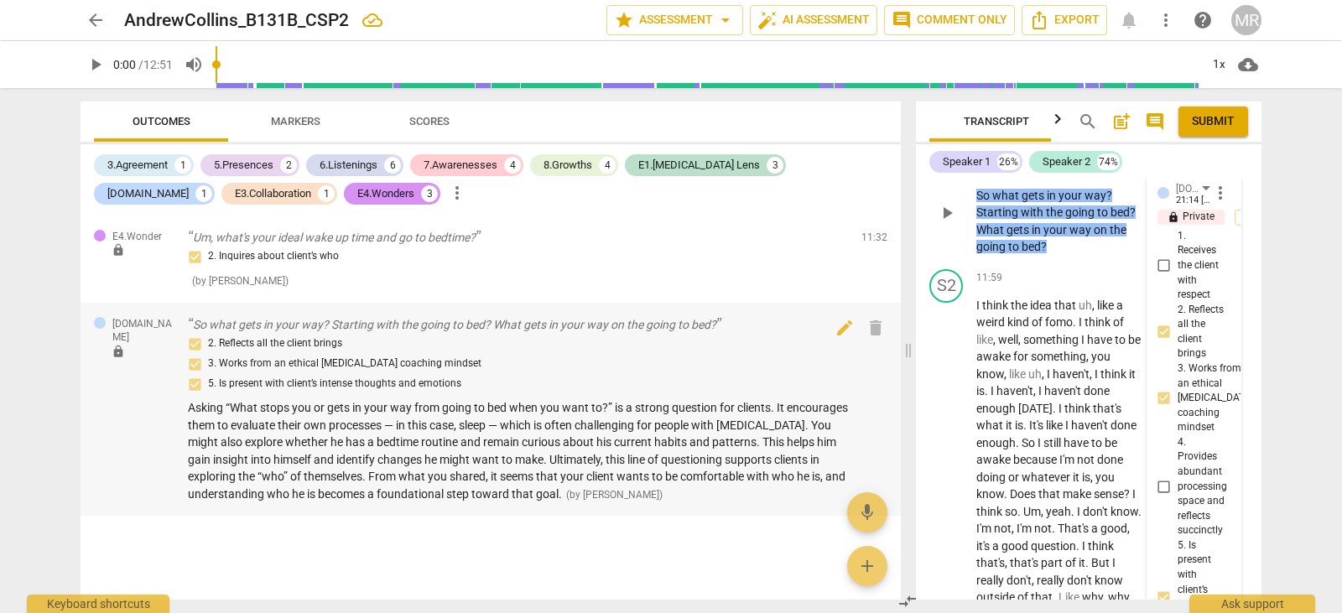
scroll to position [9923, 0]
click at [842, 331] on span "edit" at bounding box center [845, 328] width 20 height 20
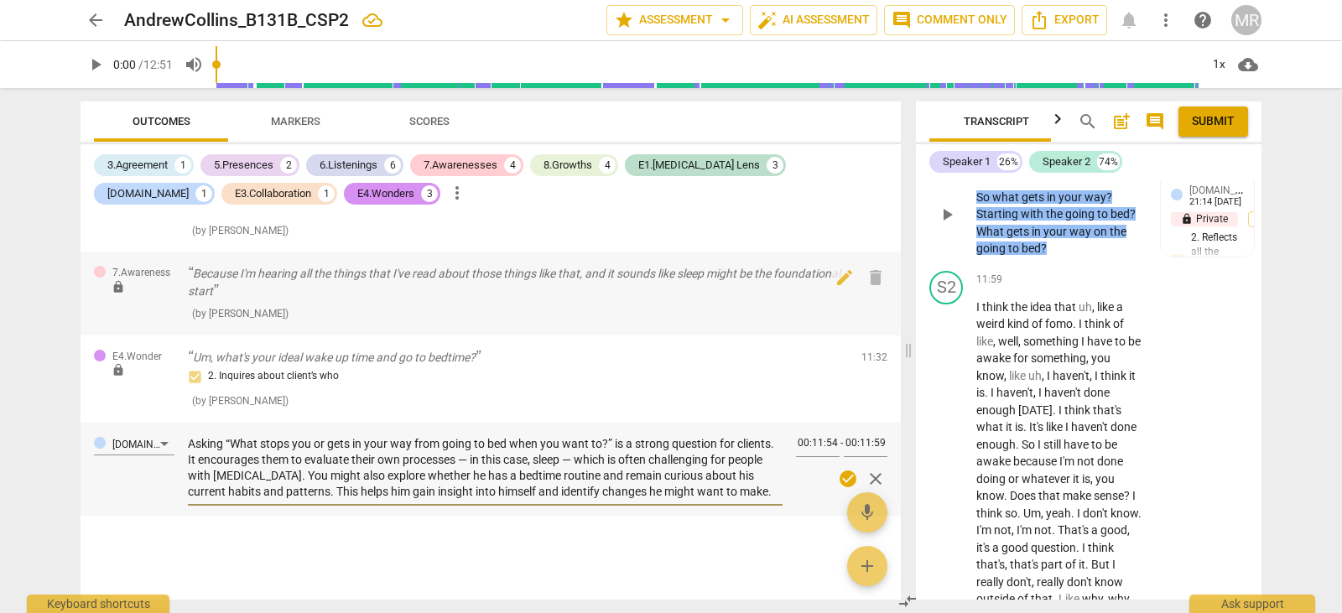
scroll to position [3109, 0]
click at [513, 477] on textarea "Asking “What stops you or gets in your way from going to bed when you want to?”…" at bounding box center [485, 468] width 595 height 64
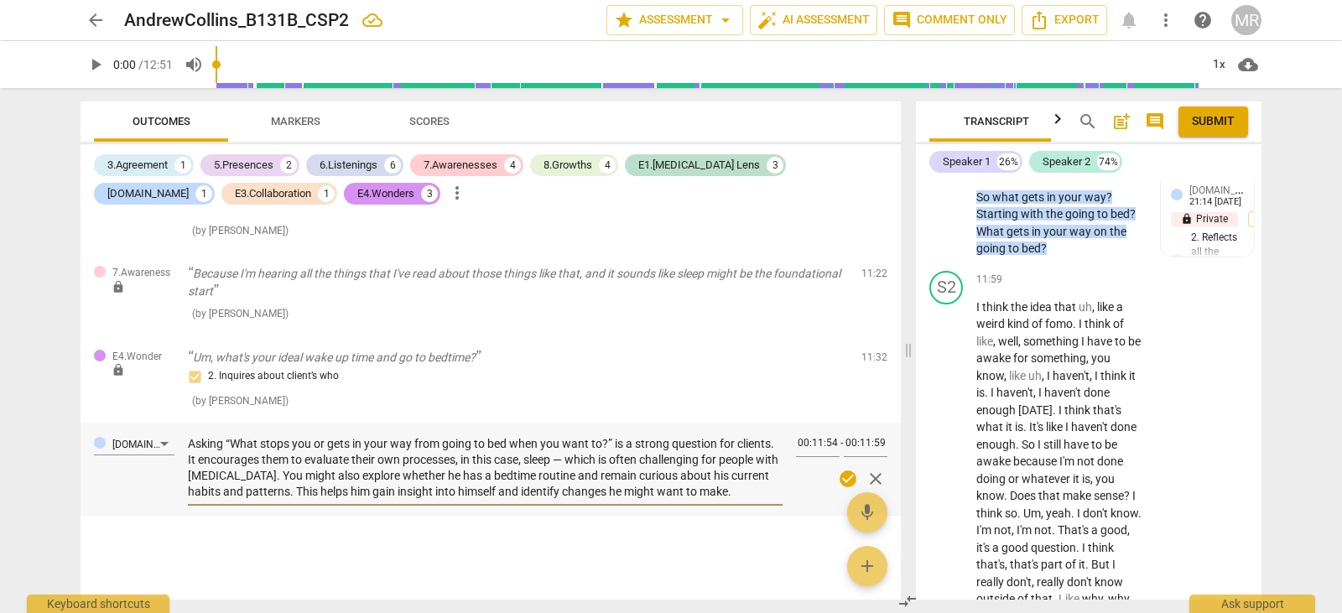
click at [610, 478] on textarea "Asking “What stops you or gets in your way from going to bed when you want to?”…" at bounding box center [485, 468] width 595 height 64
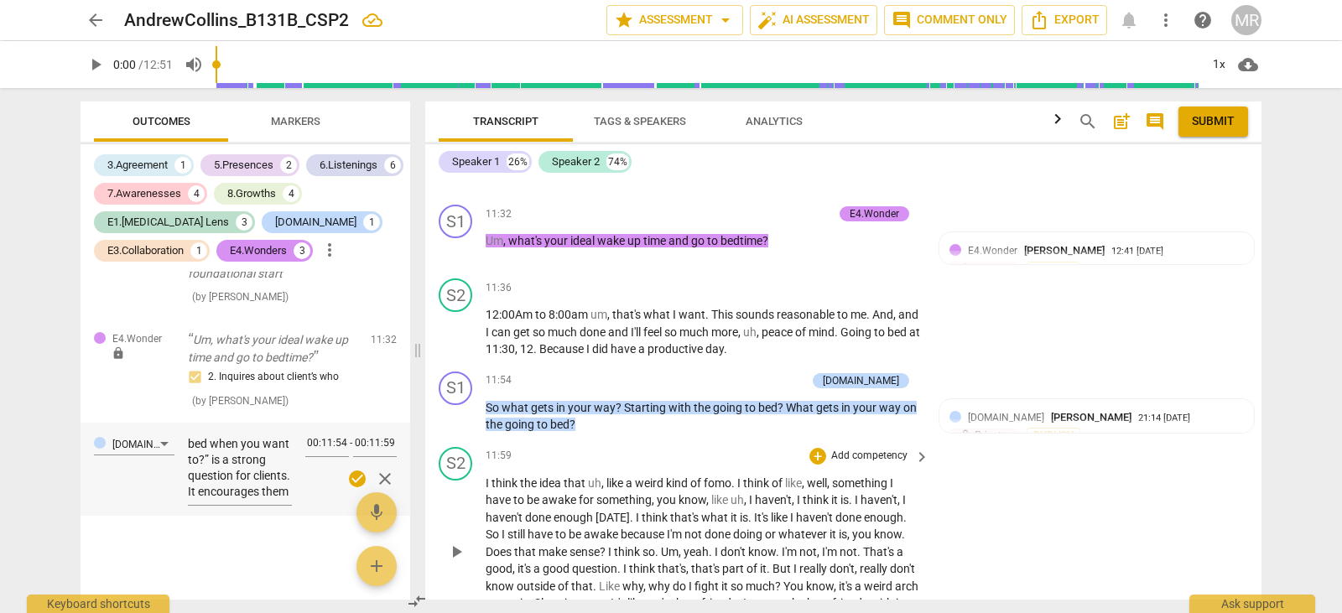
scroll to position [5355, 0]
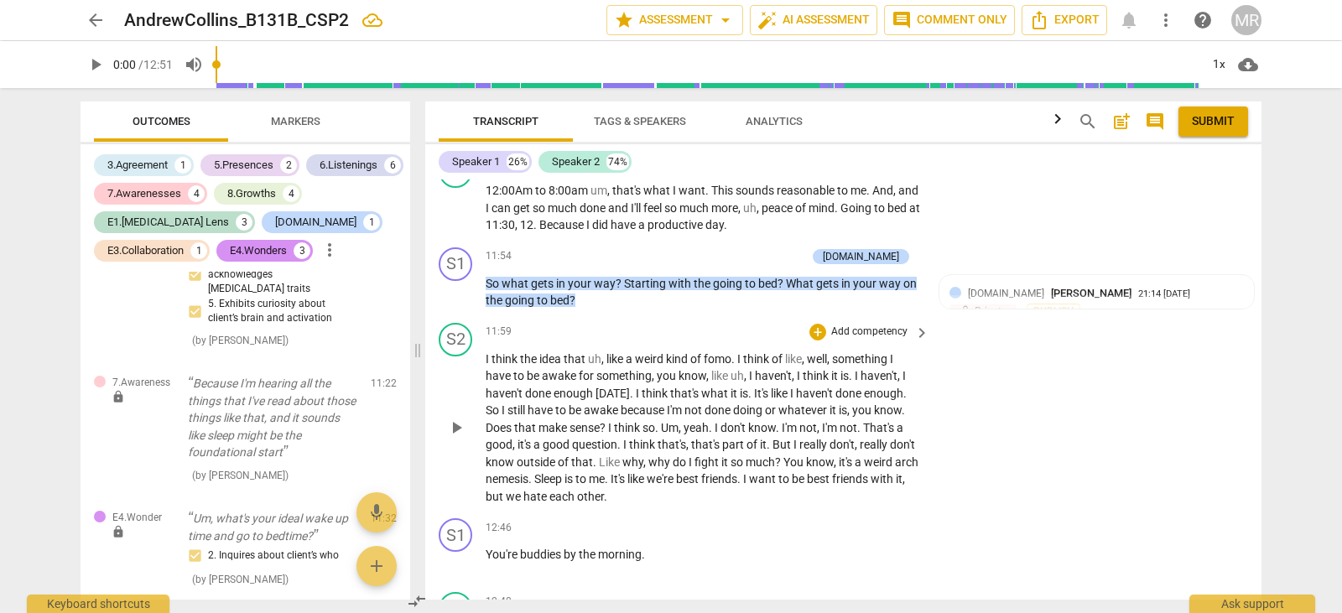
drag, startPoint x: 908, startPoint y: 354, endPoint x: 417, endPoint y: 378, distance: 491.4
click at [417, 378] on span at bounding box center [418, 350] width 10 height 525
click at [1260, 560] on div "Transcript Tags & Speakers Analytics search post_add comment Submit Speaker 1 2…" at bounding box center [847, 350] width 857 height 525
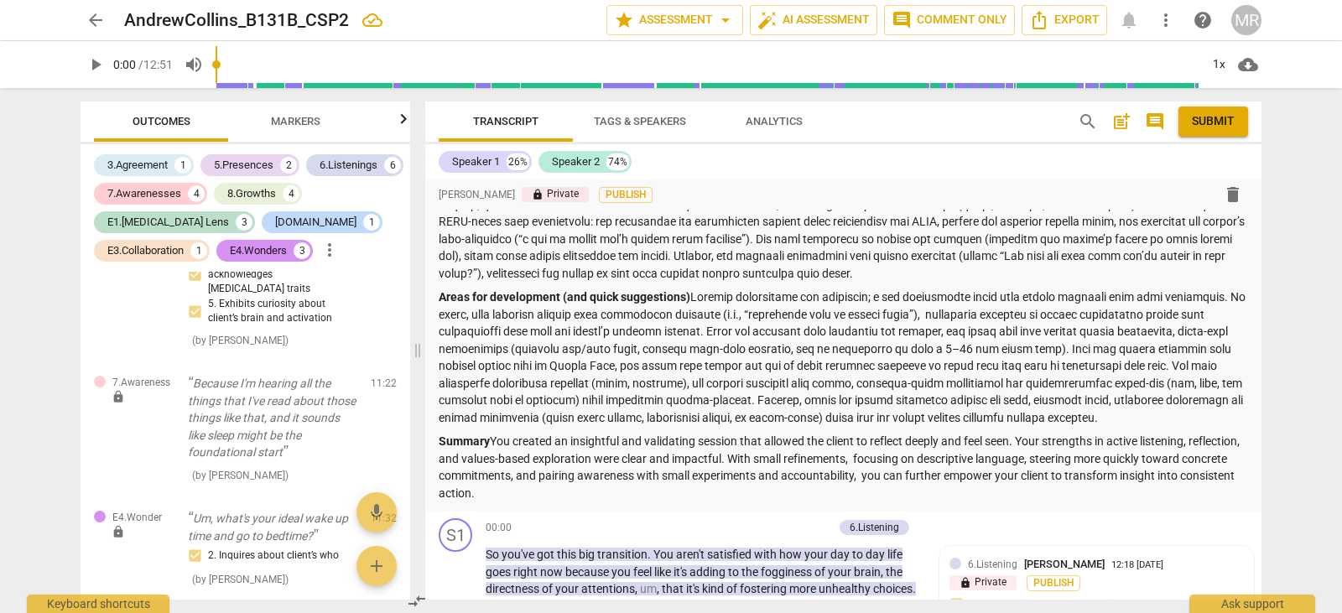
scroll to position [193, 0]
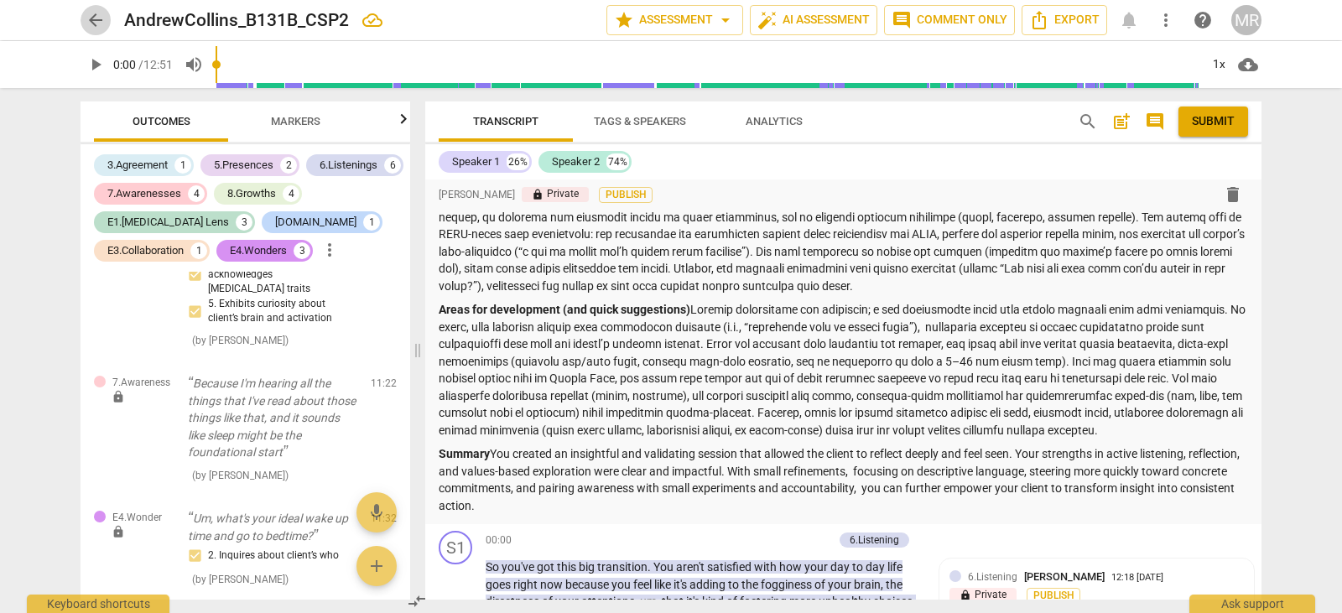
click at [95, 21] on span "arrow_back" at bounding box center [96, 20] width 20 height 20
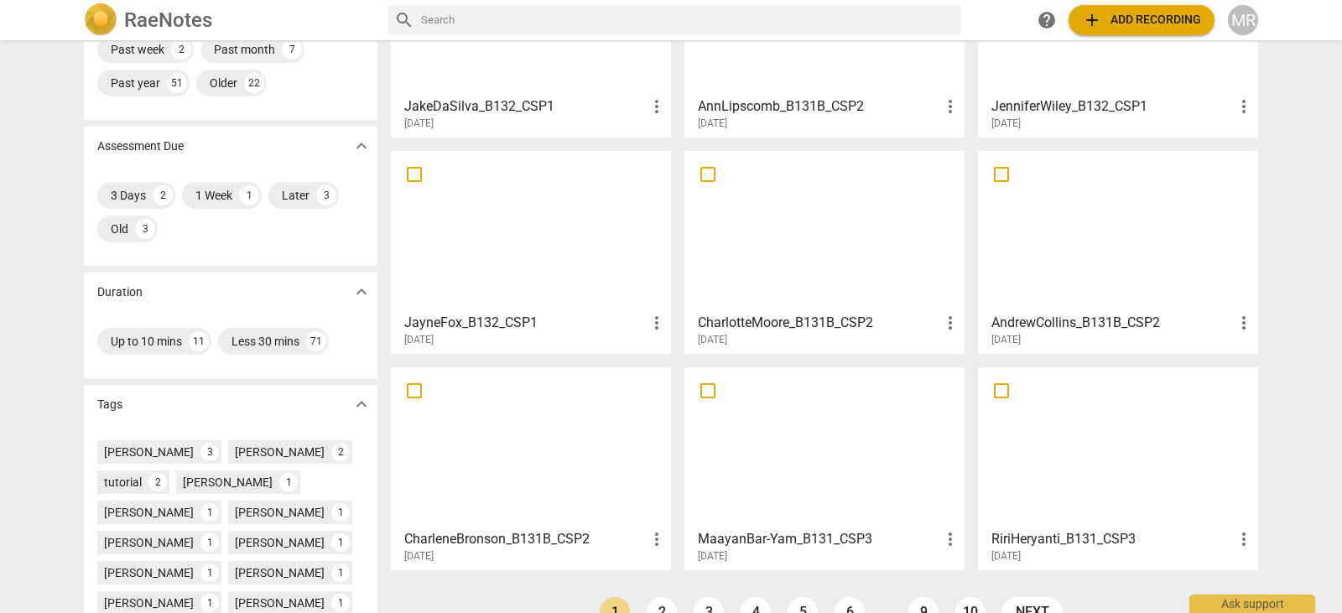
scroll to position [181, 0]
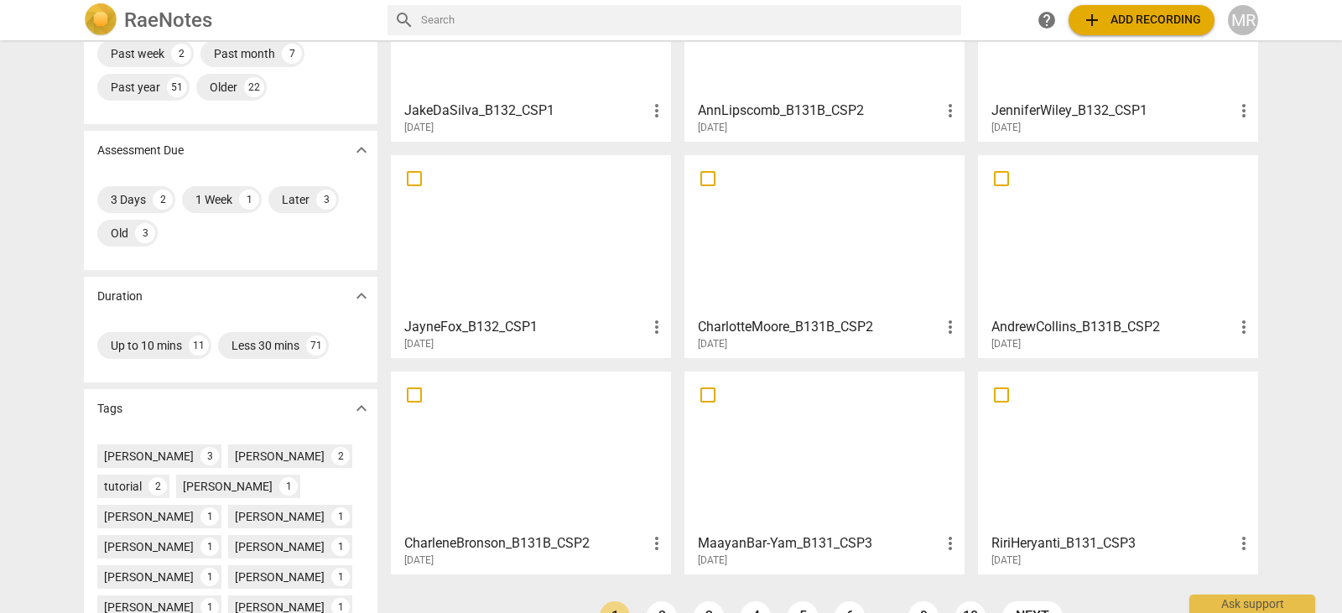
click at [557, 501] on div at bounding box center [531, 452] width 268 height 149
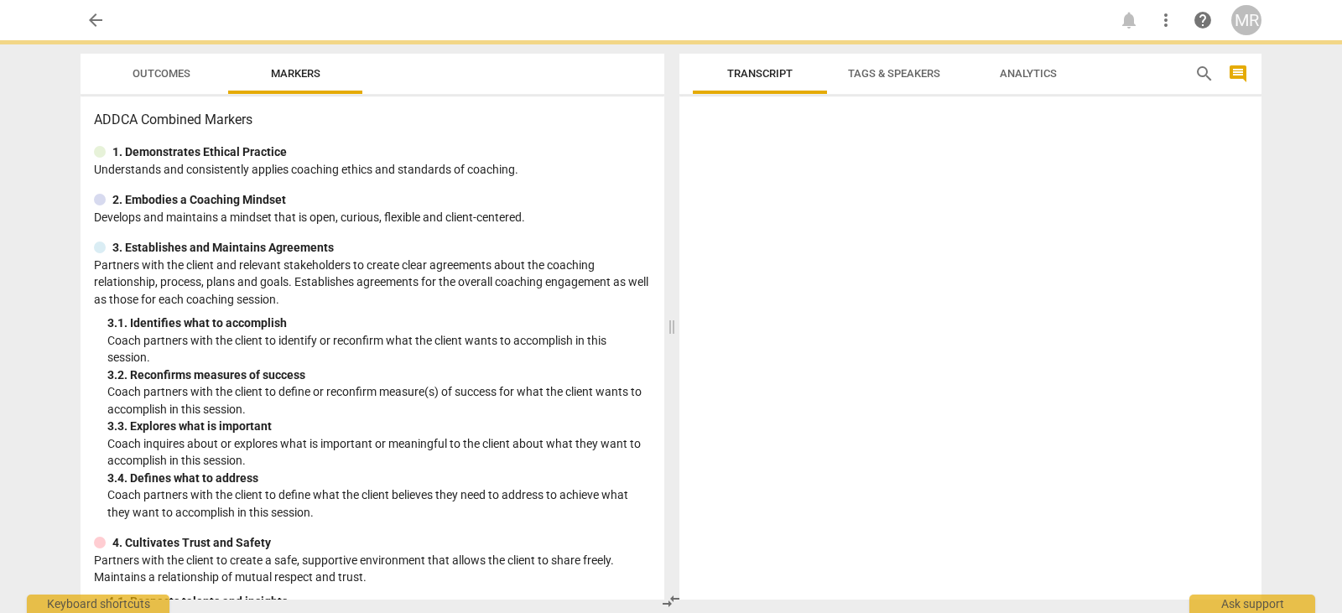
click at [557, 501] on p "Coach partners with the client to define what the client believes they need to …" at bounding box center [379, 504] width 544 height 34
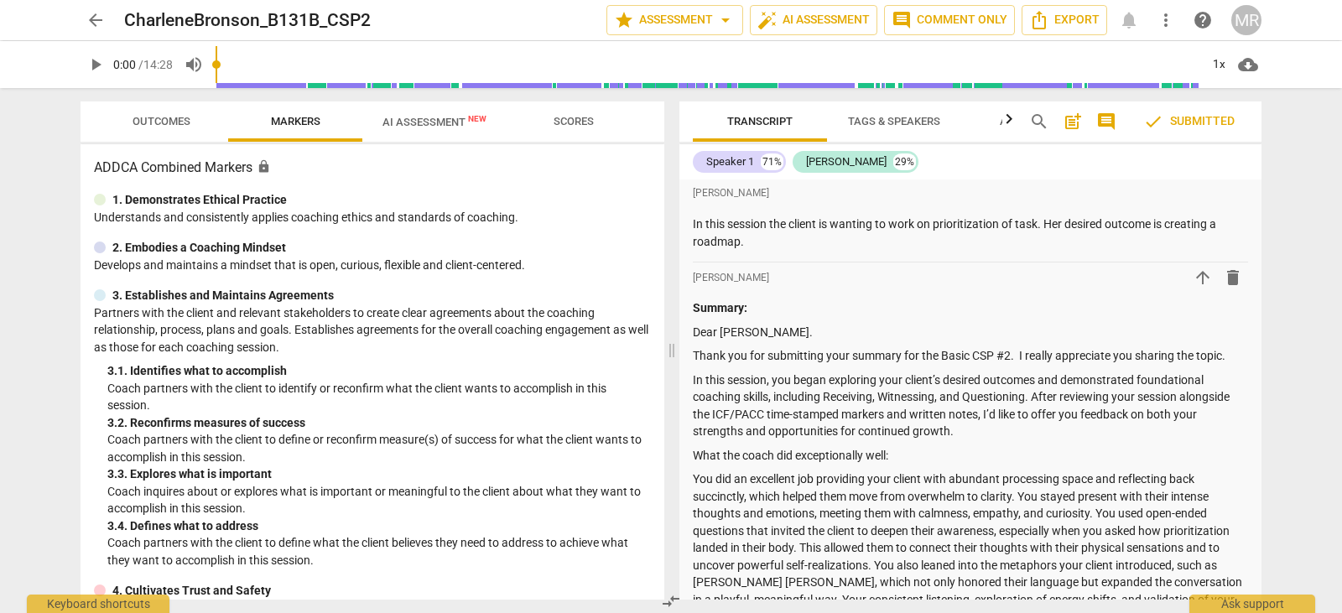
click at [1259, 195] on div "[PERSON_NAME] In this session the client is wanting to work on prioritization o…" at bounding box center [971, 390] width 582 height 420
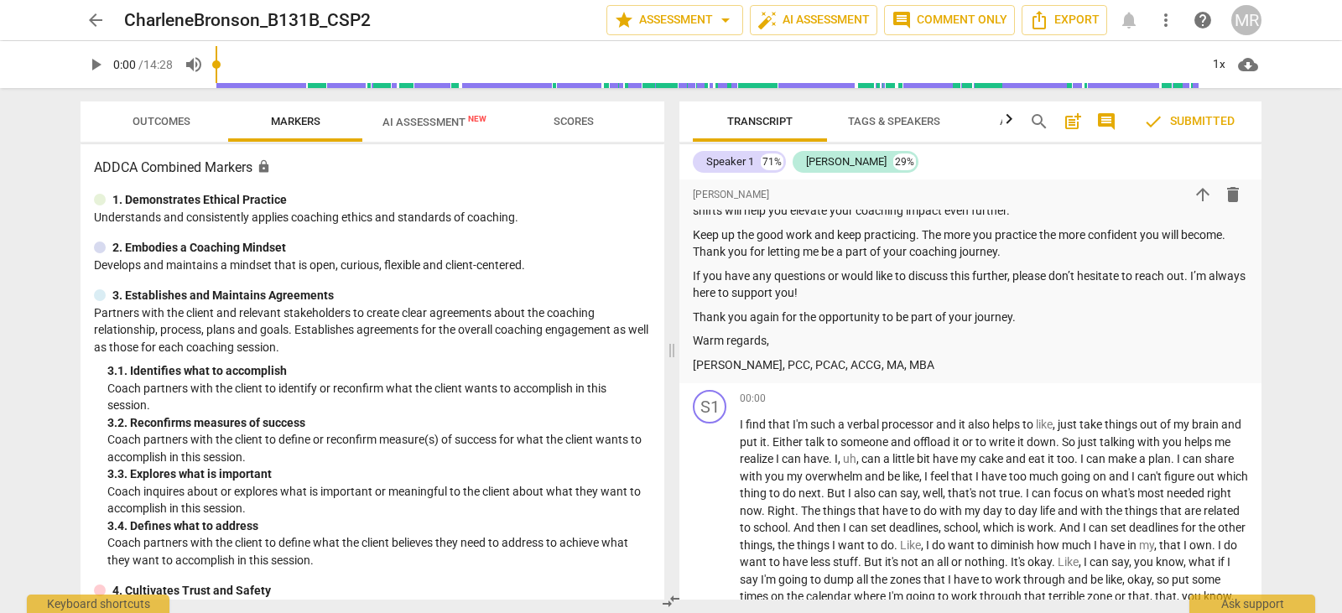
scroll to position [581, 0]
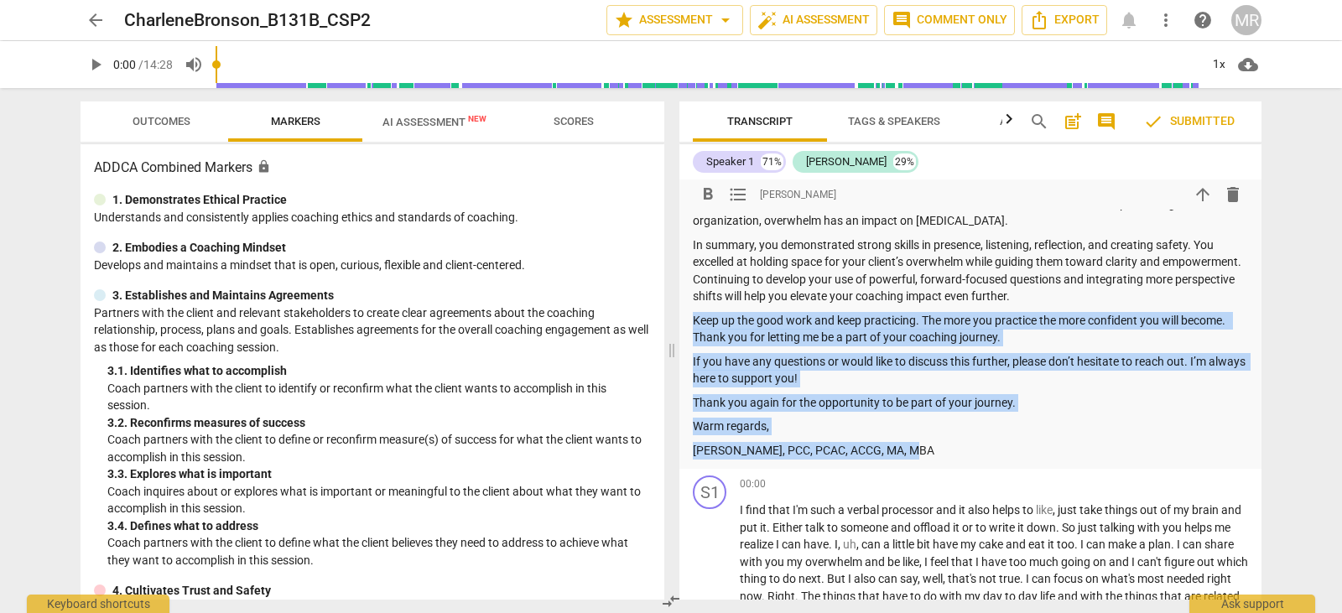
drag, startPoint x: 922, startPoint y: 451, endPoint x: 692, endPoint y: 323, distance: 262.9
click at [692, 323] on div "[PERSON_NAME] In this session the client is wanting to work on prioritization o…" at bounding box center [971, 33] width 582 height 871
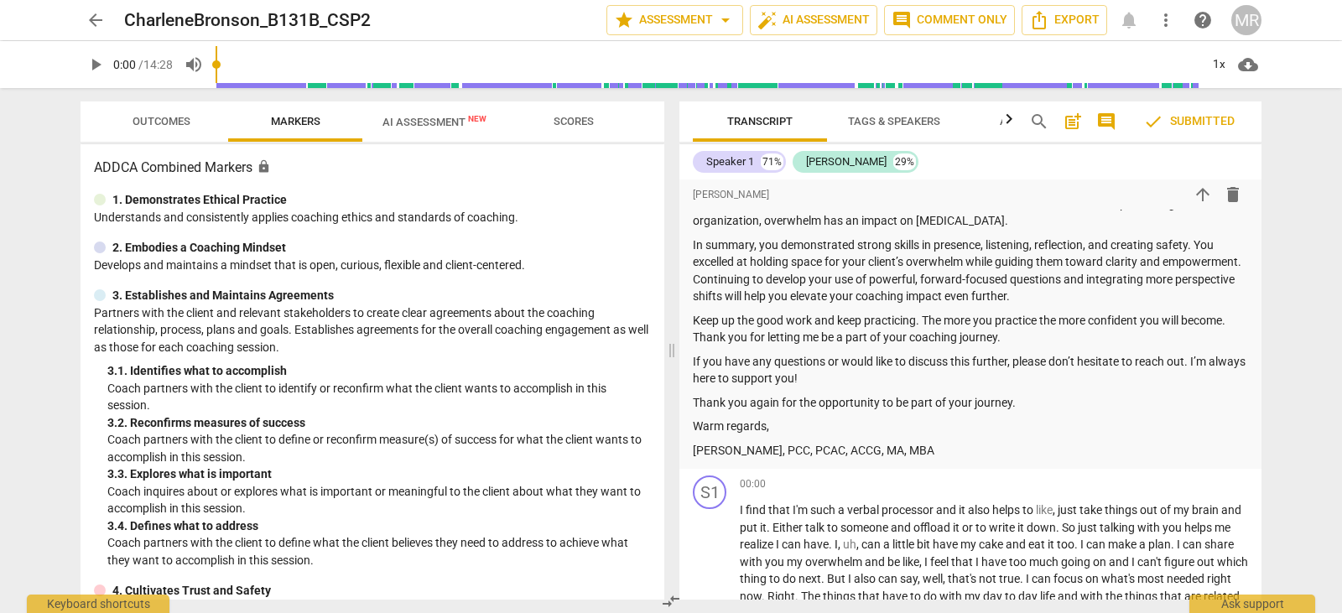
click at [692, 323] on div "[PERSON_NAME] In this session the client is wanting to work on prioritization o…" at bounding box center [971, 33] width 582 height 871
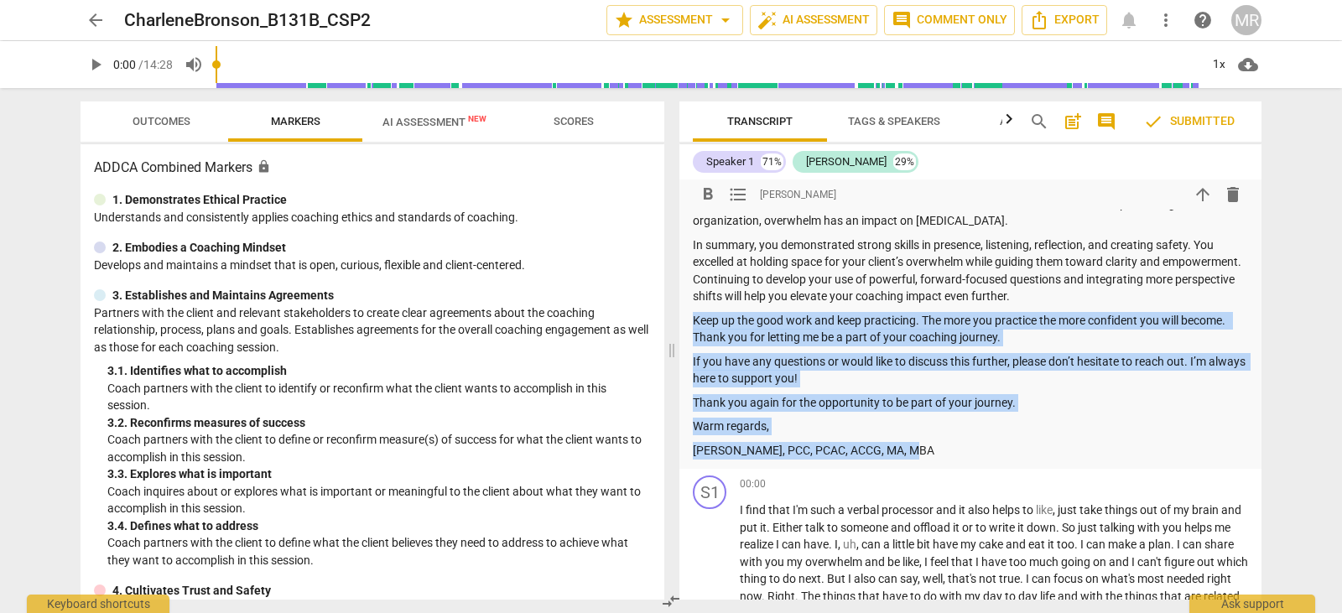
drag, startPoint x: 733, startPoint y: 333, endPoint x: 912, endPoint y: 453, distance: 215.2
click at [912, 453] on div "Summary: Dear [PERSON_NAME]. Thank you for submitting your summary for the Basi…" at bounding box center [970, 88] width 555 height 741
copy div "Keep up the good work and keep practicing. The more you practice the more confi…"
click at [95, 22] on span "arrow_back" at bounding box center [96, 20] width 20 height 20
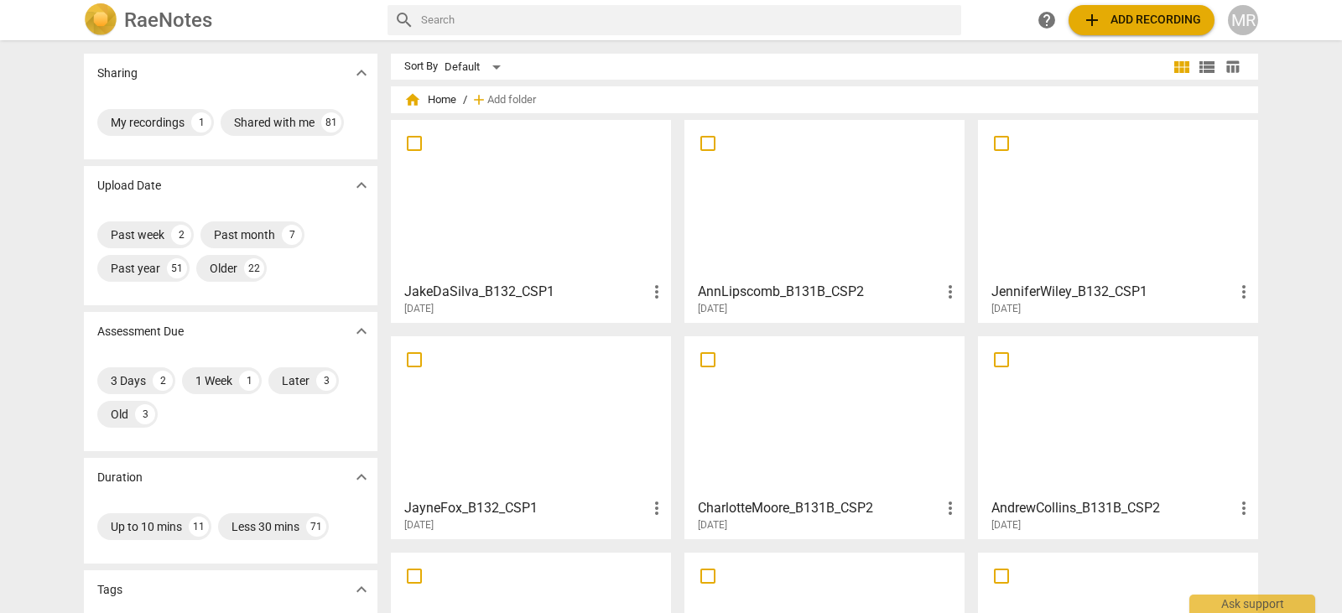
click at [1118, 482] on div at bounding box center [1118, 416] width 268 height 149
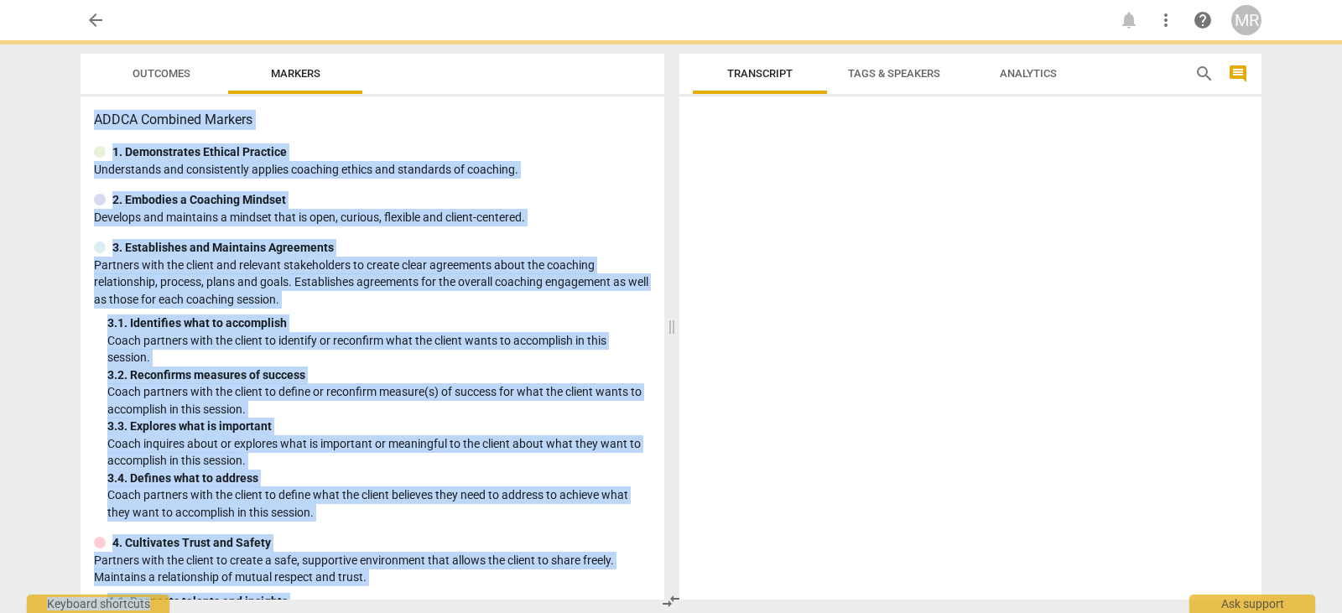
click at [1118, 482] on div at bounding box center [971, 351] width 582 height 497
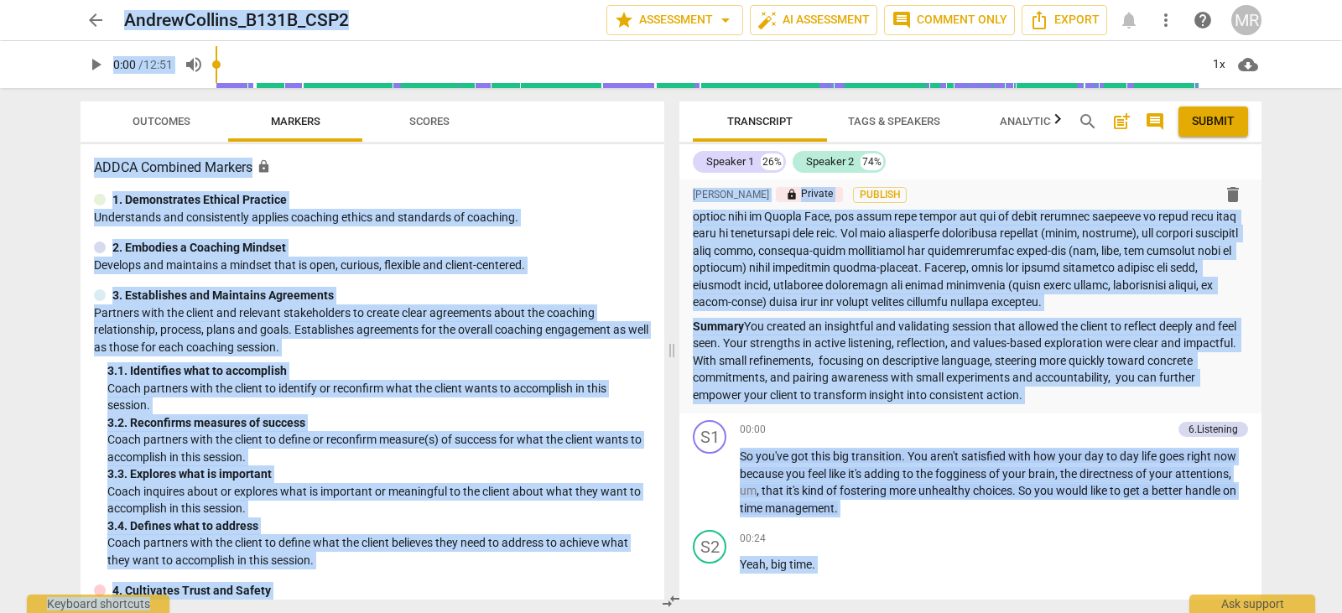
scroll to position [500, 0]
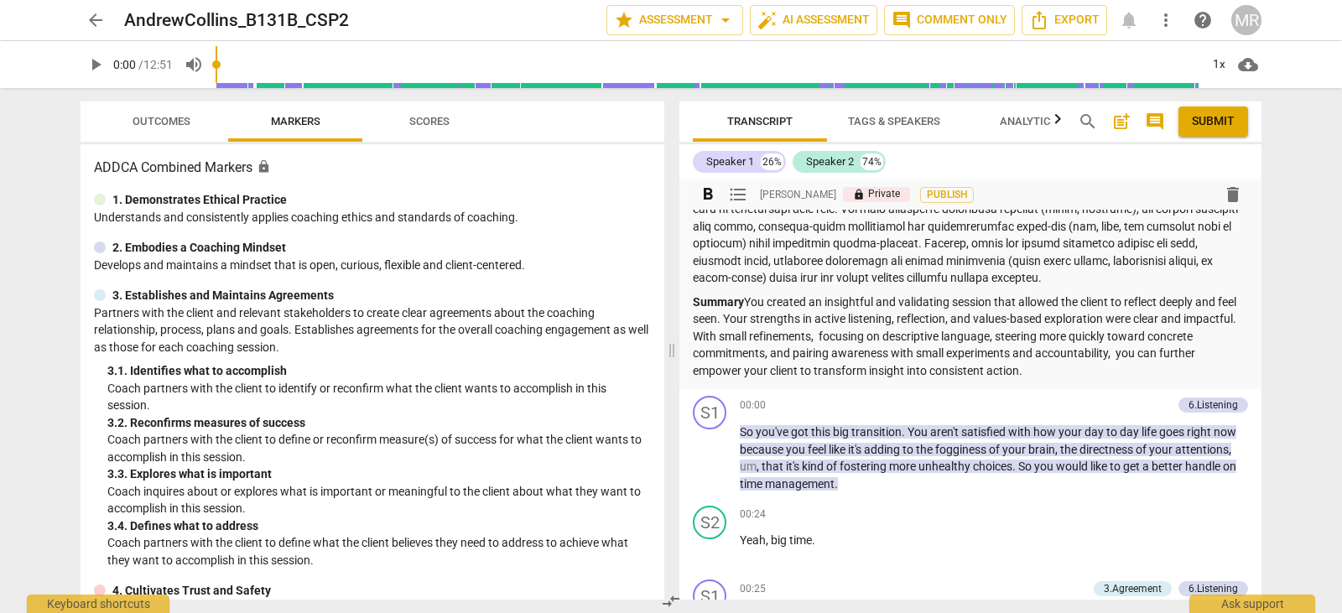
click at [1081, 366] on p "Summary You created an insightful and validating session that allowed the clien…" at bounding box center [970, 337] width 555 height 86
click at [1078, 366] on p "Summary You created an insightful and validating session that allowed the clien…" at bounding box center [970, 337] width 555 height 86
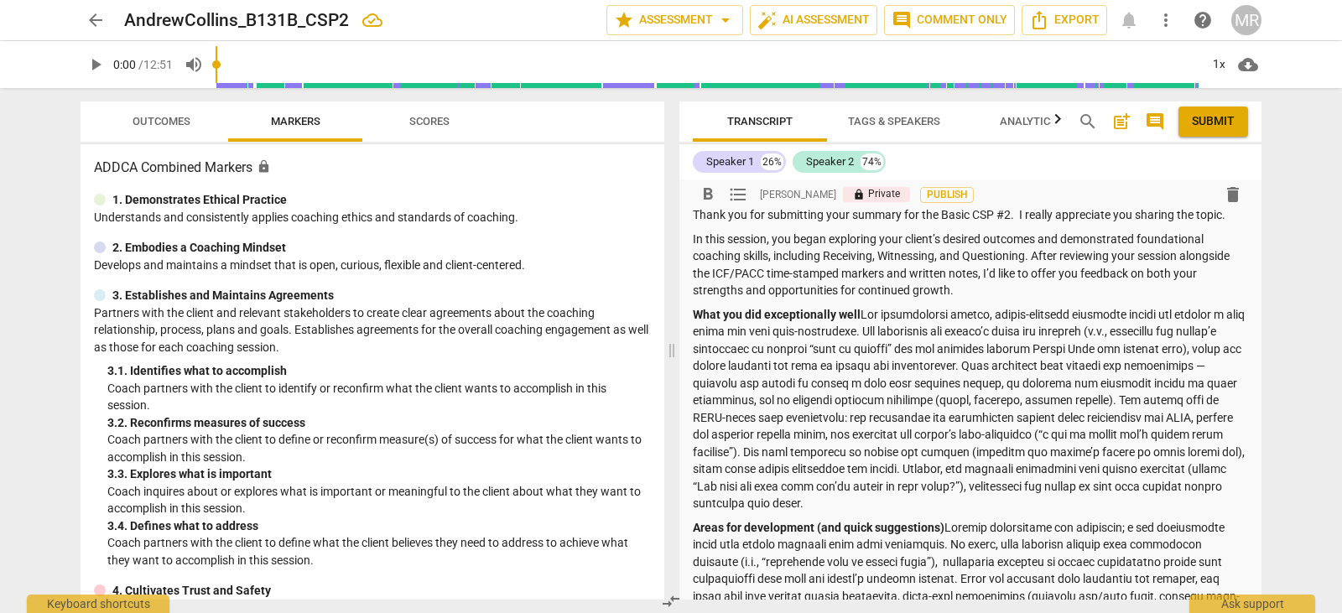
scroll to position [134, 0]
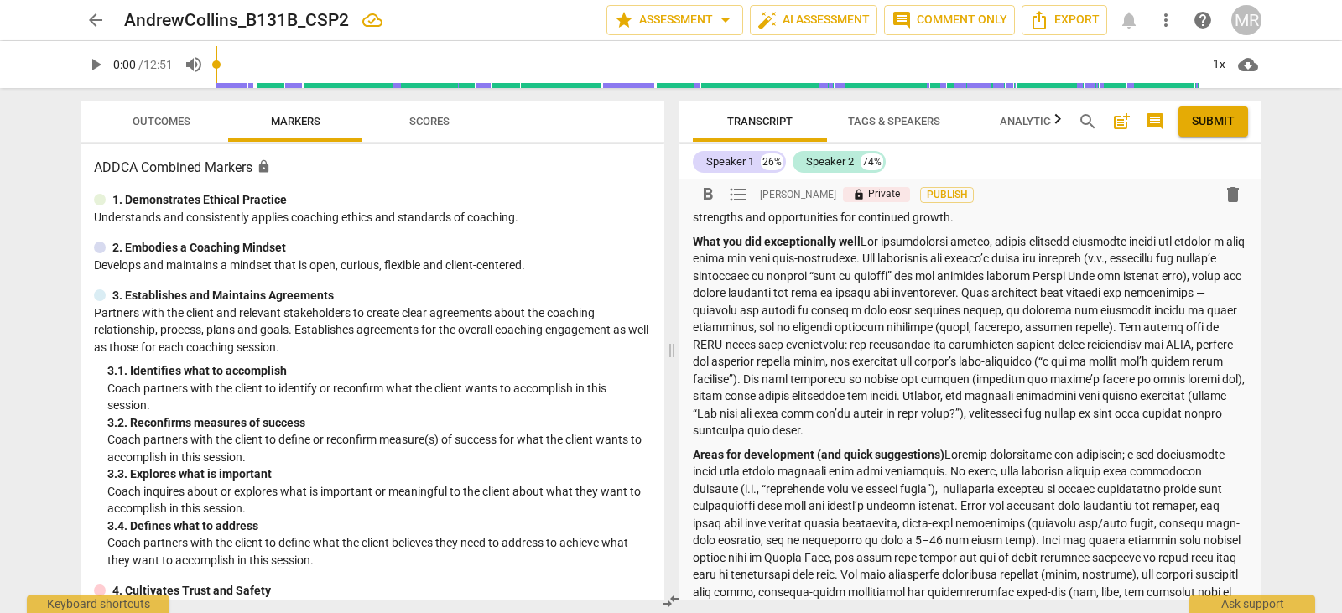
click at [763, 310] on p "What you did exceptionally well" at bounding box center [970, 336] width 555 height 206
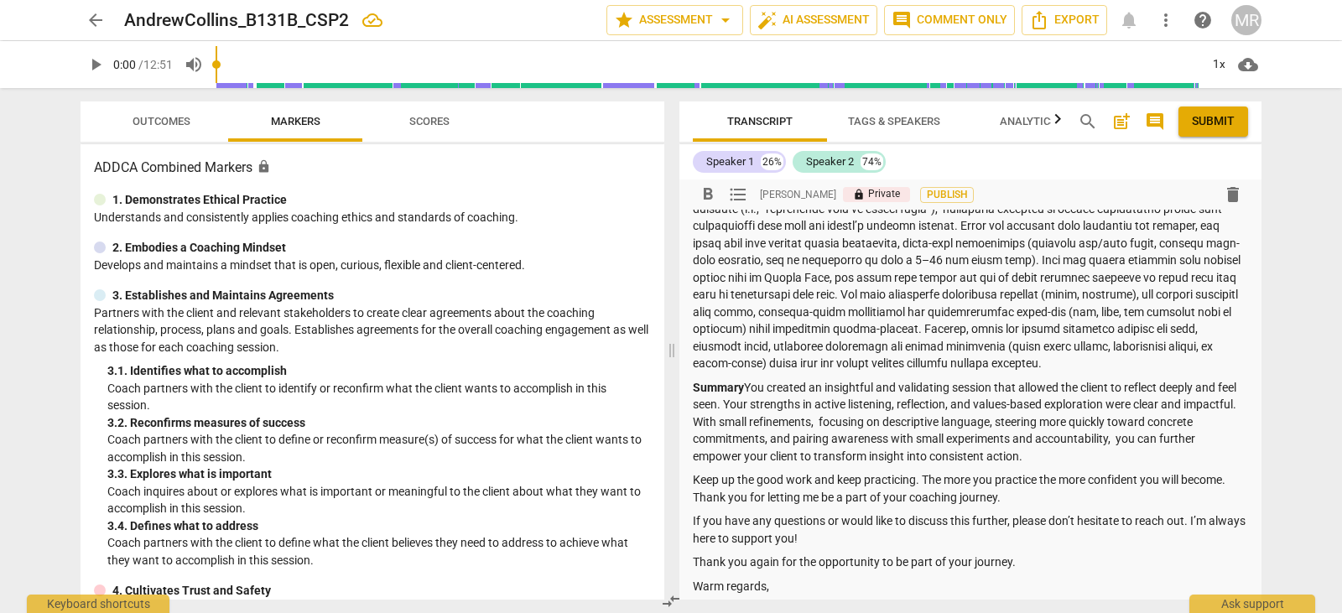
scroll to position [464, 0]
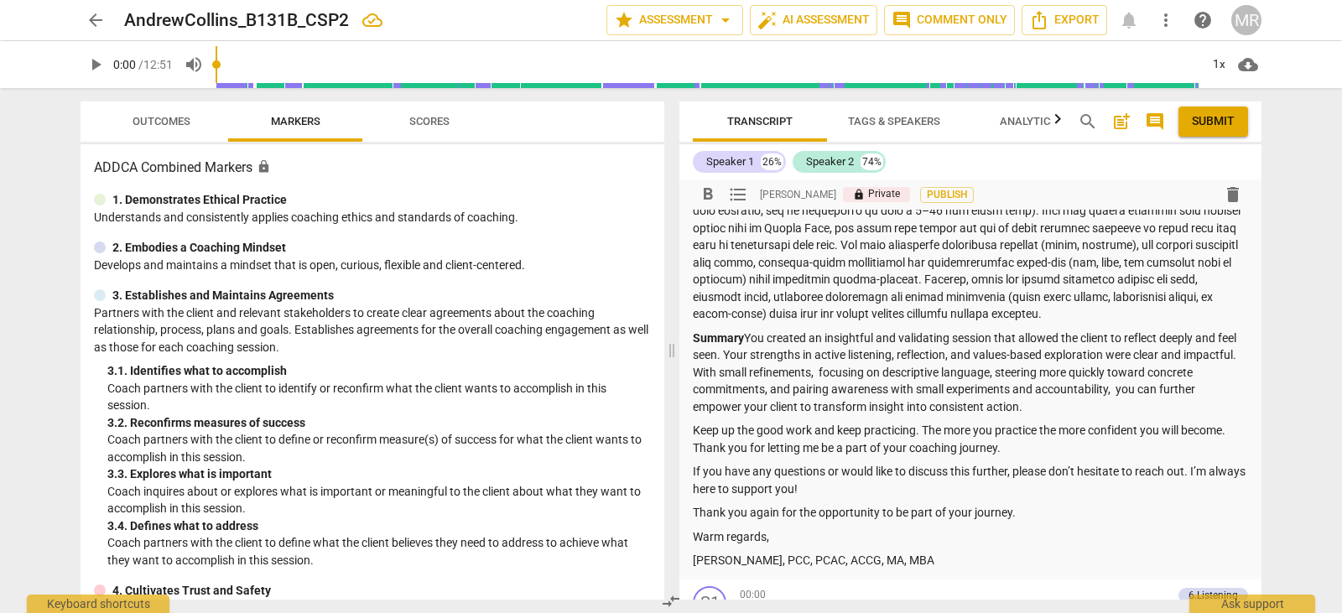
drag, startPoint x: 1010, startPoint y: 280, endPoint x: 1095, endPoint y: 308, distance: 89.1
click at [1095, 308] on p "Areas for development (and quick suggestions)" at bounding box center [970, 220] width 555 height 206
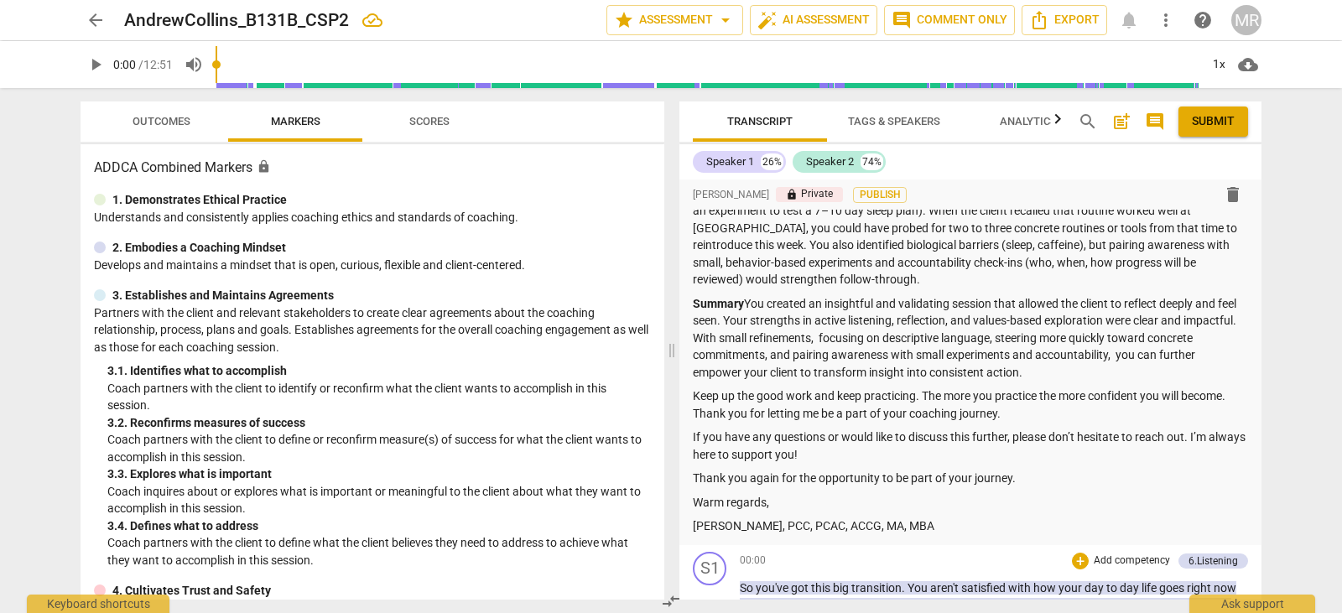
drag, startPoint x: 748, startPoint y: 549, endPoint x: 758, endPoint y: 548, distance: 10.1
click at [837, 540] on div "format_bold format_list_bulleted [PERSON_NAME] lock Private Publish delete Summ…" at bounding box center [971, 390] width 582 height 420
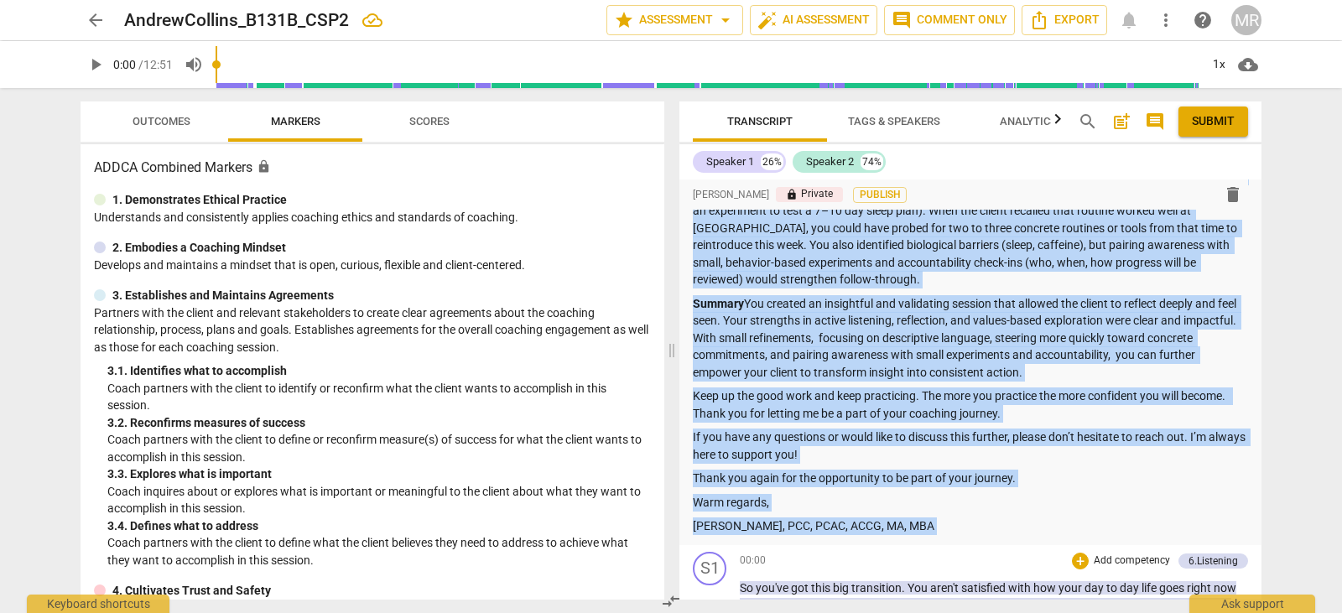
click at [744, 573] on div "00:00 + Add competency 6.Listening keyboard_arrow_right So you've got this big …" at bounding box center [994, 600] width 508 height 96
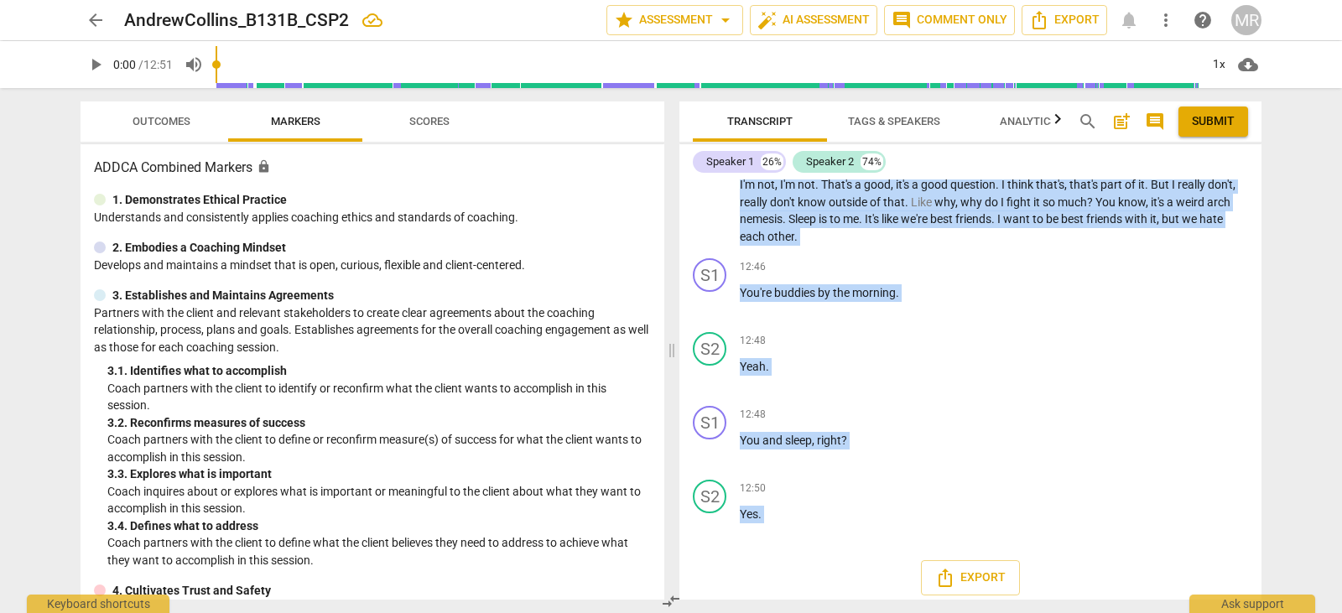
scroll to position [5663, 0]
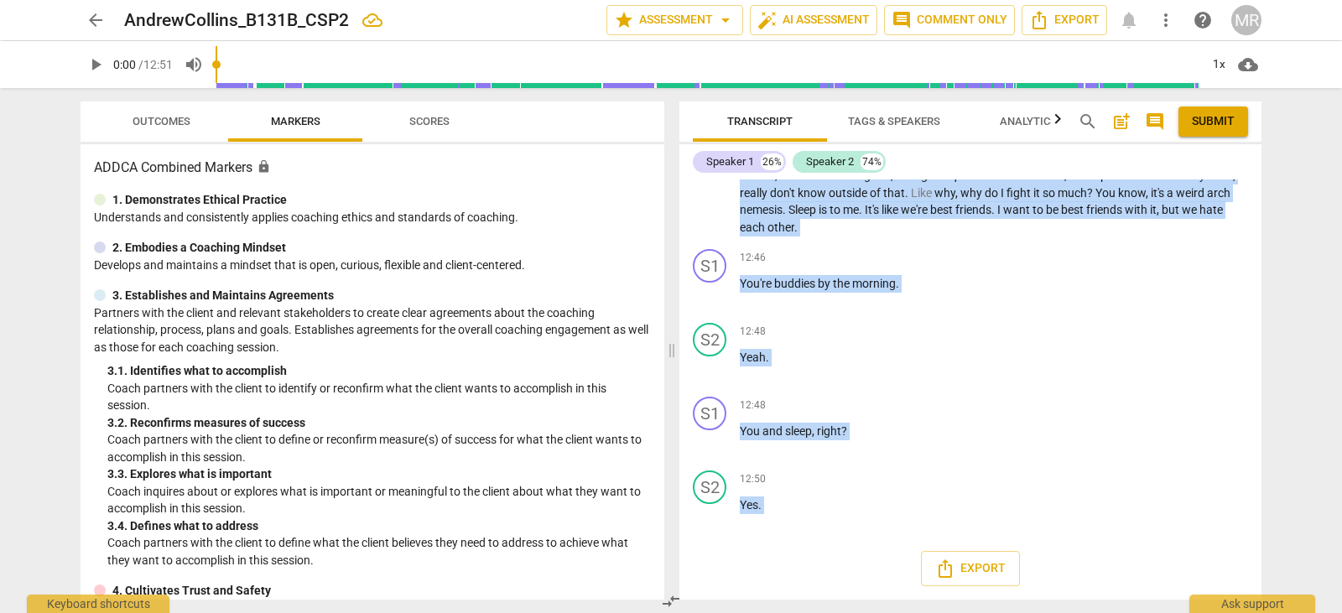
drag, startPoint x: 740, startPoint y: 576, endPoint x: 977, endPoint y: 605, distance: 239.2
click at [977, 605] on div "Transcript Tags & Speakers Analytics search post_add comment Submit Speaker 1 2…" at bounding box center [974, 350] width 602 height 525
click at [870, 198] on span "outside" at bounding box center [849, 192] width 41 height 13
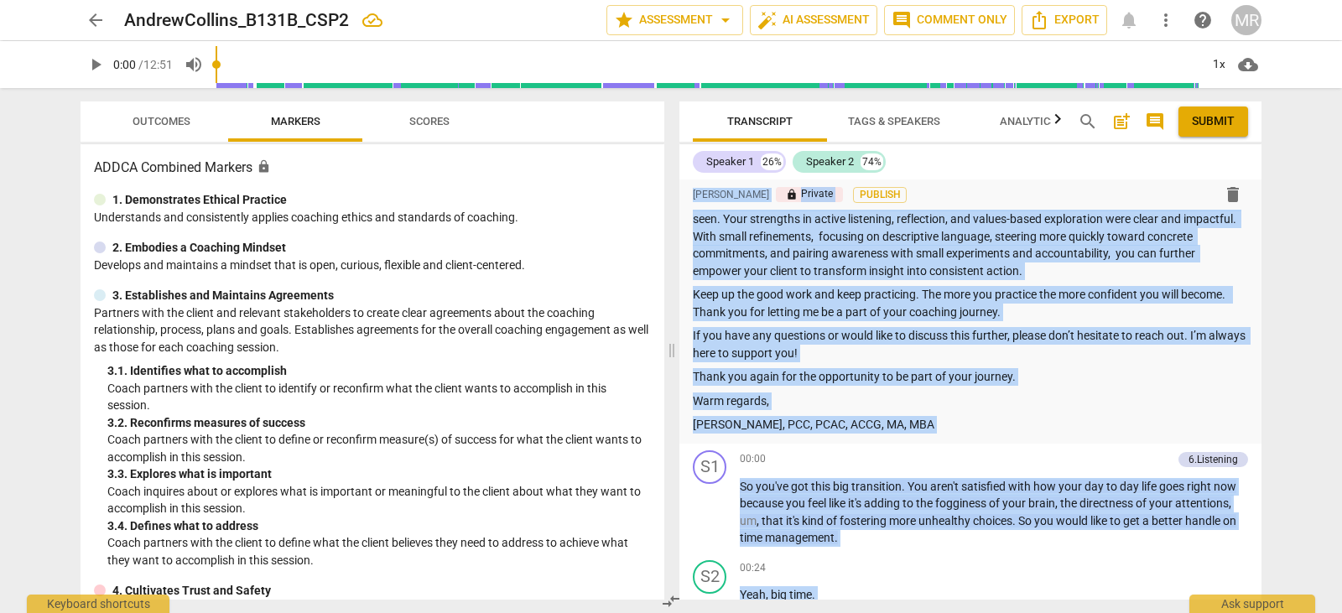
scroll to position [56, 0]
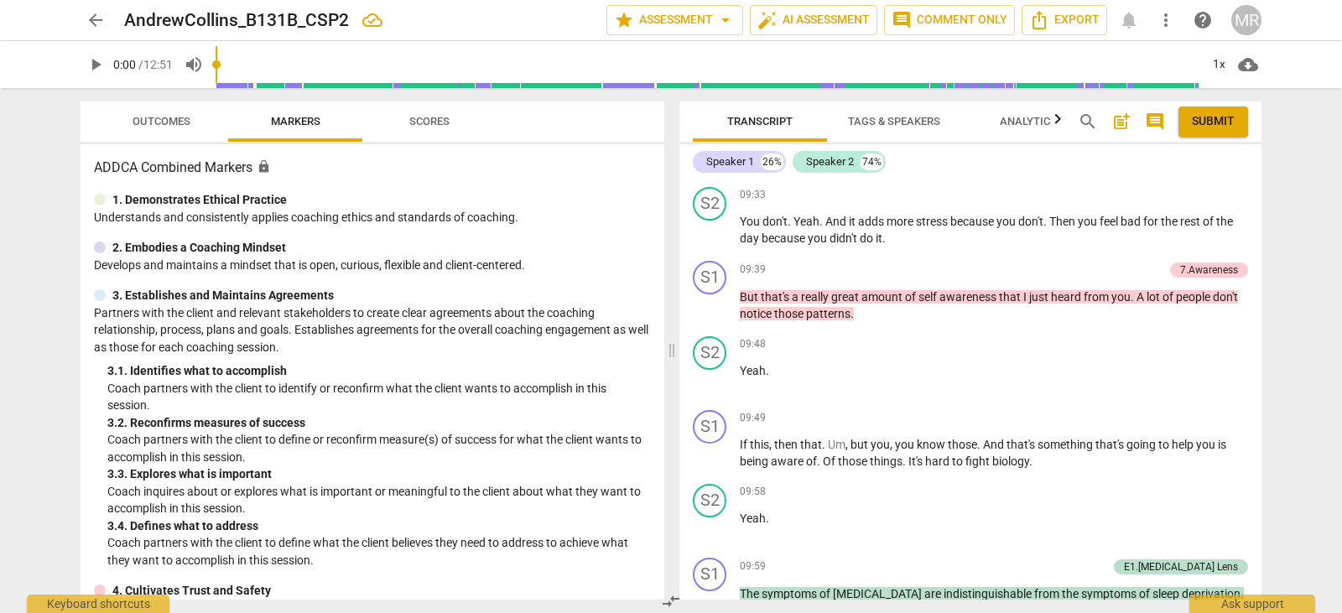
drag, startPoint x: 768, startPoint y: 508, endPoint x: 954, endPoint y: 589, distance: 203.3
click at [954, 589] on div "format_bold format_list_bulleted [PERSON_NAME] lock Private Publish delete Summ…" at bounding box center [971, 390] width 582 height 420
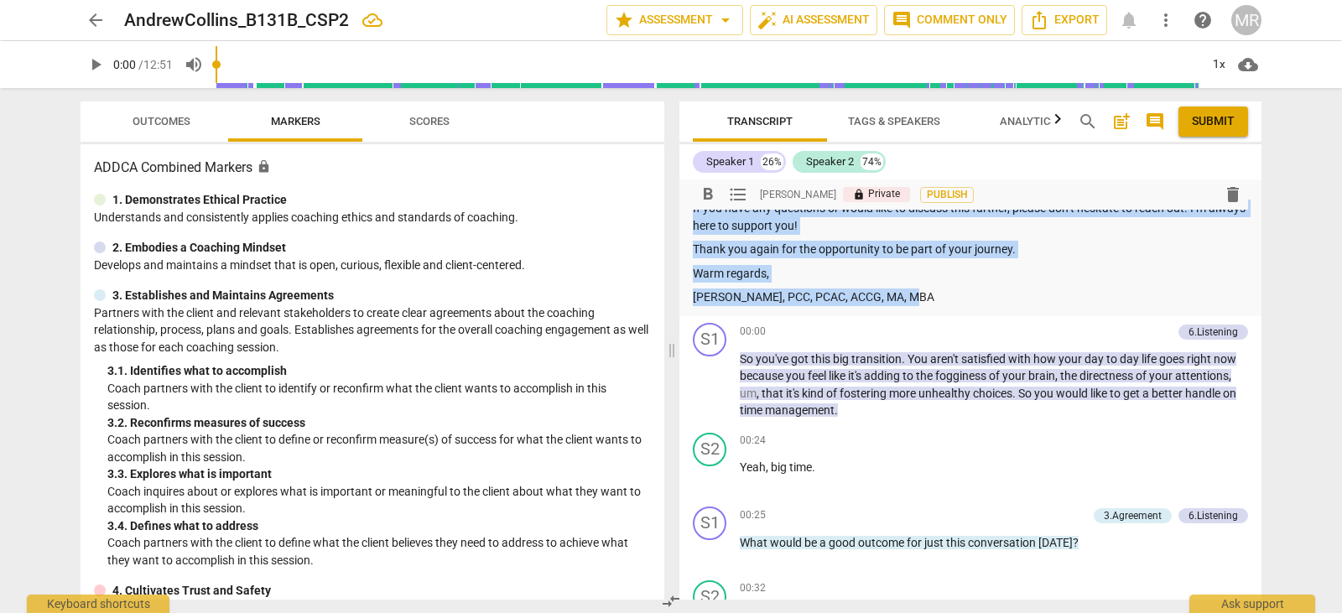
scroll to position [705, 0]
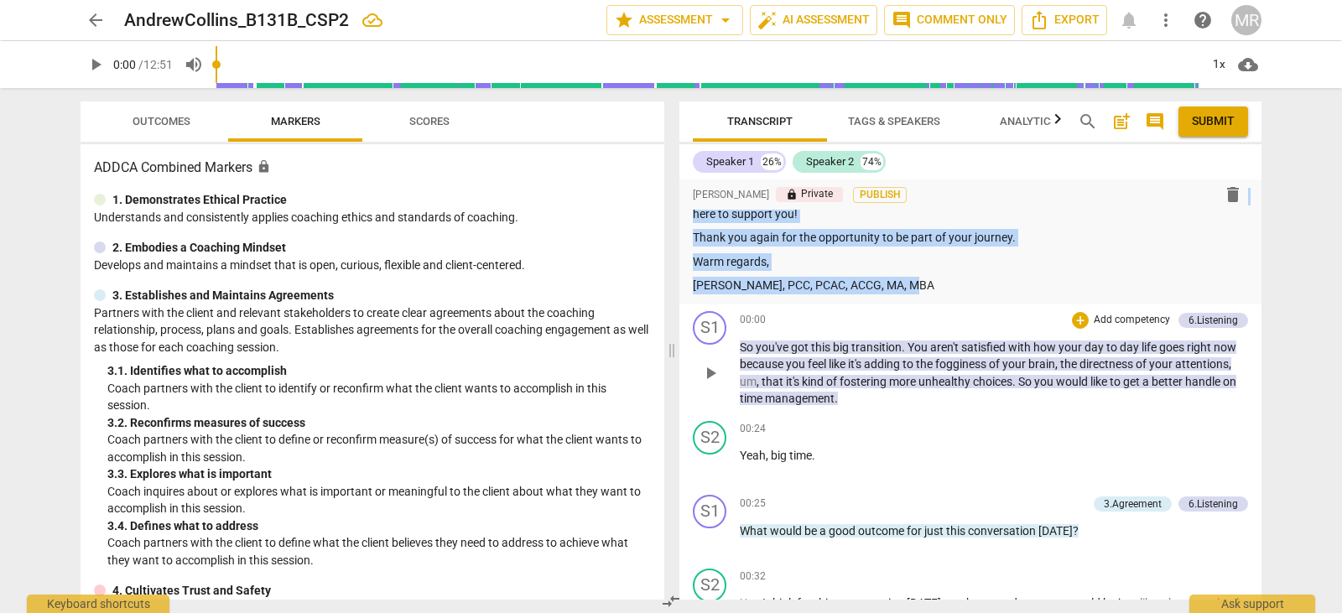
click at [838, 319] on div "00:00 + Add competency 6.Listening keyboard_arrow_right" at bounding box center [994, 320] width 508 height 18
click at [918, 262] on p "Warm regards," at bounding box center [970, 262] width 555 height 18
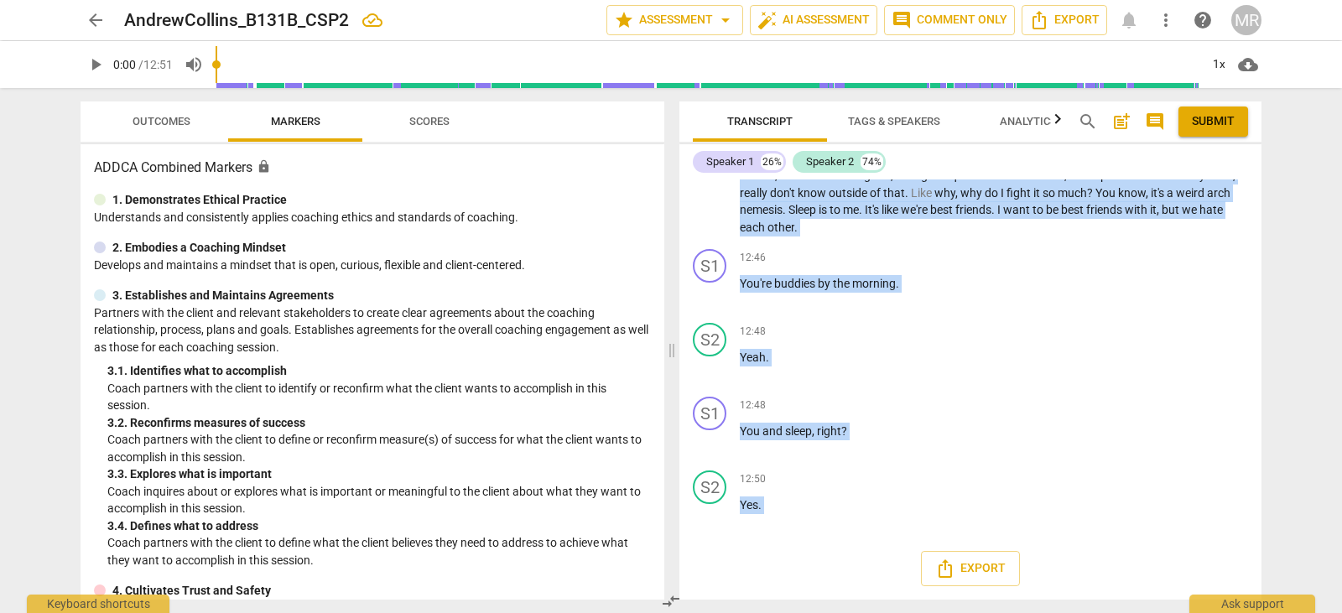
scroll to position [5663, 0]
drag, startPoint x: 737, startPoint y: 341, endPoint x: 1053, endPoint y: 503, distance: 354.6
click at [1053, 503] on div "format_bold format_list_bulleted [PERSON_NAME] lock Private Publish delete Summ…" at bounding box center [971, 390] width 582 height 420
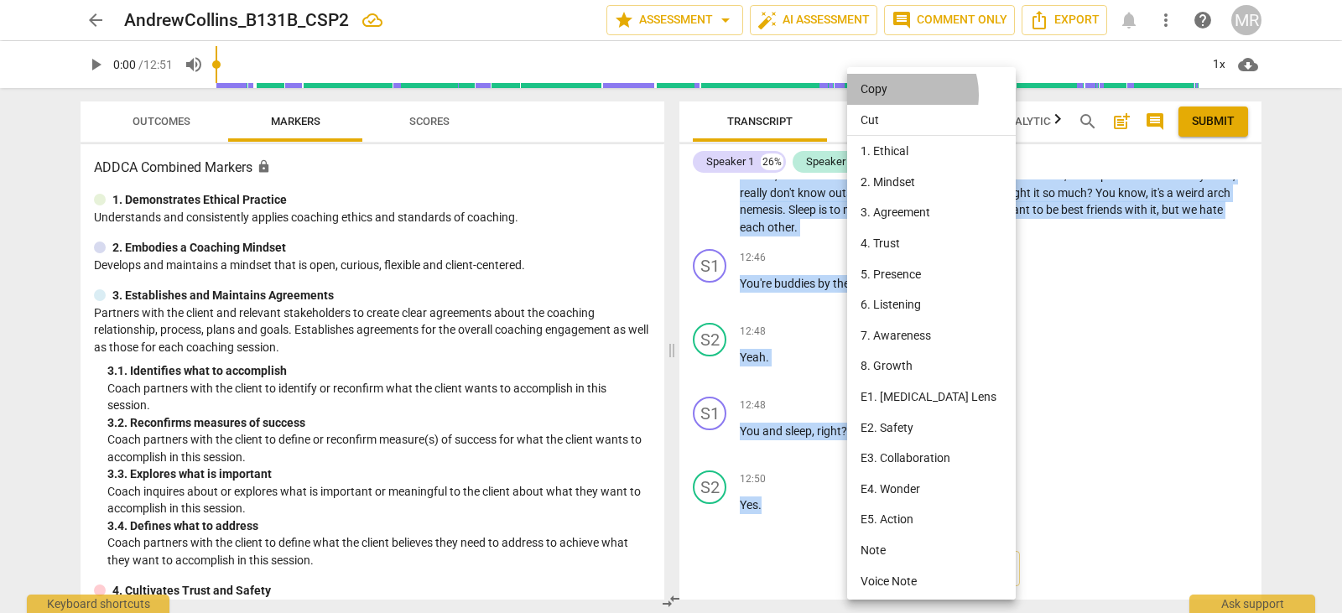
click at [899, 95] on li "Copy" at bounding box center [934, 89] width 175 height 31
copy div "So you've got this big transition . You aren't satisfied with how your day to d…"
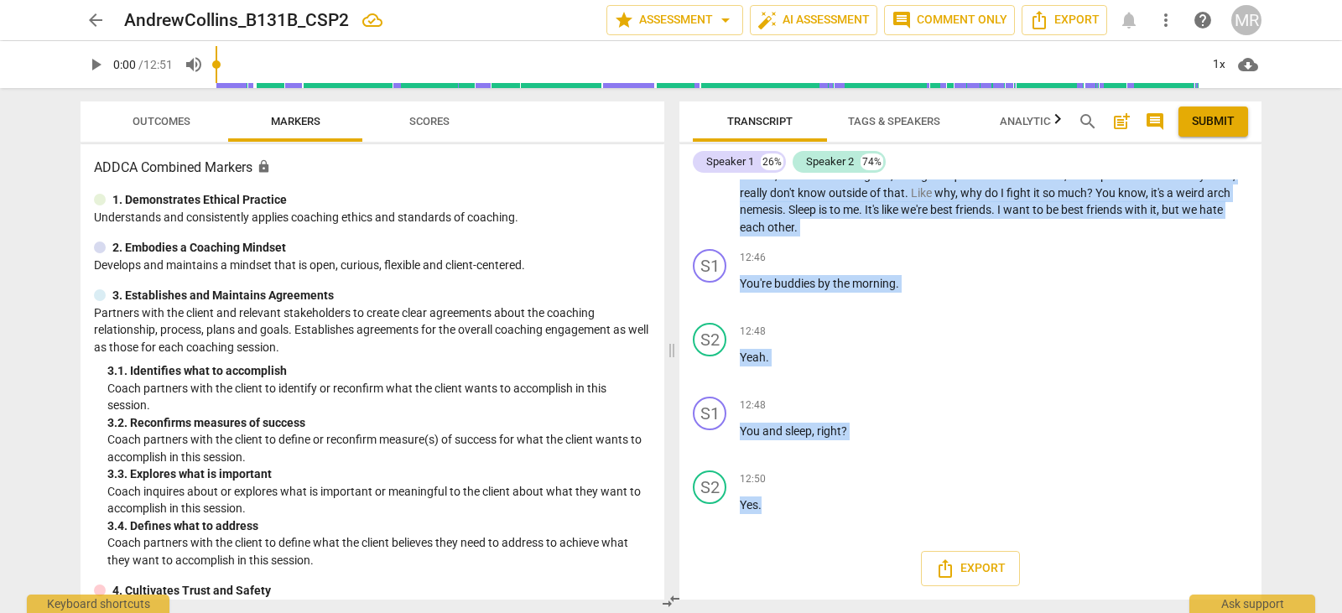
click at [980, 292] on p "You're buddies by the morning ." at bounding box center [994, 284] width 508 height 18
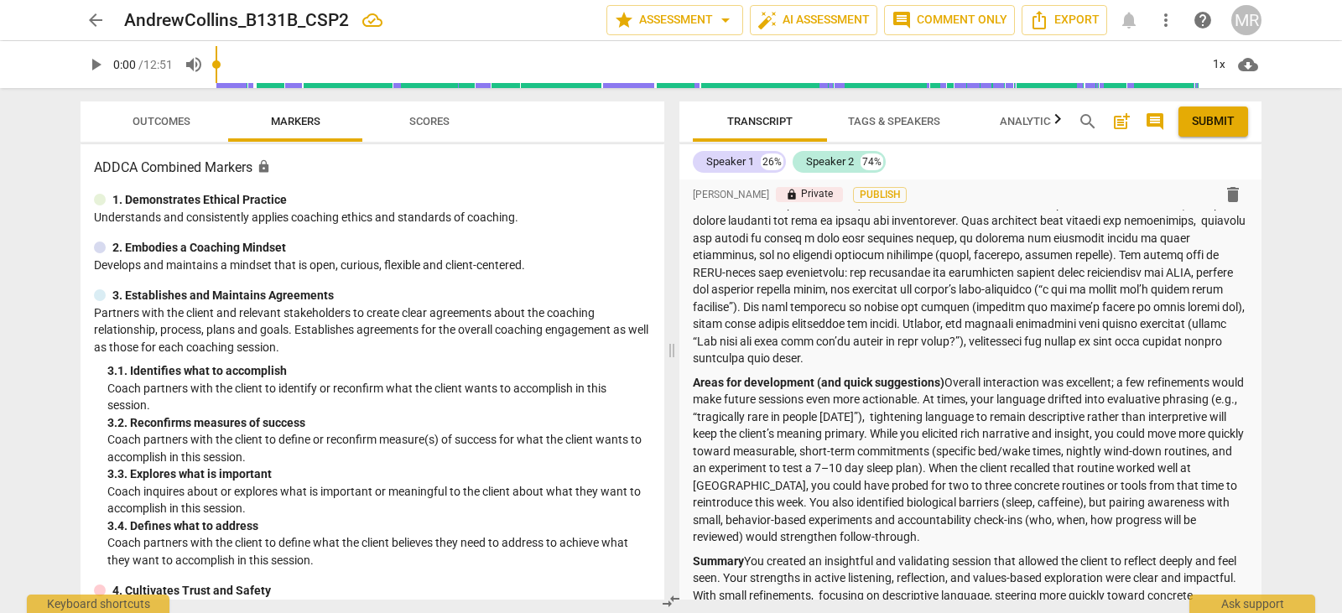
scroll to position [304, 0]
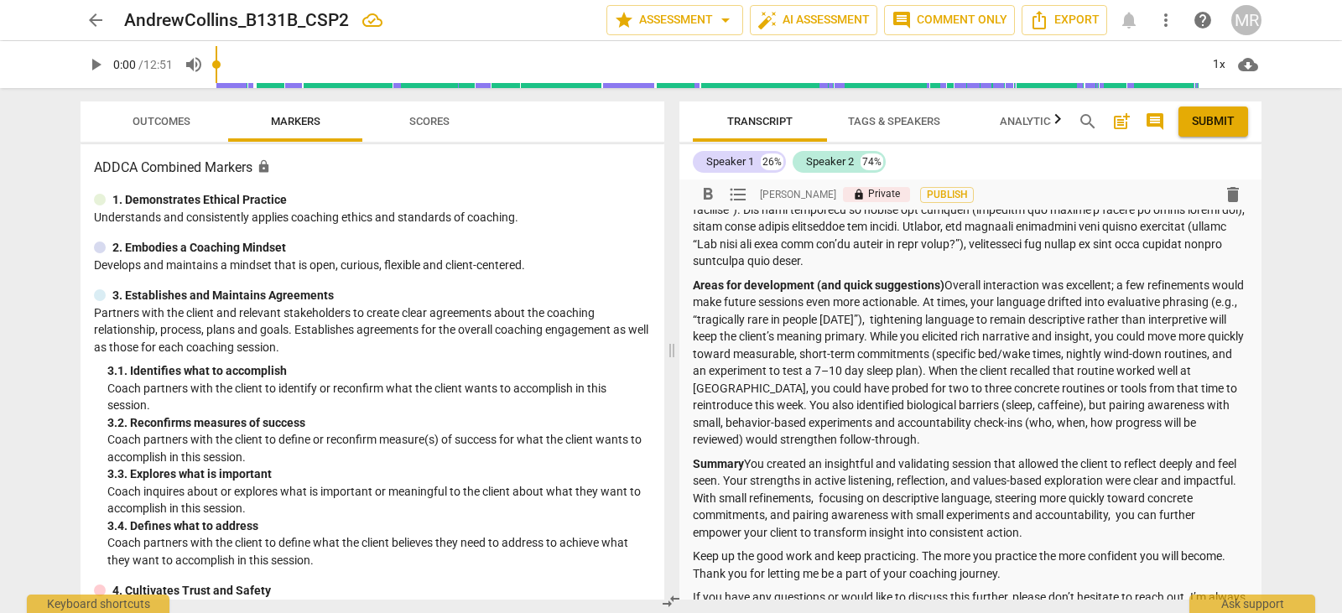
click at [1025, 444] on p "Areas for development (and quick suggestions) Overall interaction was excellent…" at bounding box center [970, 363] width 555 height 172
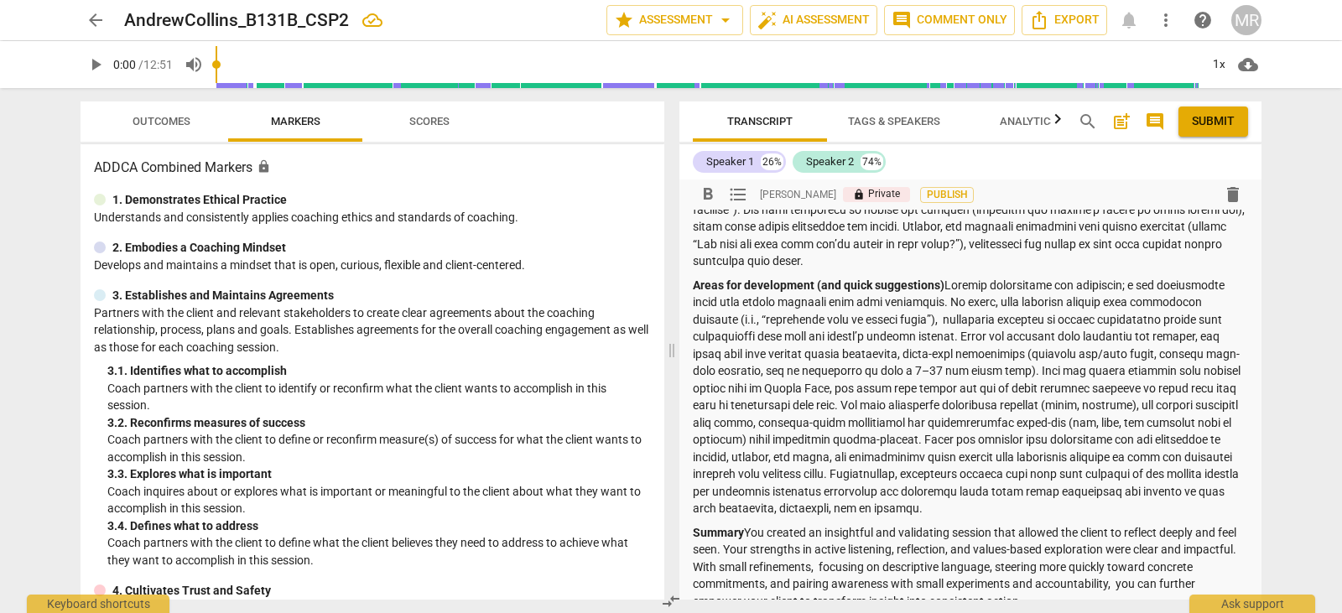
drag, startPoint x: 1006, startPoint y: 438, endPoint x: 1008, endPoint y: 505, distance: 67.1
click at [1008, 505] on p "Areas for development (and quick suggestions)" at bounding box center [970, 397] width 555 height 241
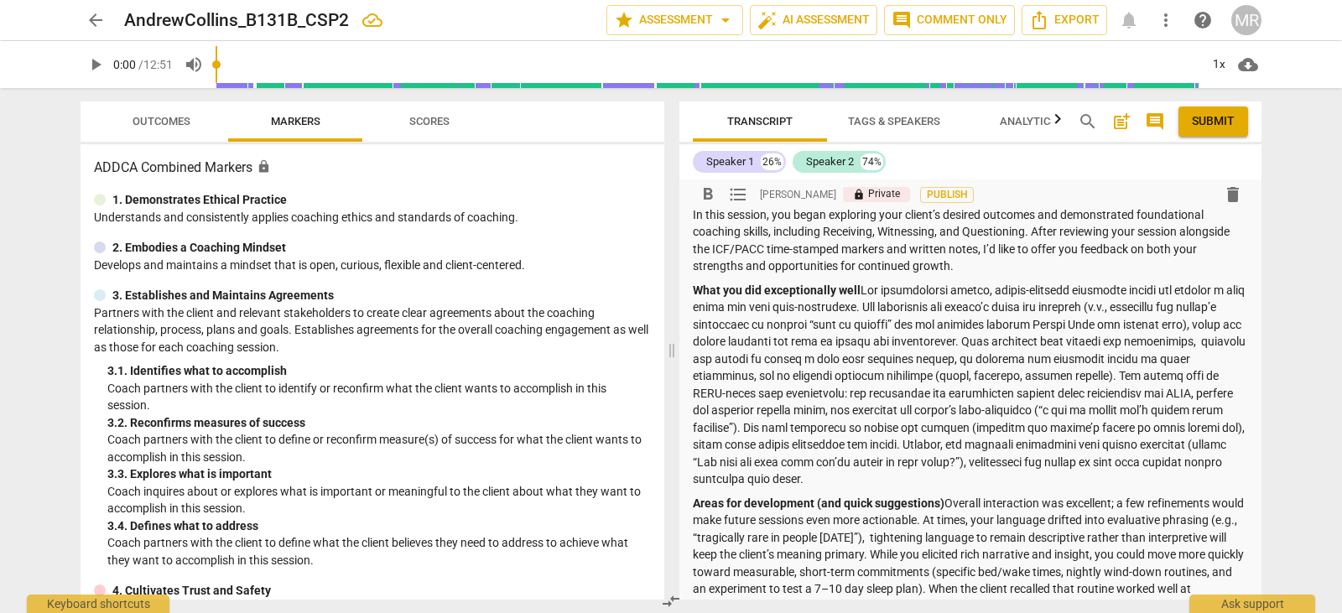
scroll to position [97, 0]
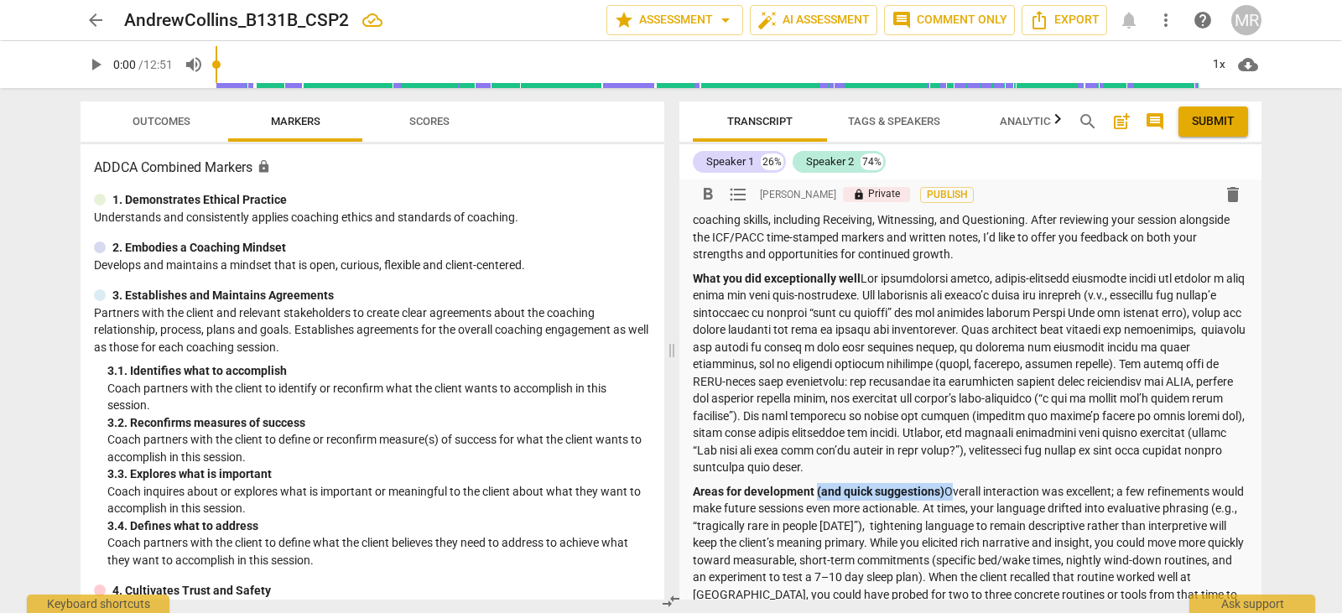
drag, startPoint x: 946, startPoint y: 494, endPoint x: 817, endPoint y: 495, distance: 128.4
click at [817, 495] on p "Areas for development (and quick suggestions) Overall interaction was excellent…" at bounding box center [970, 569] width 555 height 172
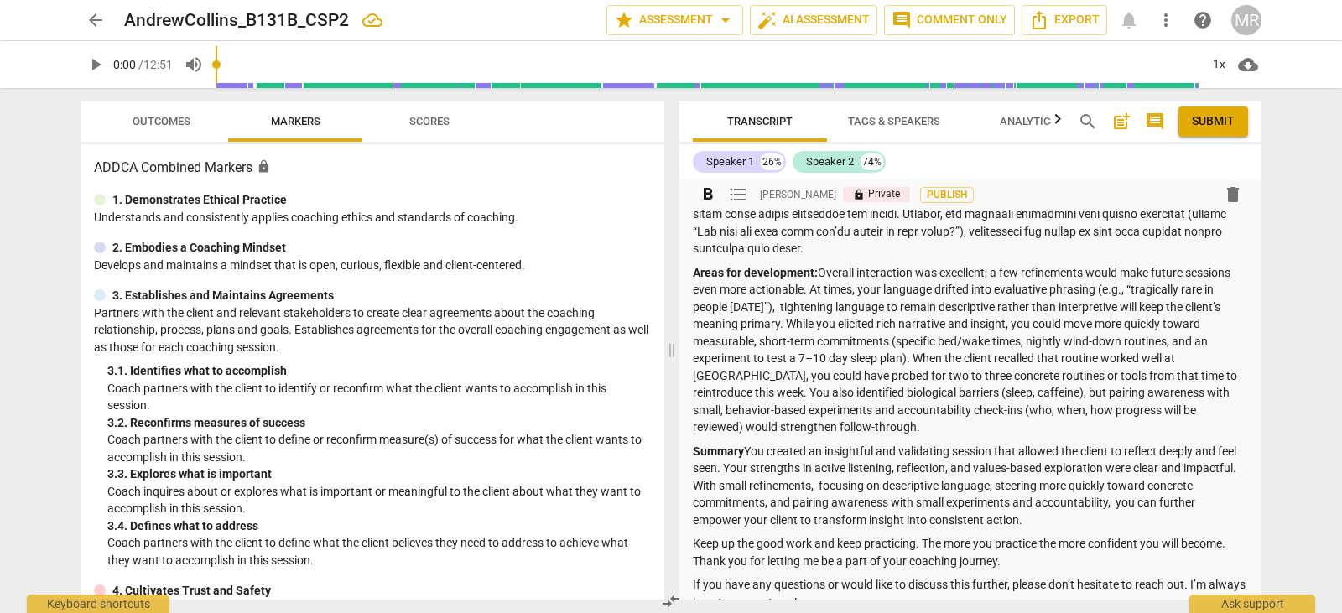
scroll to position [328, 0]
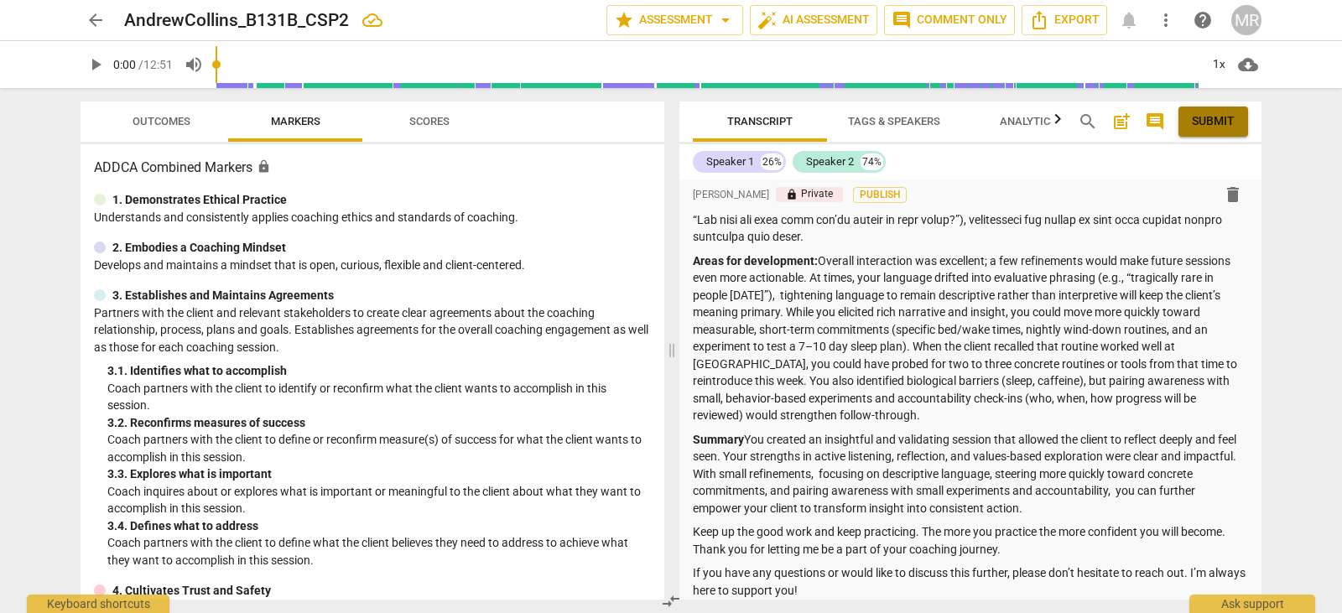
click at [1216, 119] on span "Submit" at bounding box center [1213, 121] width 43 height 17
click at [346, 18] on h2 "AndrewCollins_B131B_CSP2" at bounding box center [236, 20] width 225 height 21
click at [352, 18] on div "AndrewCollins_B131B_CSP2" at bounding box center [358, 20] width 469 height 21
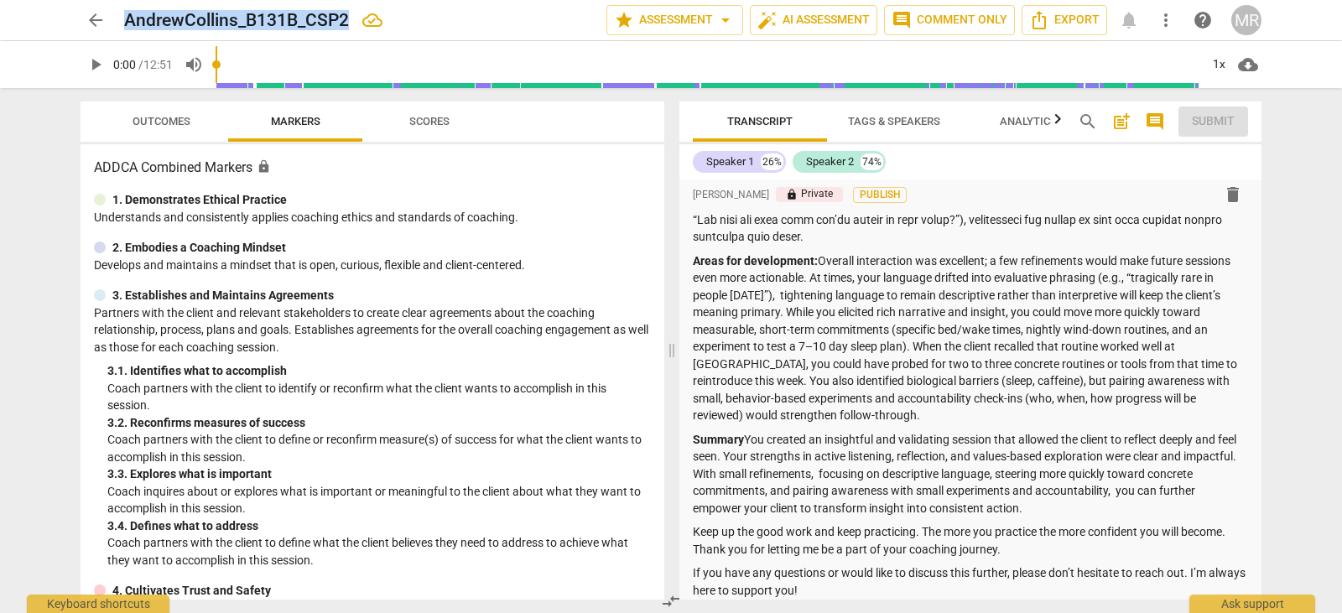
drag, startPoint x: 345, startPoint y: 20, endPoint x: 122, endPoint y: 24, distance: 222.4
click at [122, 24] on div "arrow_back AndrewCollins_B131B_CSP2 star Assessment arrow_drop_down auto_fix_hi…" at bounding box center [671, 20] width 1181 height 30
copy h2 "AndrewCollins_B131B_CSP2"
click at [164, 39] on div "arrow_back AndrewCollins_B131B_CSP2 star Assessment arrow_drop_down auto_fix_hi…" at bounding box center [671, 20] width 1316 height 40
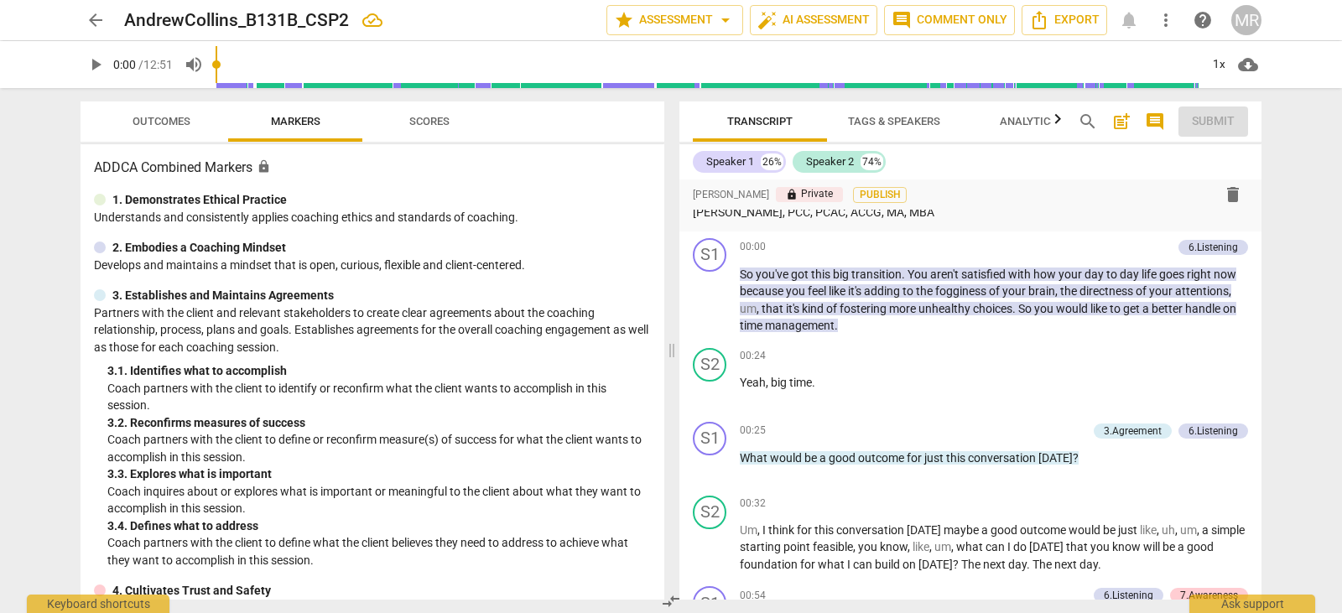
scroll to position [97, 0]
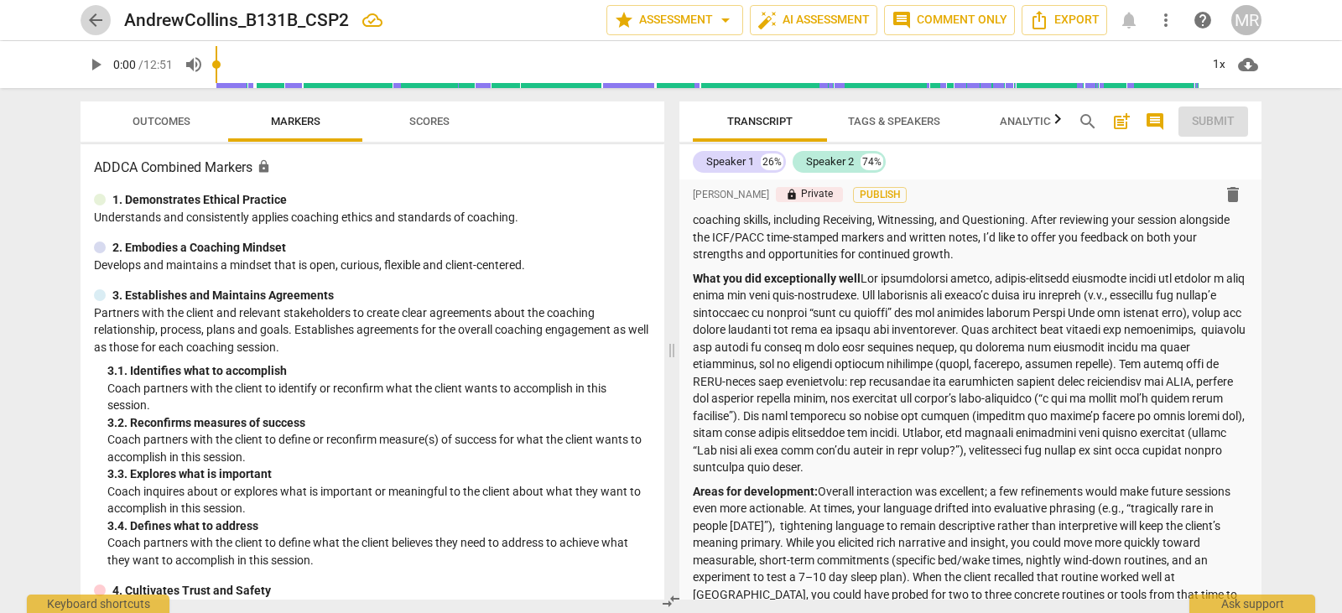
click at [103, 24] on span "arrow_back" at bounding box center [96, 20] width 20 height 20
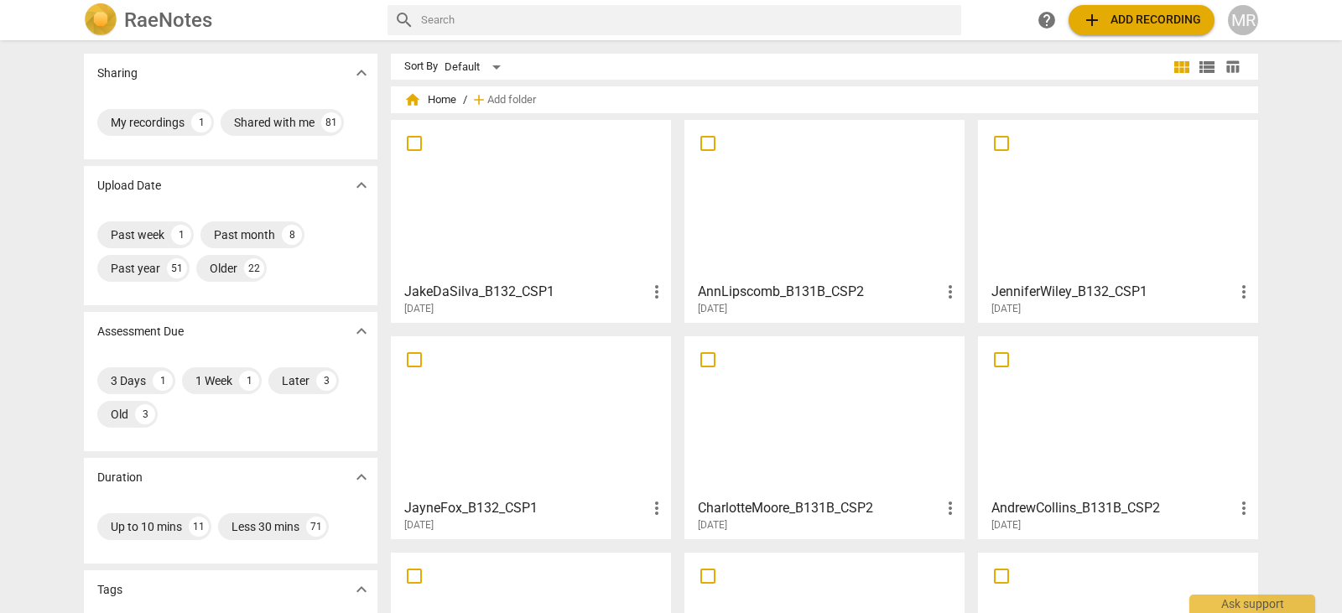
click at [487, 420] on div at bounding box center [531, 416] width 268 height 149
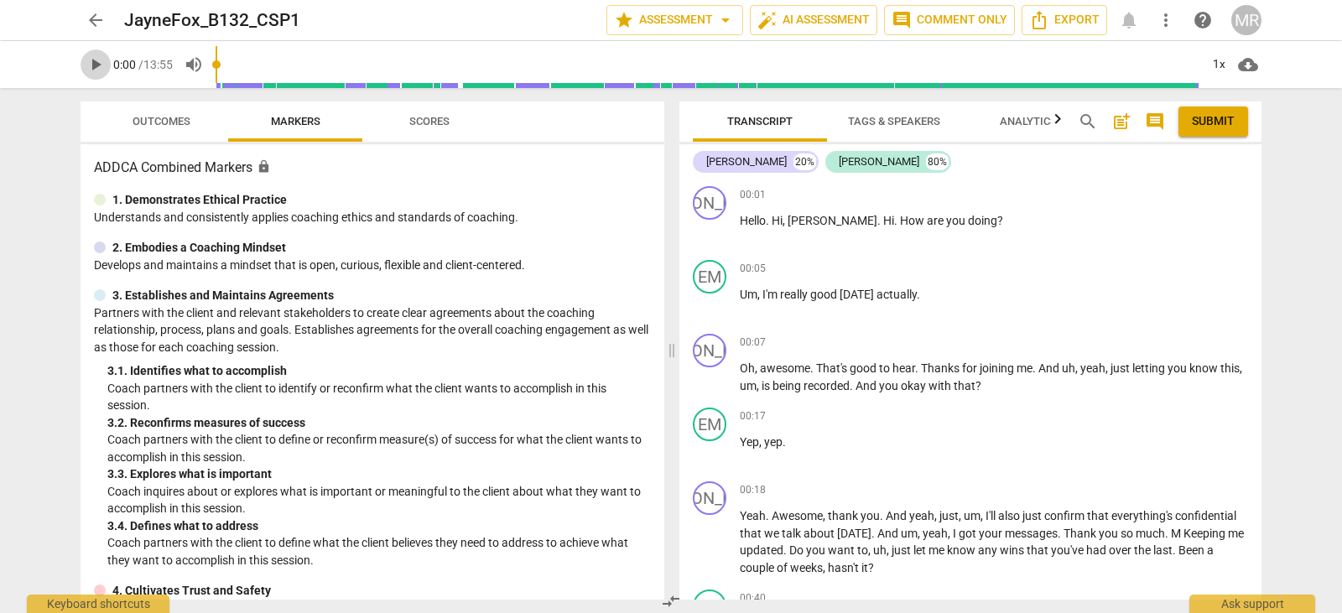
click at [101, 68] on span "play_arrow" at bounding box center [96, 65] width 20 height 20
drag, startPoint x: 1262, startPoint y: 201, endPoint x: 1262, endPoint y: 180, distance: 21.0
click at [1262, 180] on div "Transcript Tags & Speakers Analytics search post_add comment Submit [PERSON_NAM…" at bounding box center [974, 350] width 602 height 525
click at [1045, 212] on p "Hello . [PERSON_NAME] . Hi . How are you doing ?" at bounding box center [994, 221] width 508 height 18
click at [1196, 195] on p "Add competency" at bounding box center [1209, 195] width 80 height 15
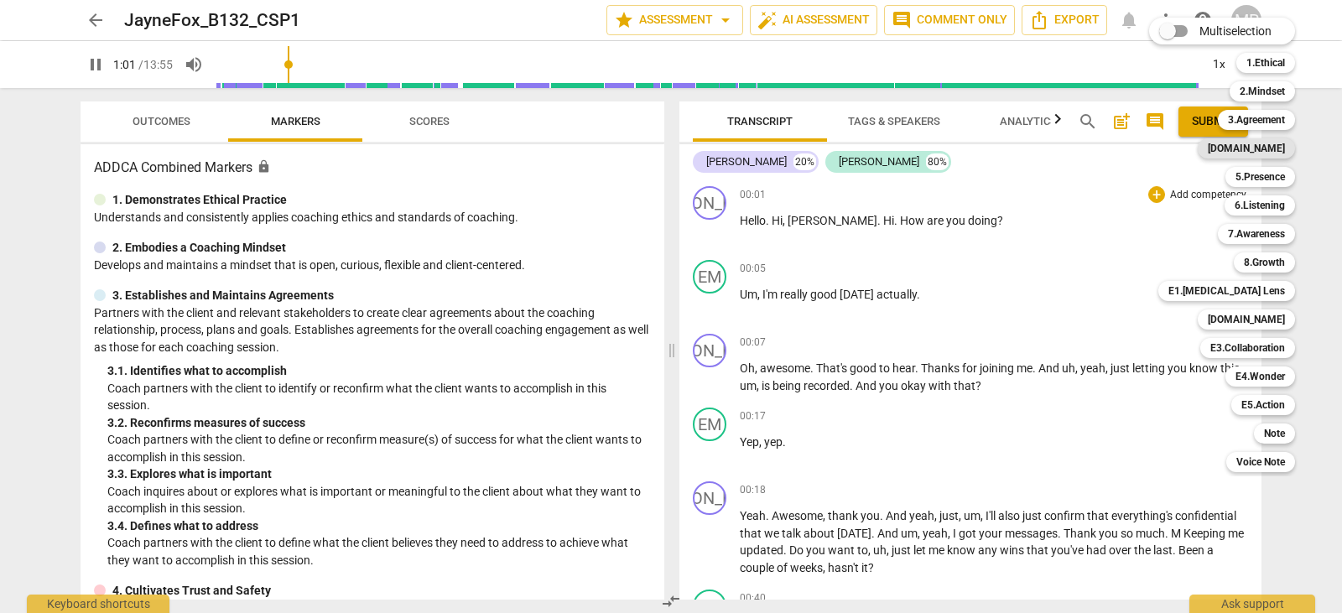
click at [1267, 147] on b "[DOMAIN_NAME]" at bounding box center [1246, 148] width 77 height 20
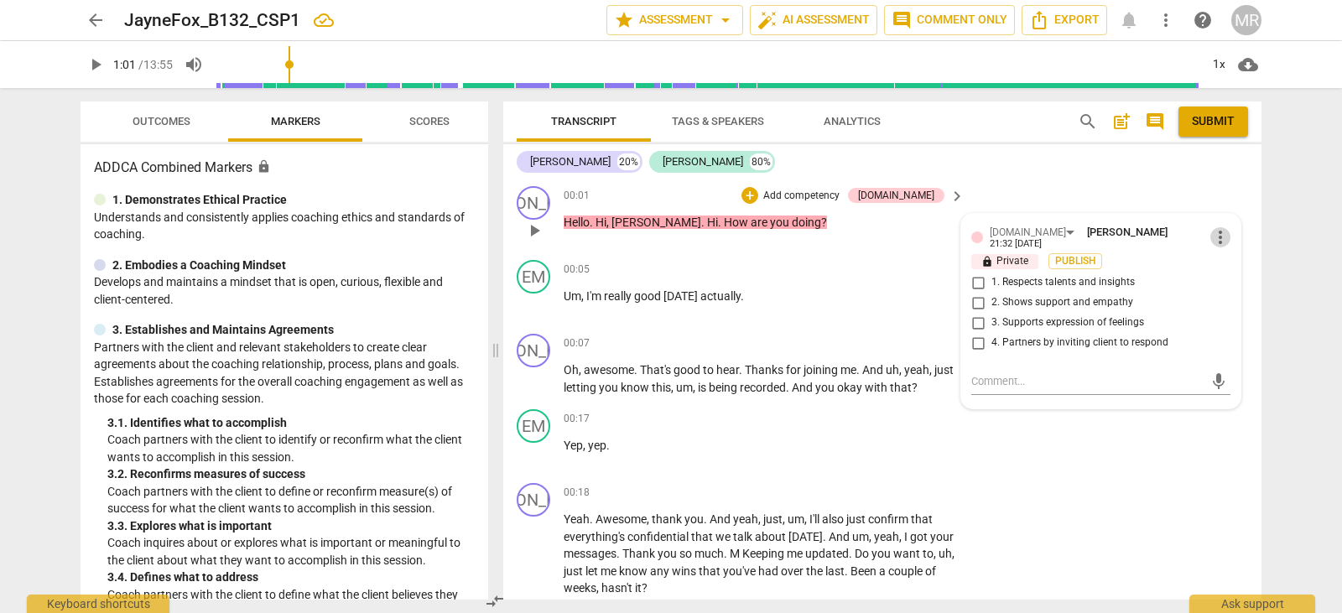
click at [1216, 228] on span "more_vert" at bounding box center [1221, 237] width 20 height 20
click at [1219, 259] on li "Delete" at bounding box center [1234, 266] width 58 height 32
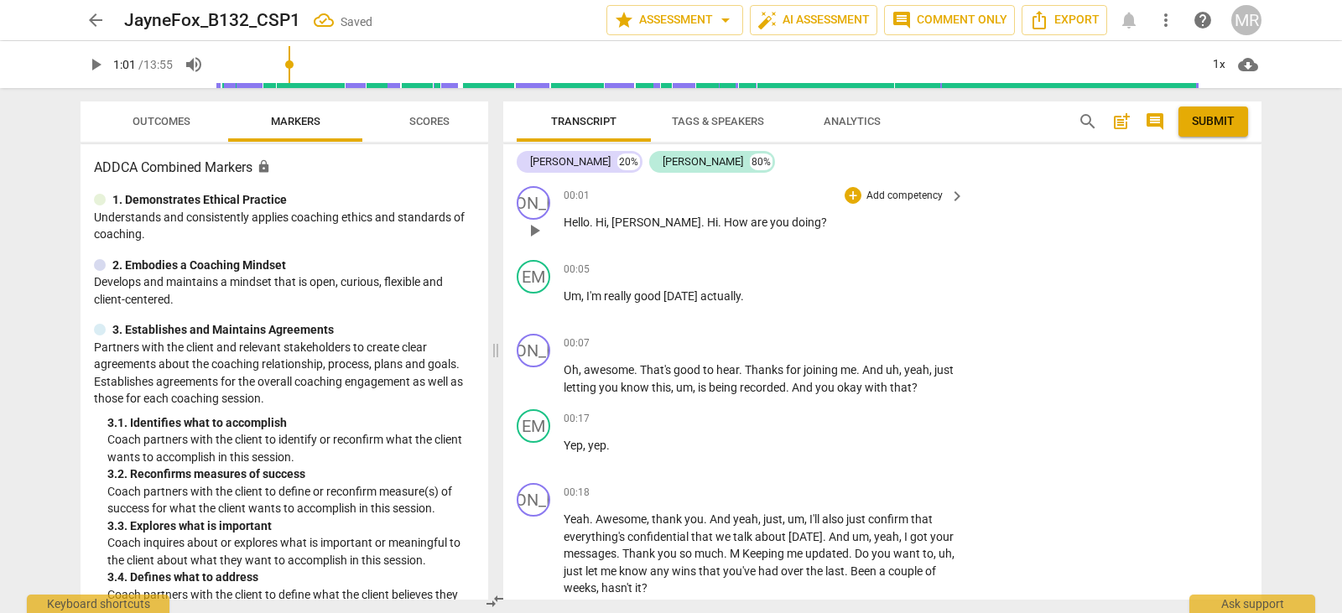
click at [893, 195] on p "Add competency" at bounding box center [905, 196] width 80 height 15
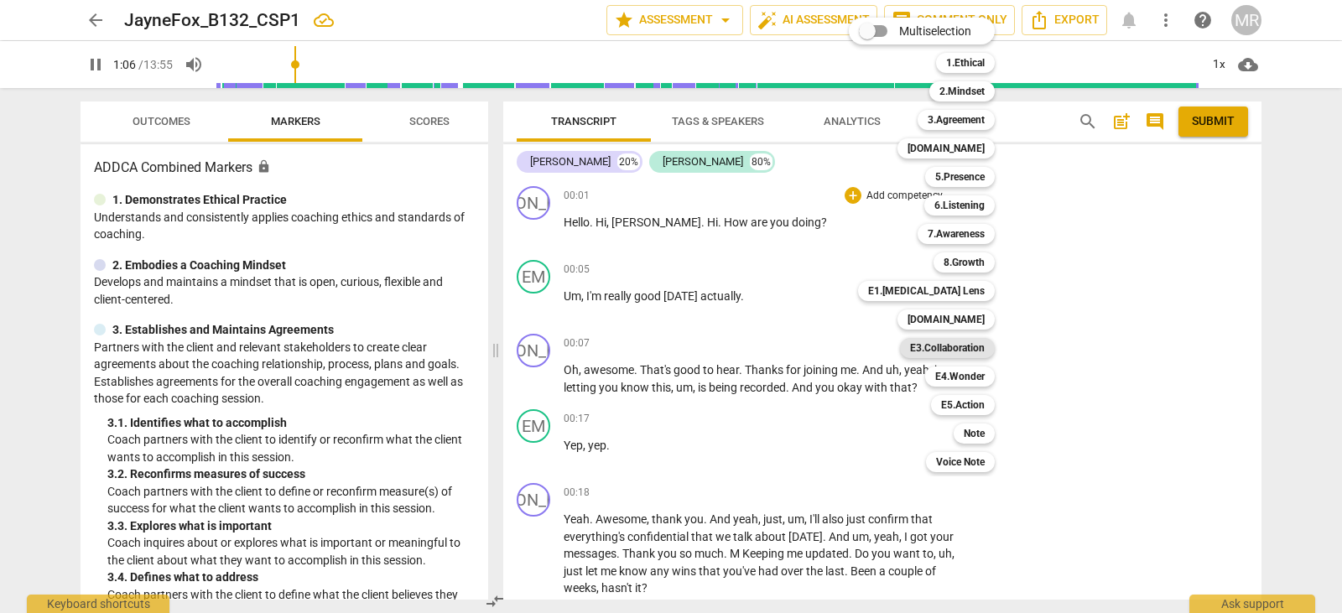
click at [961, 343] on b "E3.Collaboration" at bounding box center [947, 348] width 75 height 20
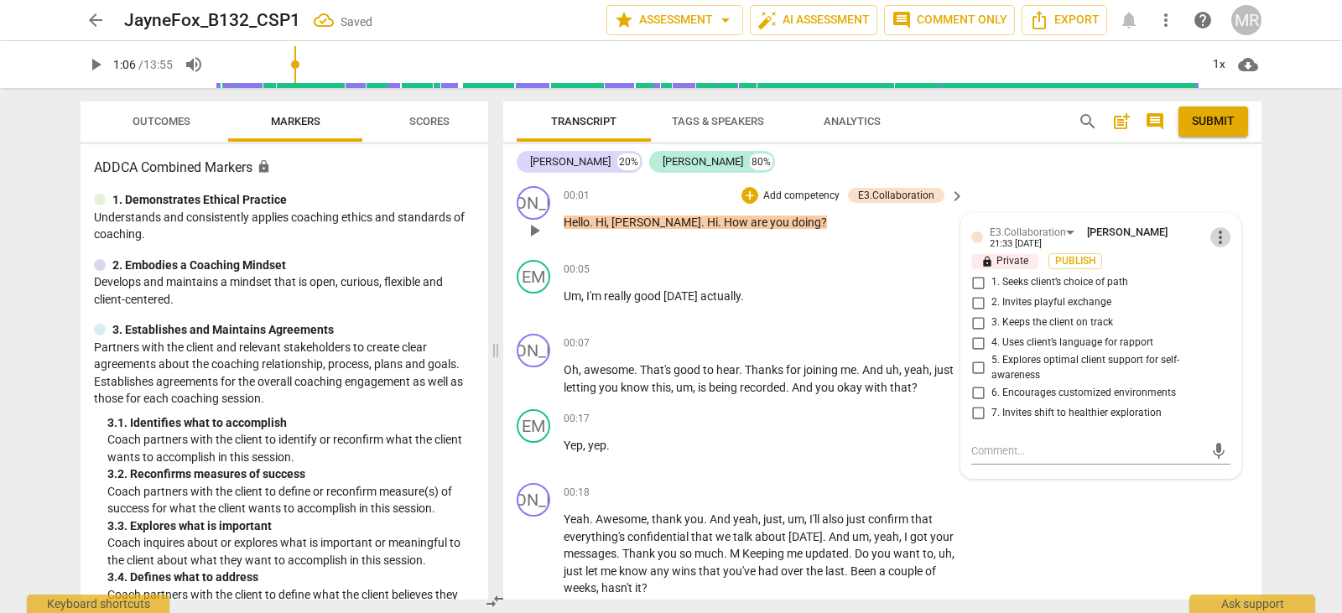
click at [1213, 234] on span "more_vert" at bounding box center [1221, 237] width 20 height 20
click at [1222, 277] on li "Delete" at bounding box center [1234, 269] width 58 height 32
